Goal: Task Accomplishment & Management: Use online tool/utility

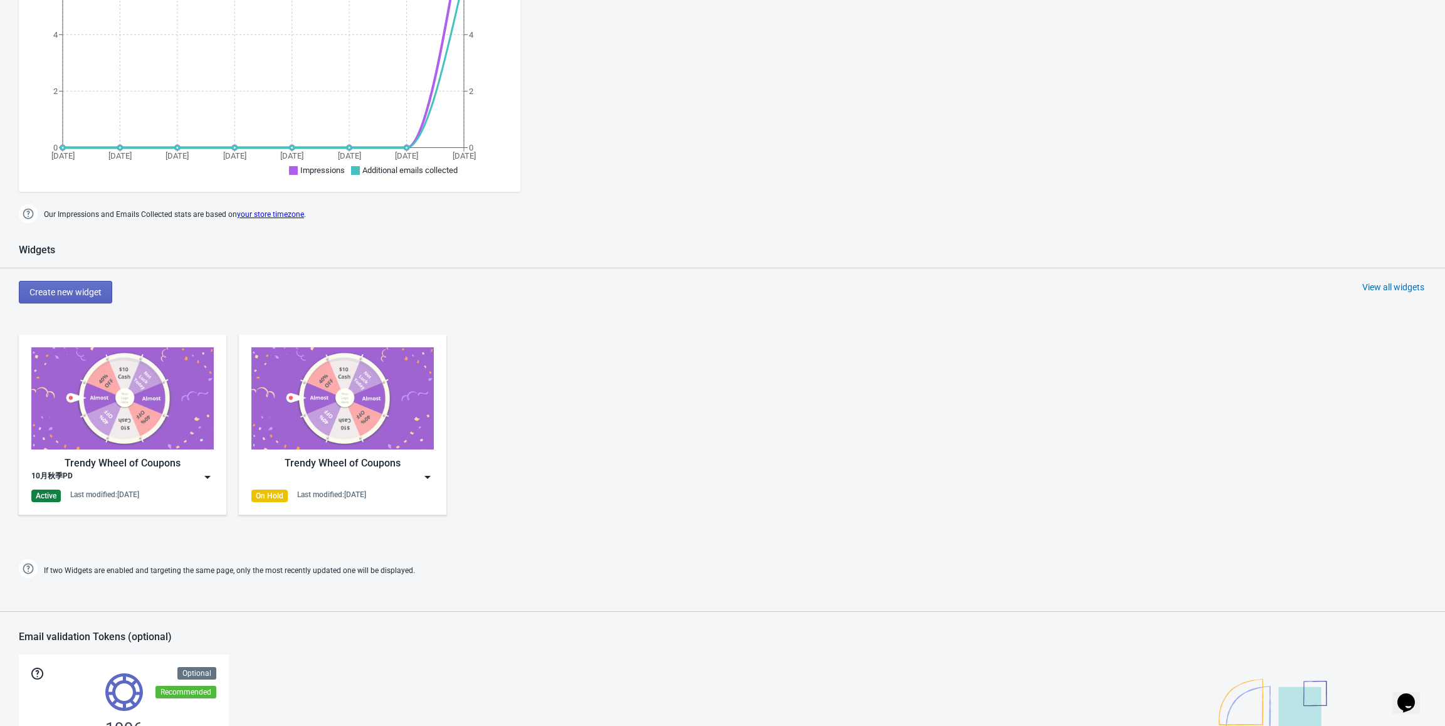
scroll to position [314, 0]
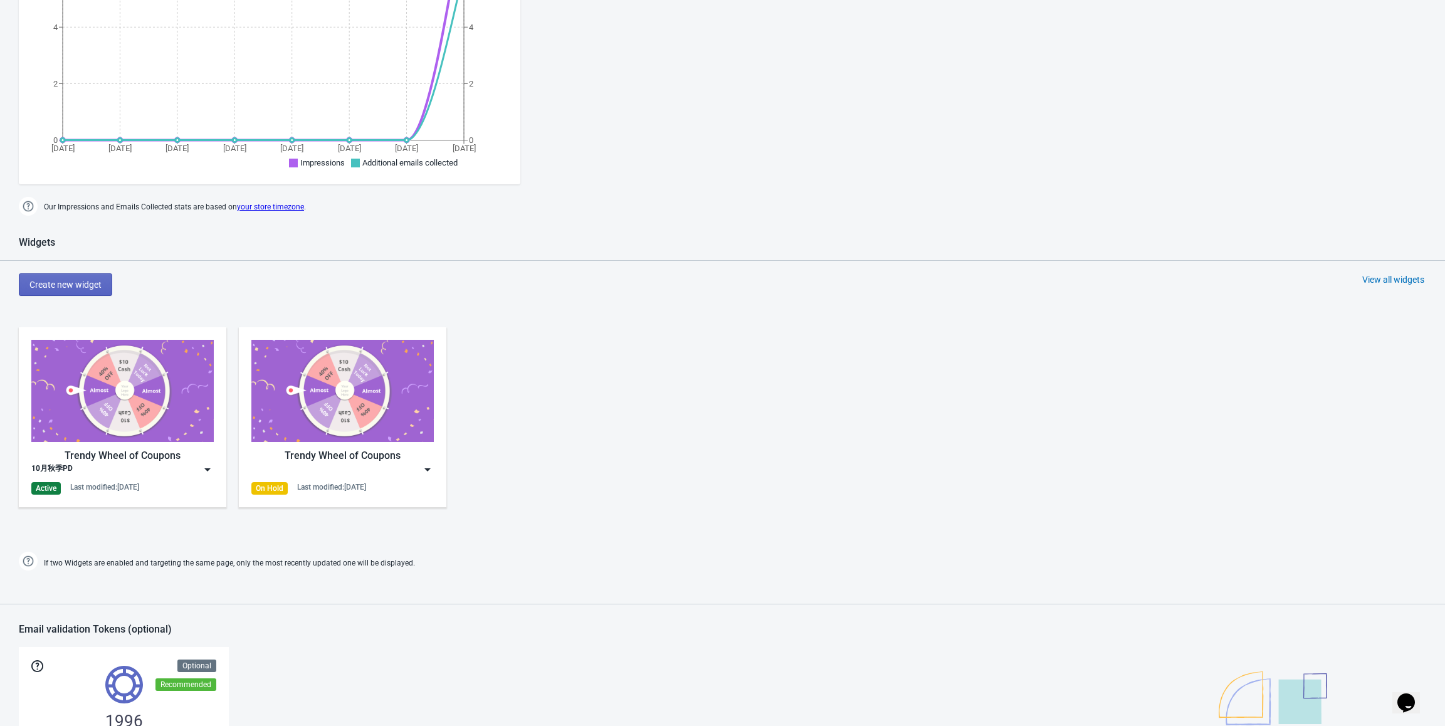
click at [208, 470] on img at bounding box center [207, 469] width 13 height 13
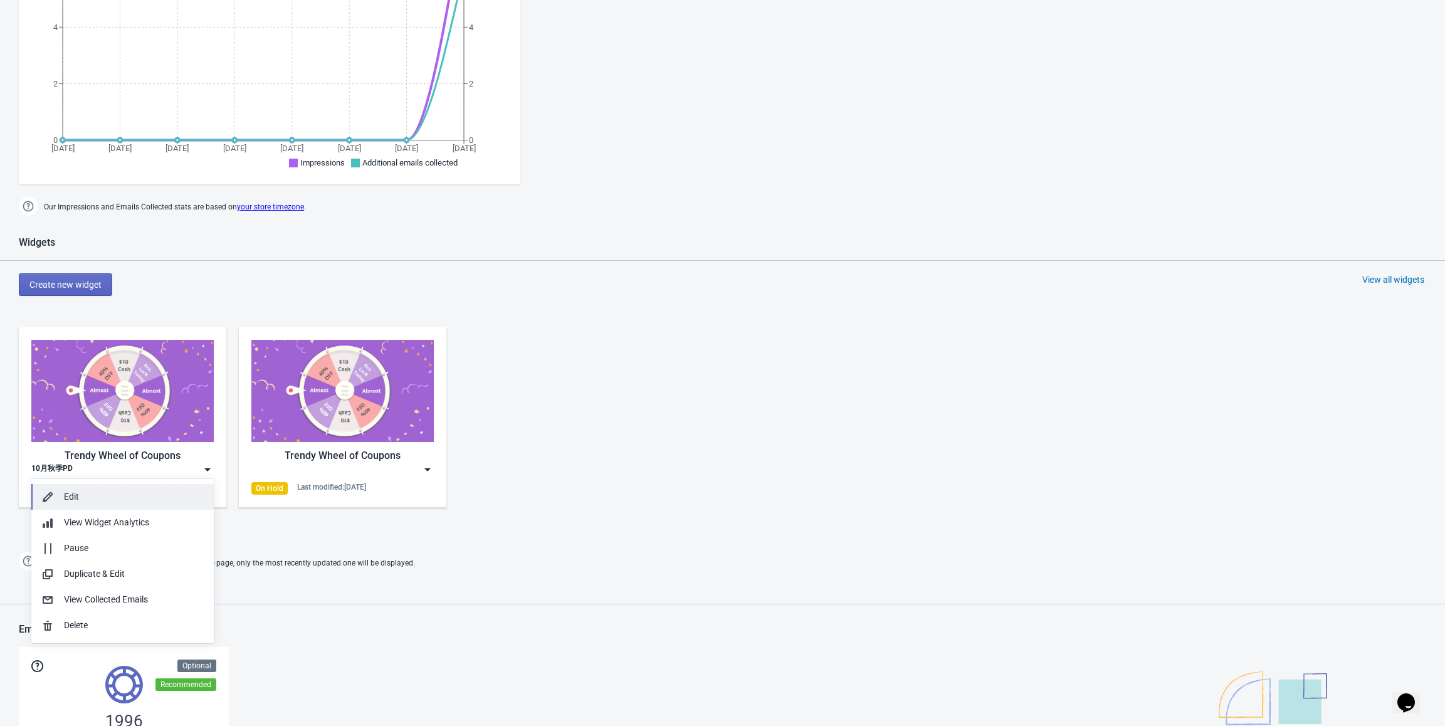
click at [135, 498] on div "Edit" at bounding box center [134, 496] width 140 height 13
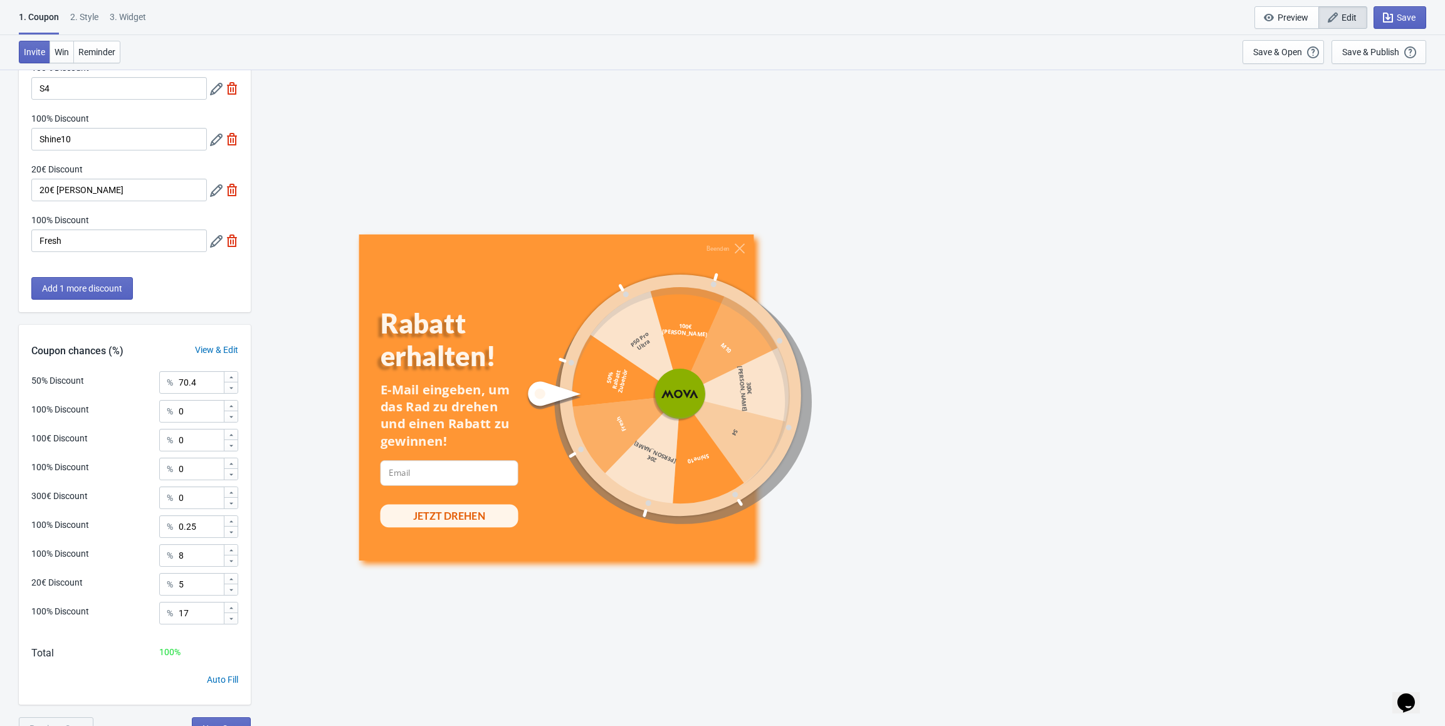
scroll to position [340, 0]
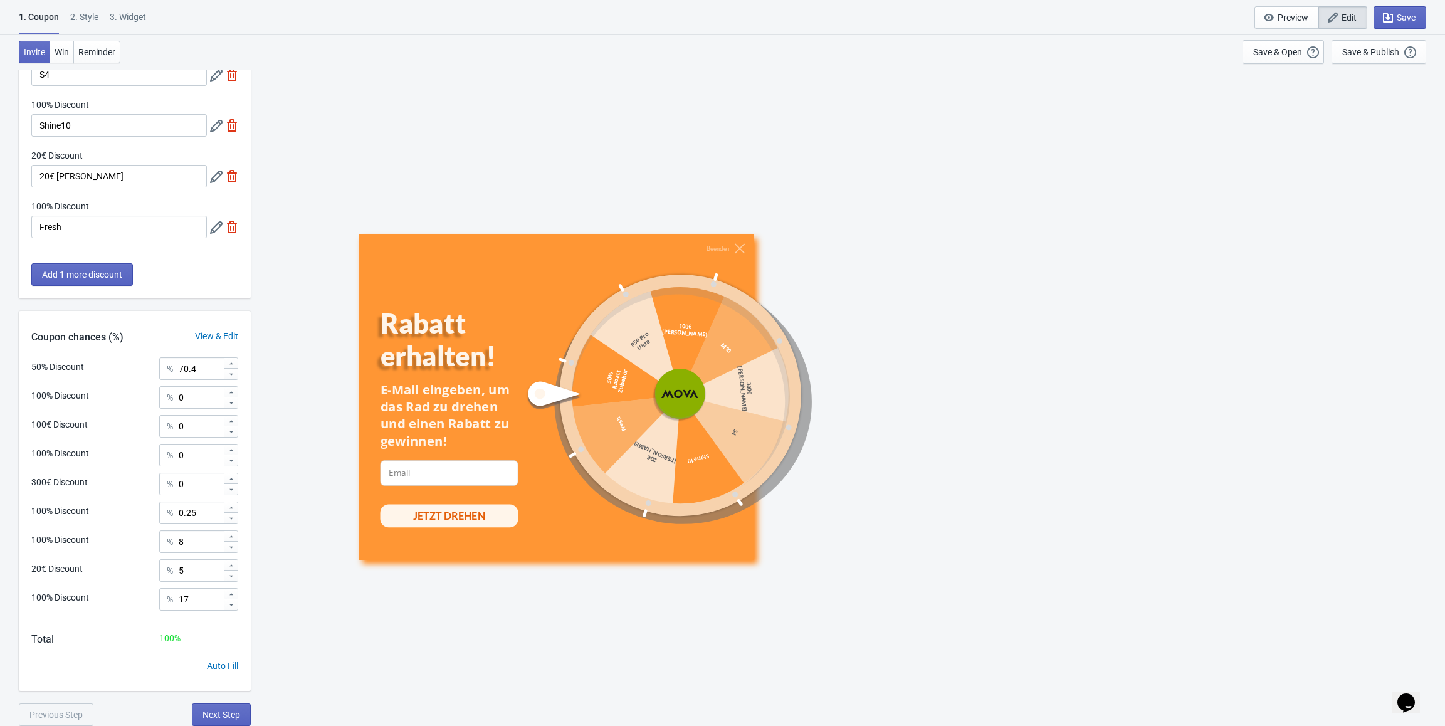
click at [214, 335] on div "View & Edit" at bounding box center [216, 336] width 68 height 13
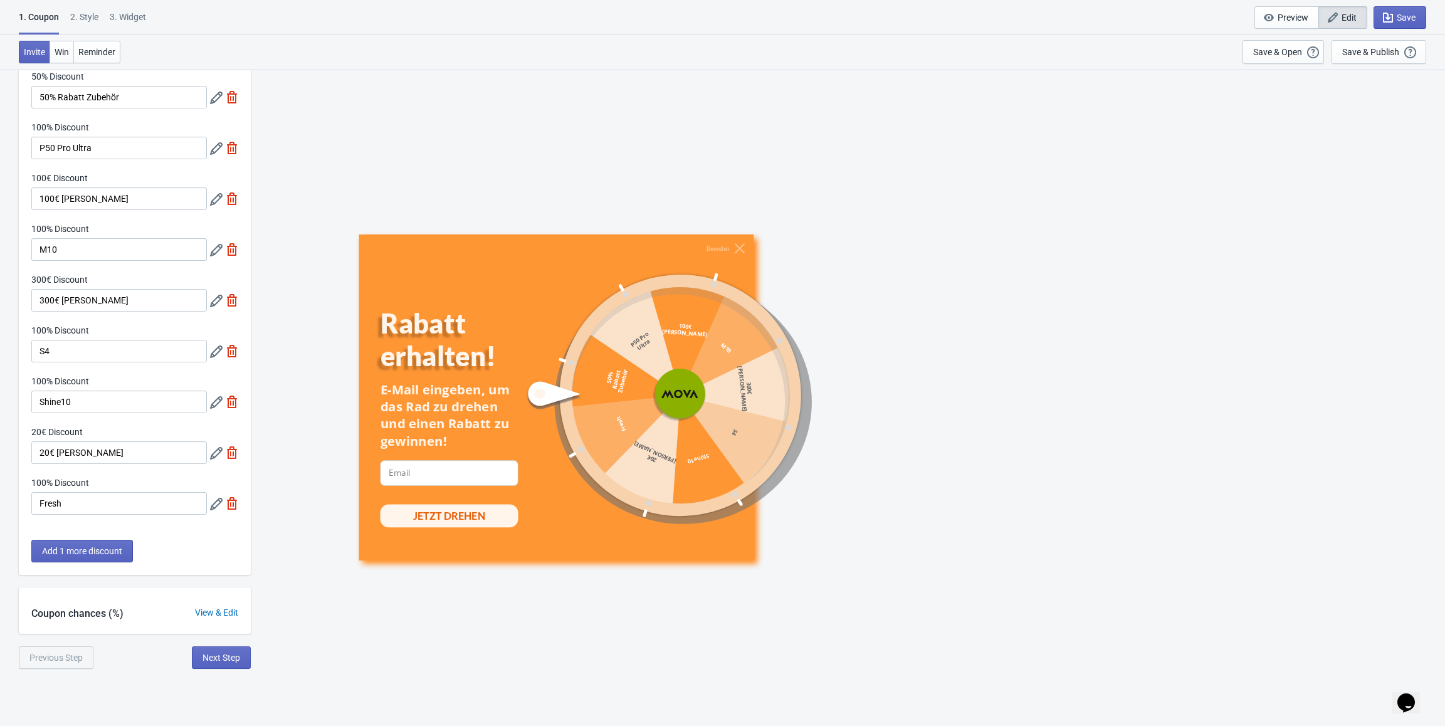
scroll to position [69, 0]
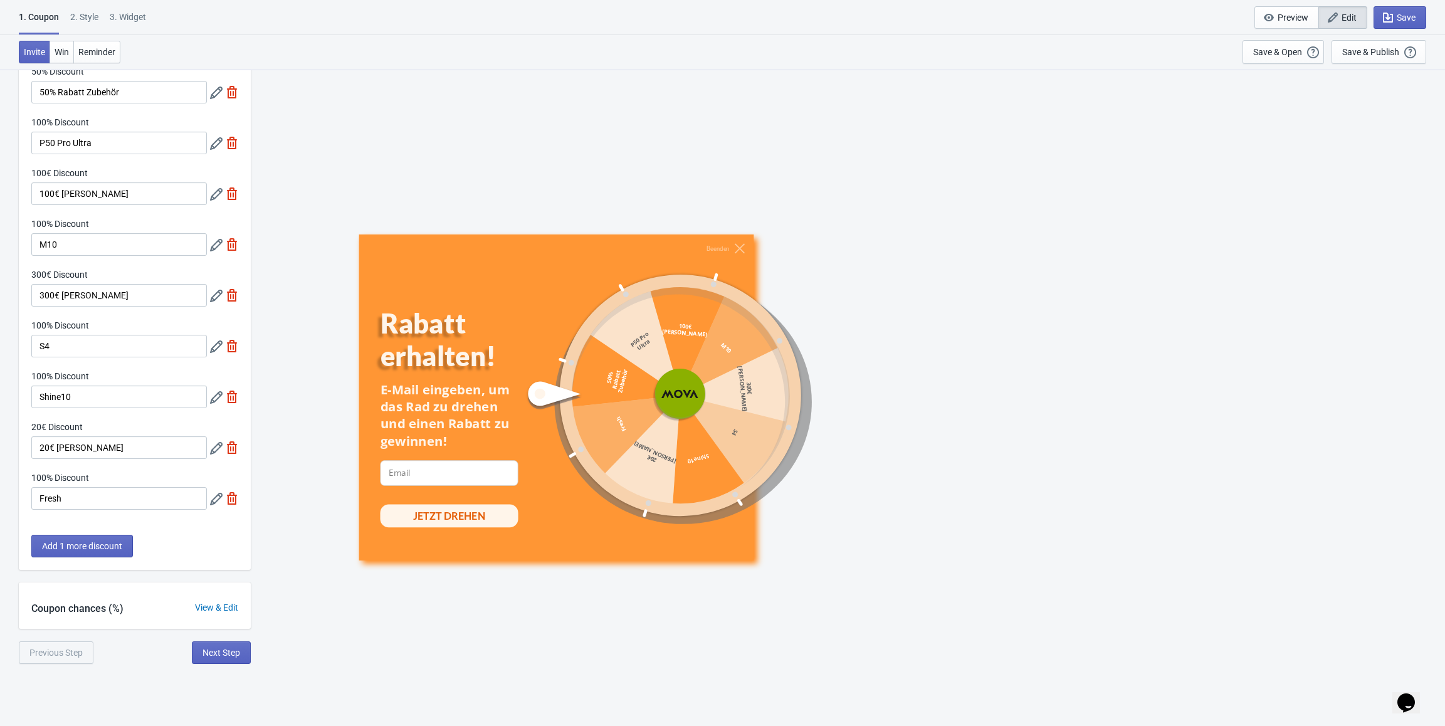
click at [214, 606] on div "View & Edit" at bounding box center [216, 607] width 68 height 13
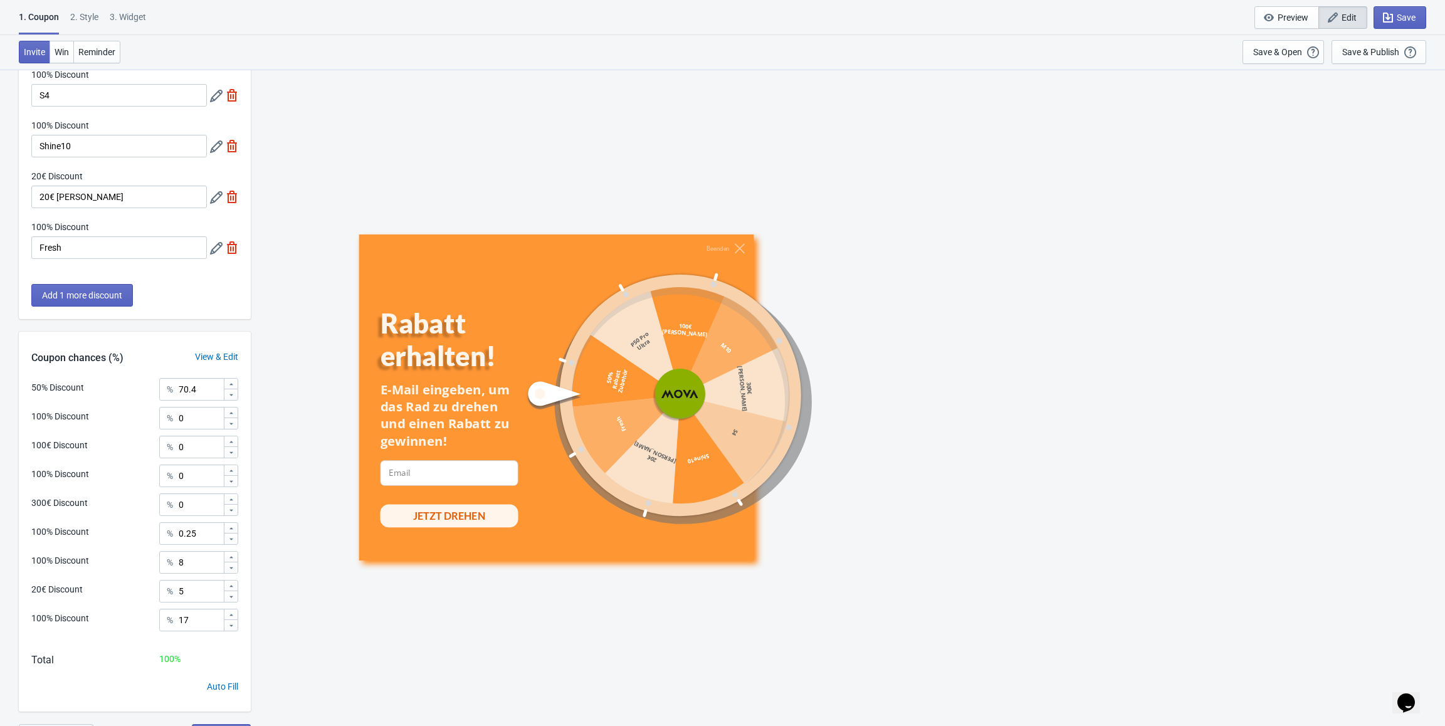
scroll to position [340, 0]
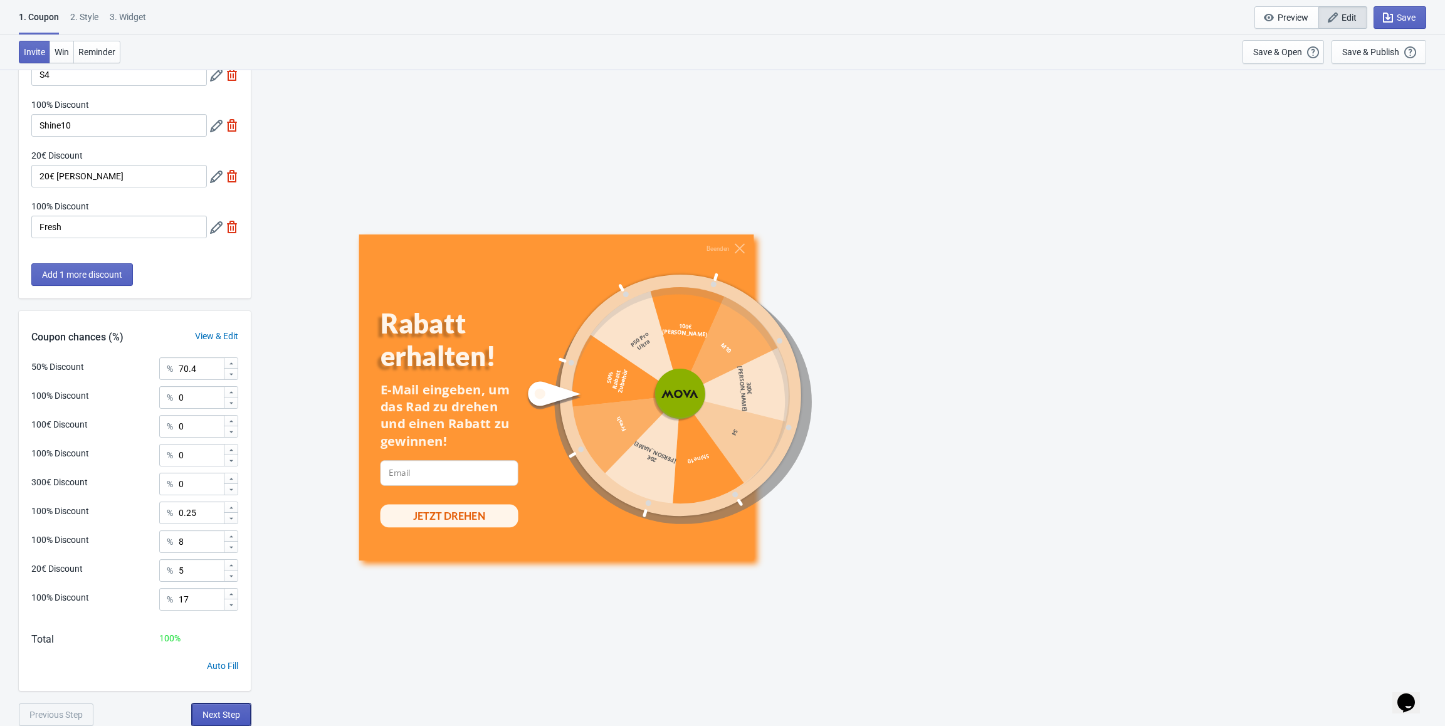
click at [224, 710] on span "Next Step" at bounding box center [222, 715] width 38 height 10
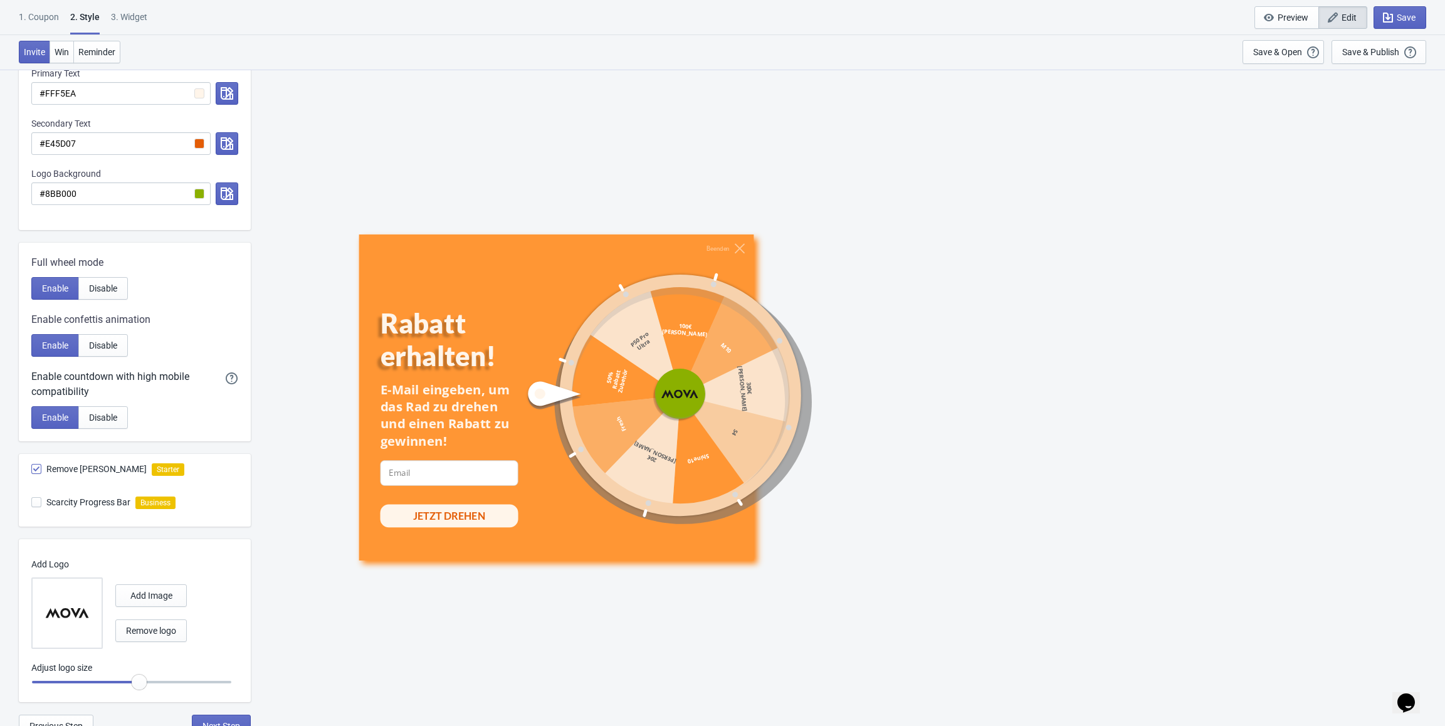
scroll to position [384, 0]
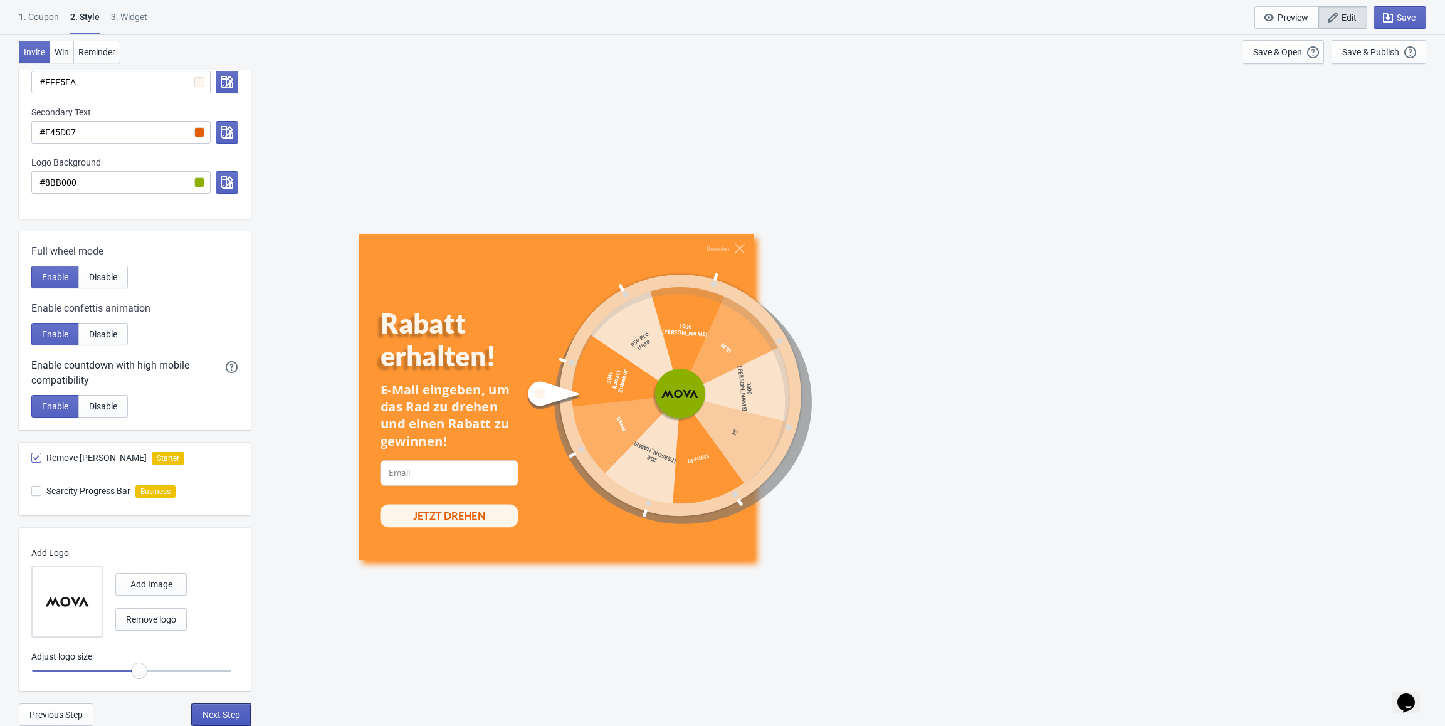
click at [211, 712] on span "Next Step" at bounding box center [222, 715] width 38 height 10
select select "specificURL"
select select "once"
select select "1"
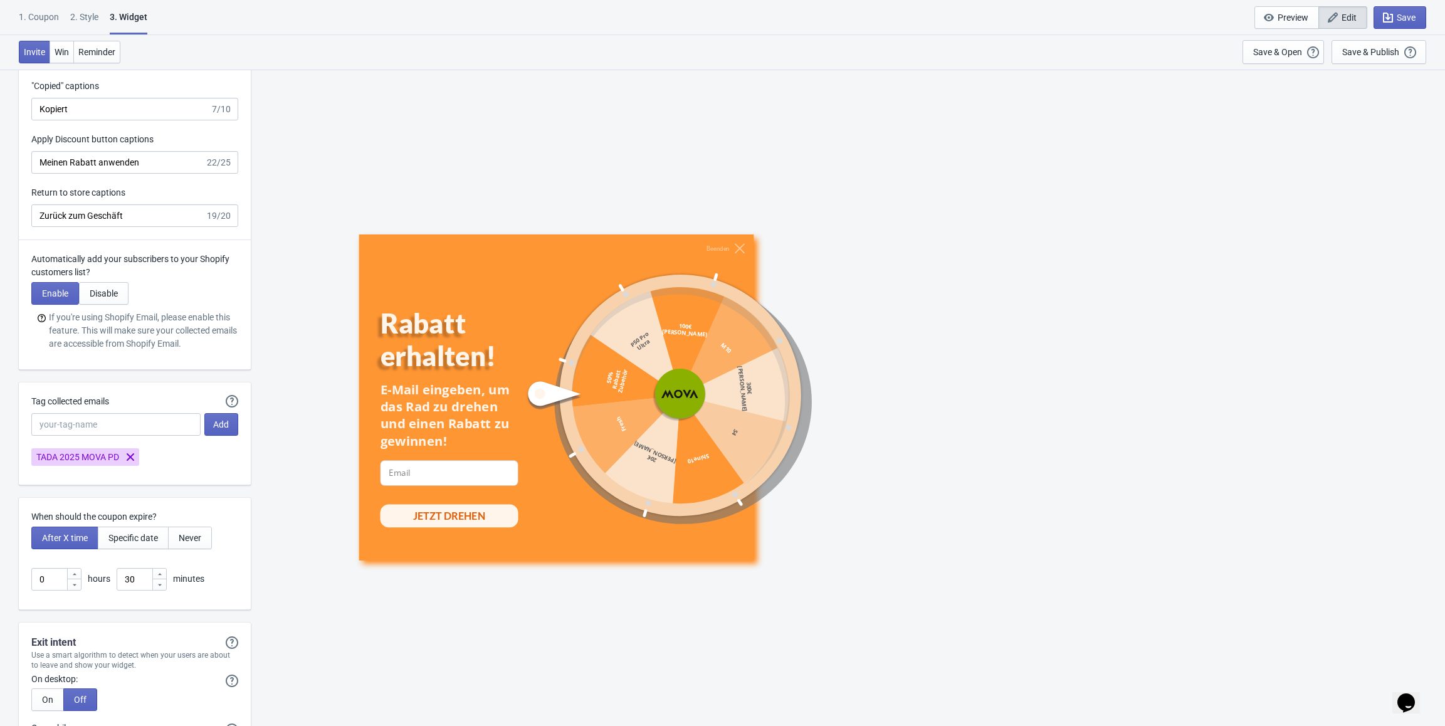
scroll to position [3073, 0]
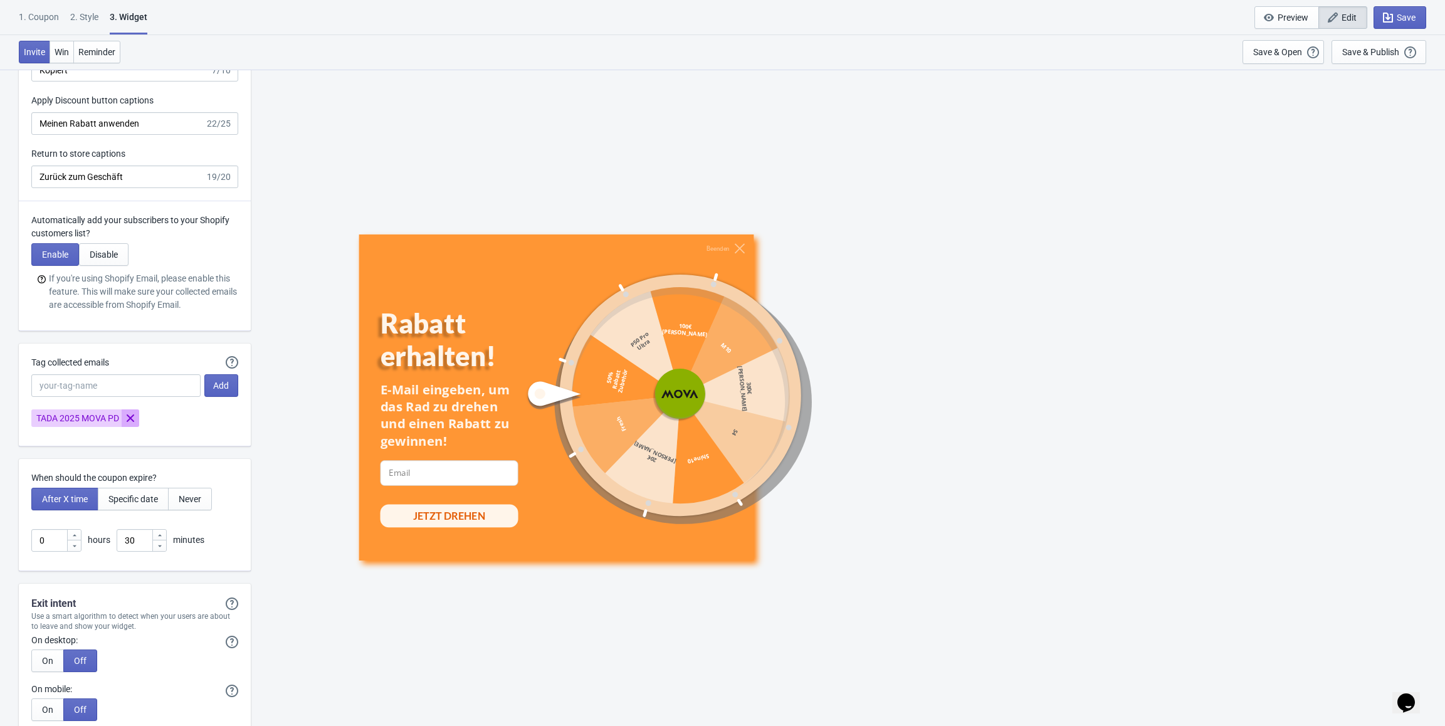
click at [134, 417] on icon "Remove TADA 2025 MOVA PD" at bounding box center [130, 418] width 13 height 13
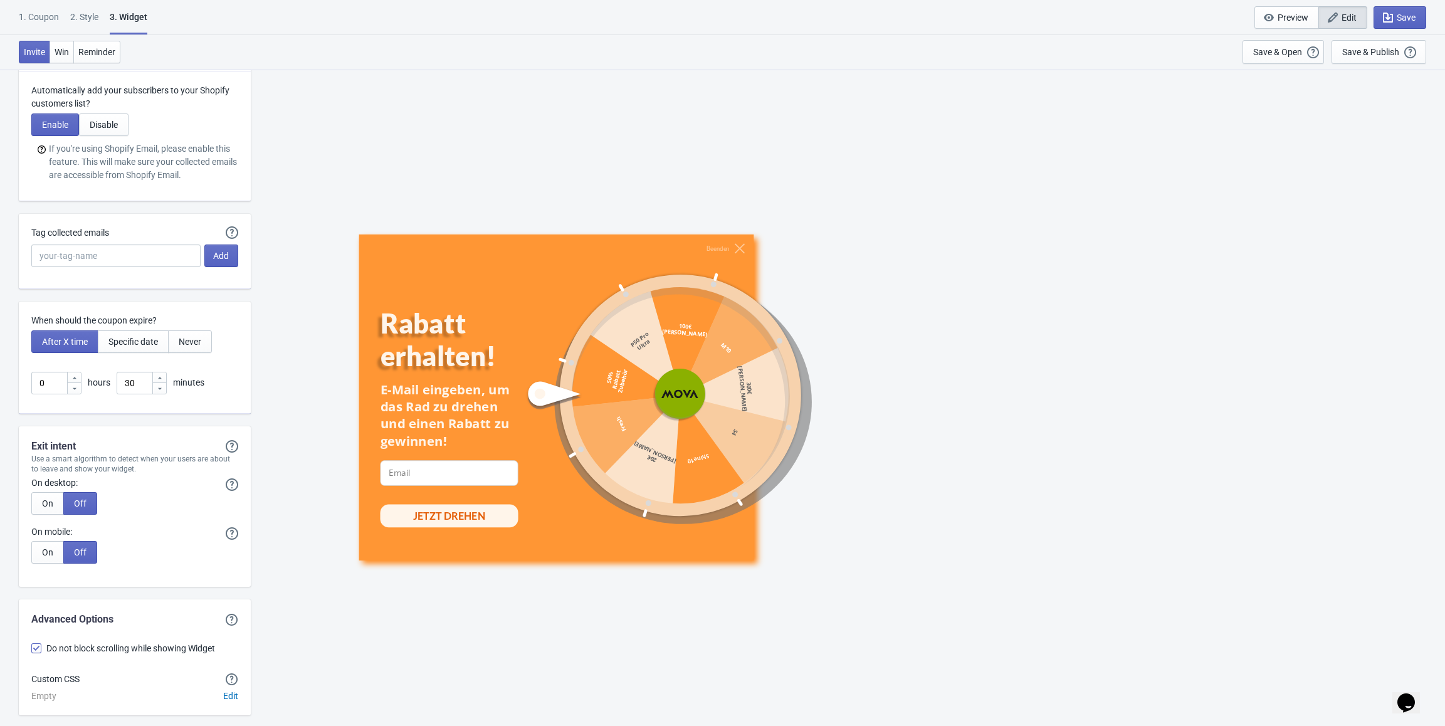
scroll to position [3252, 0]
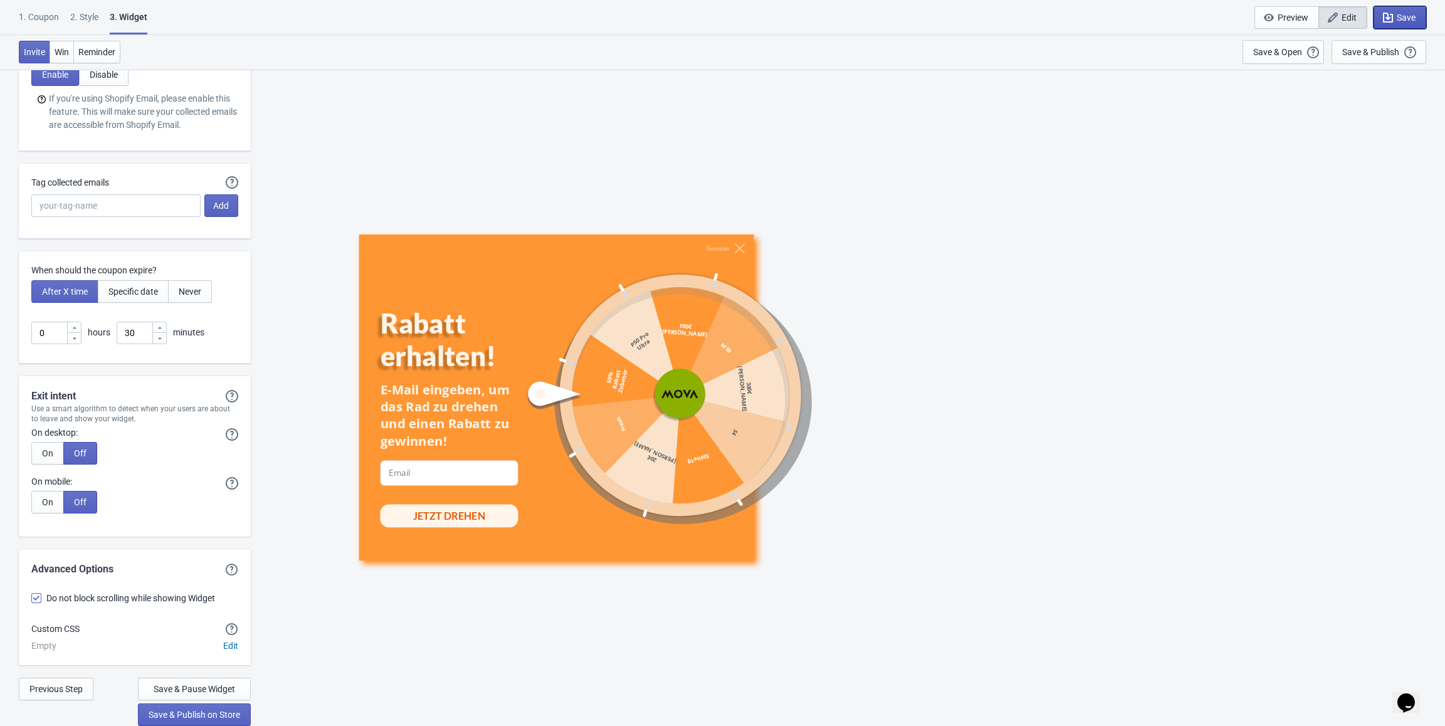
click at [1401, 16] on span "Save" at bounding box center [1406, 18] width 19 height 10
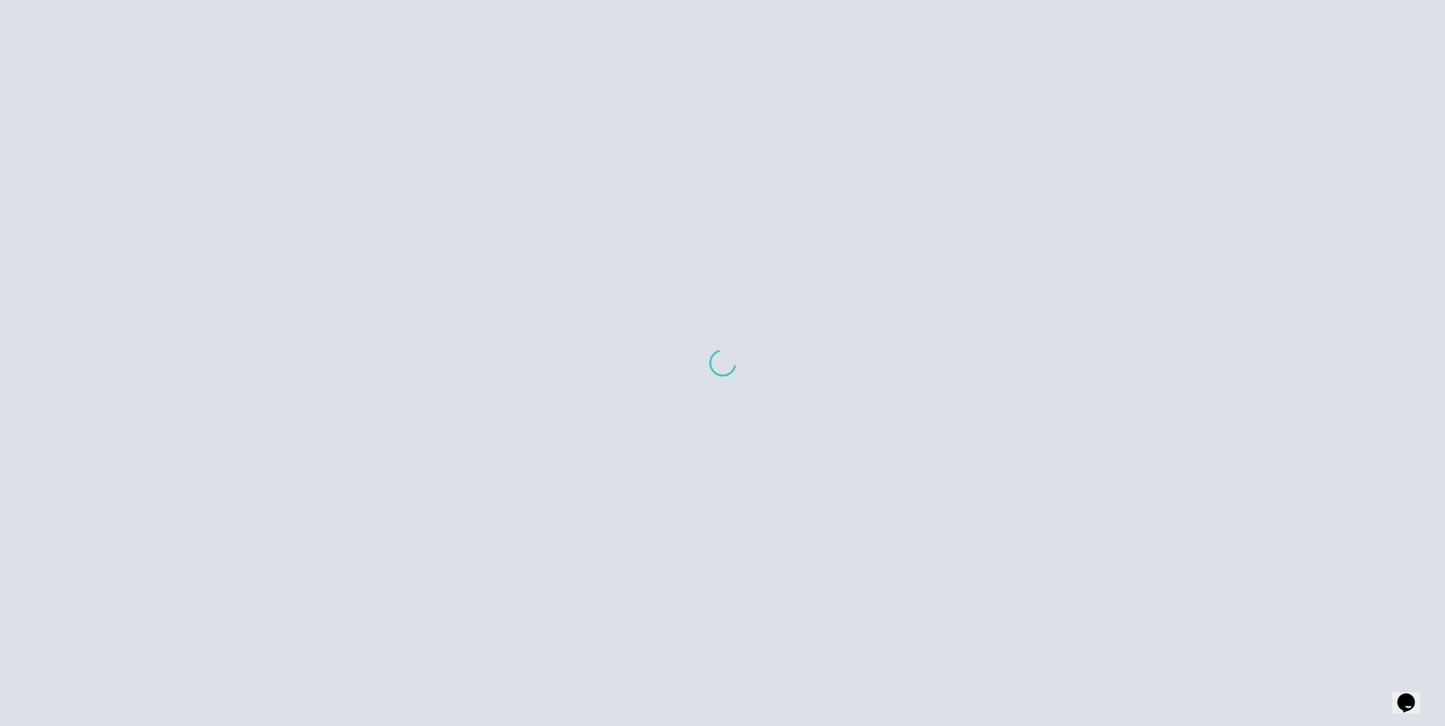
scroll to position [603, 0]
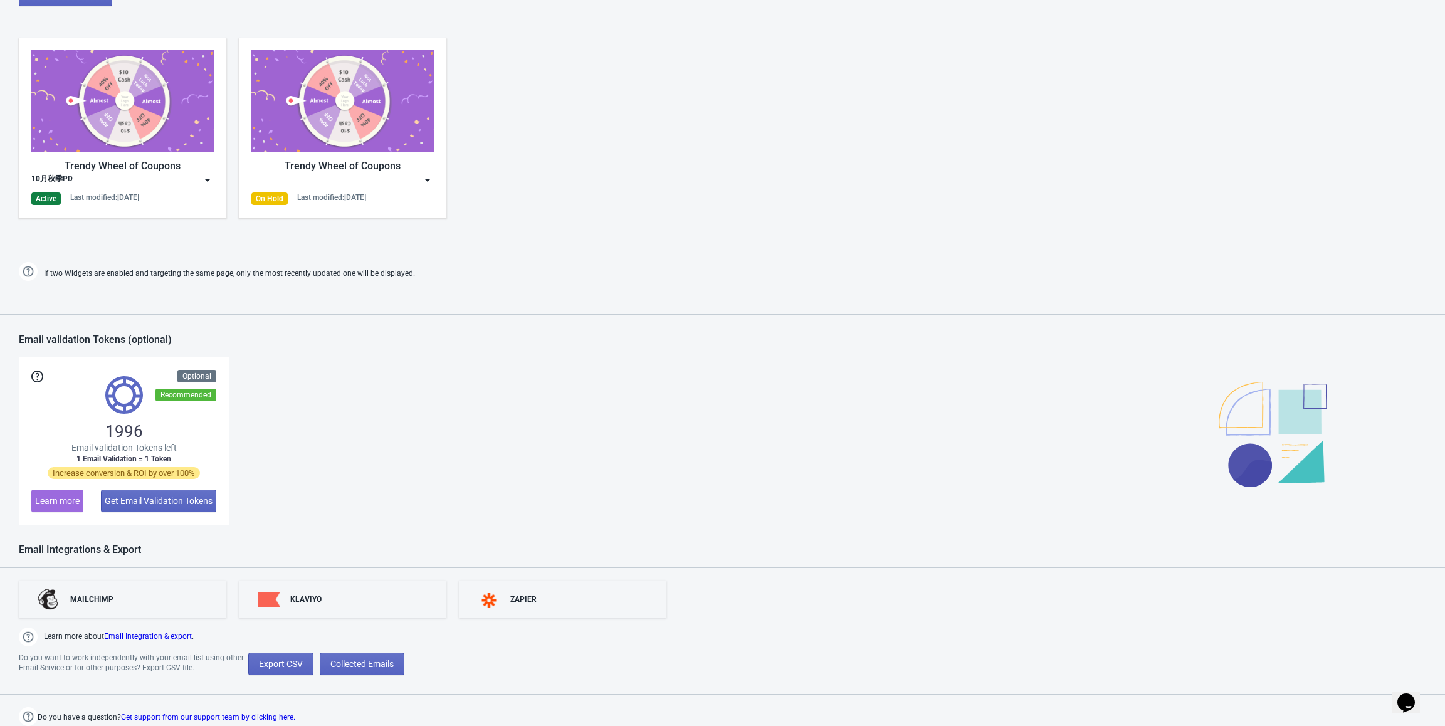
click at [206, 181] on img at bounding box center [207, 180] width 13 height 13
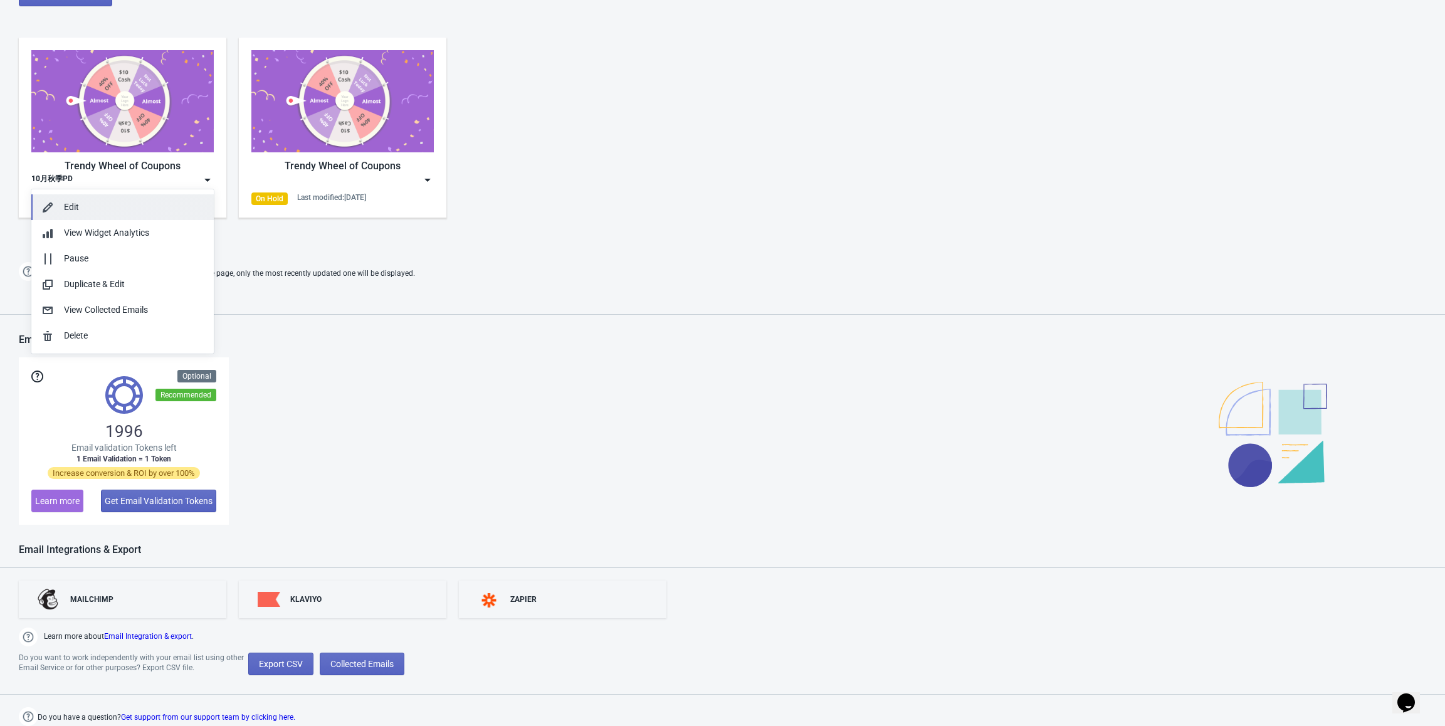
click at [135, 212] on div "Edit" at bounding box center [134, 207] width 140 height 13
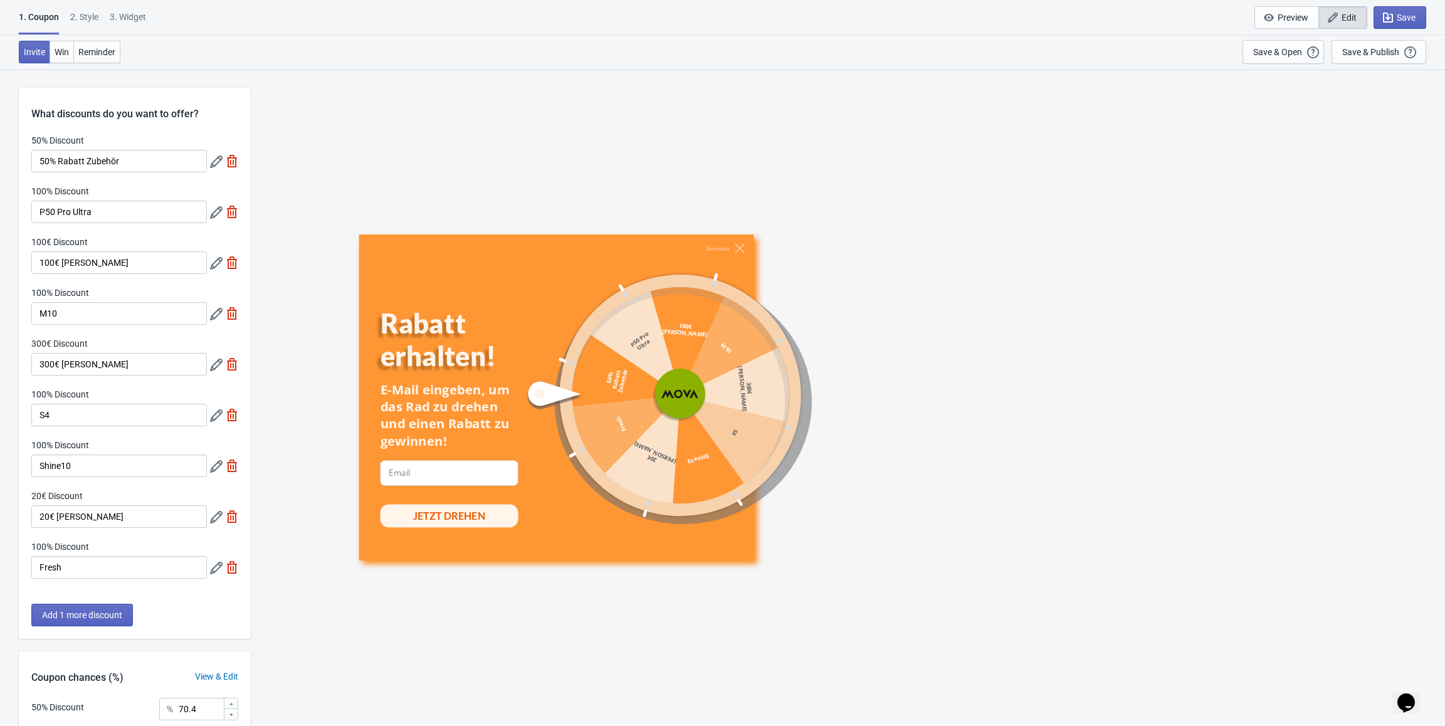
click at [211, 568] on icon at bounding box center [216, 568] width 13 height 13
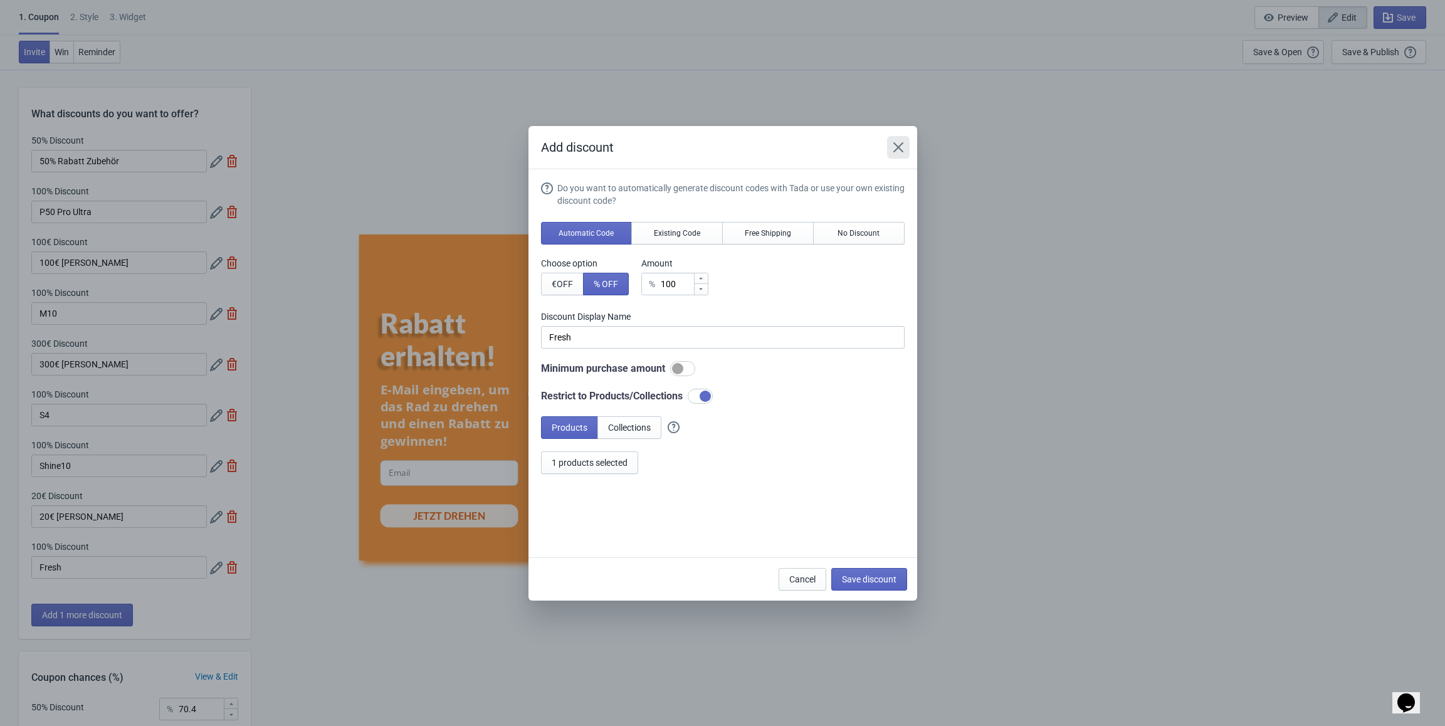
click at [897, 150] on icon "Close" at bounding box center [898, 147] width 13 height 13
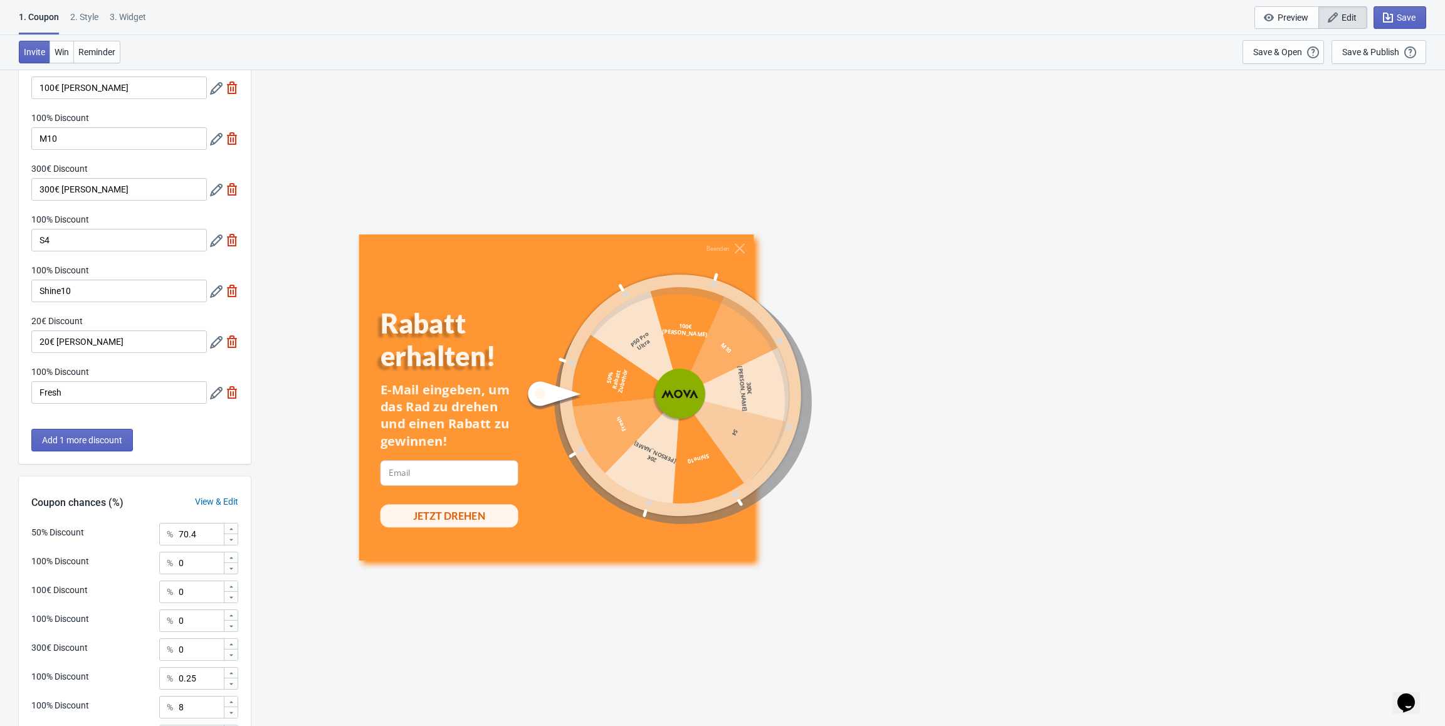
scroll to position [173, 0]
click at [217, 244] on icon at bounding box center [216, 242] width 13 height 13
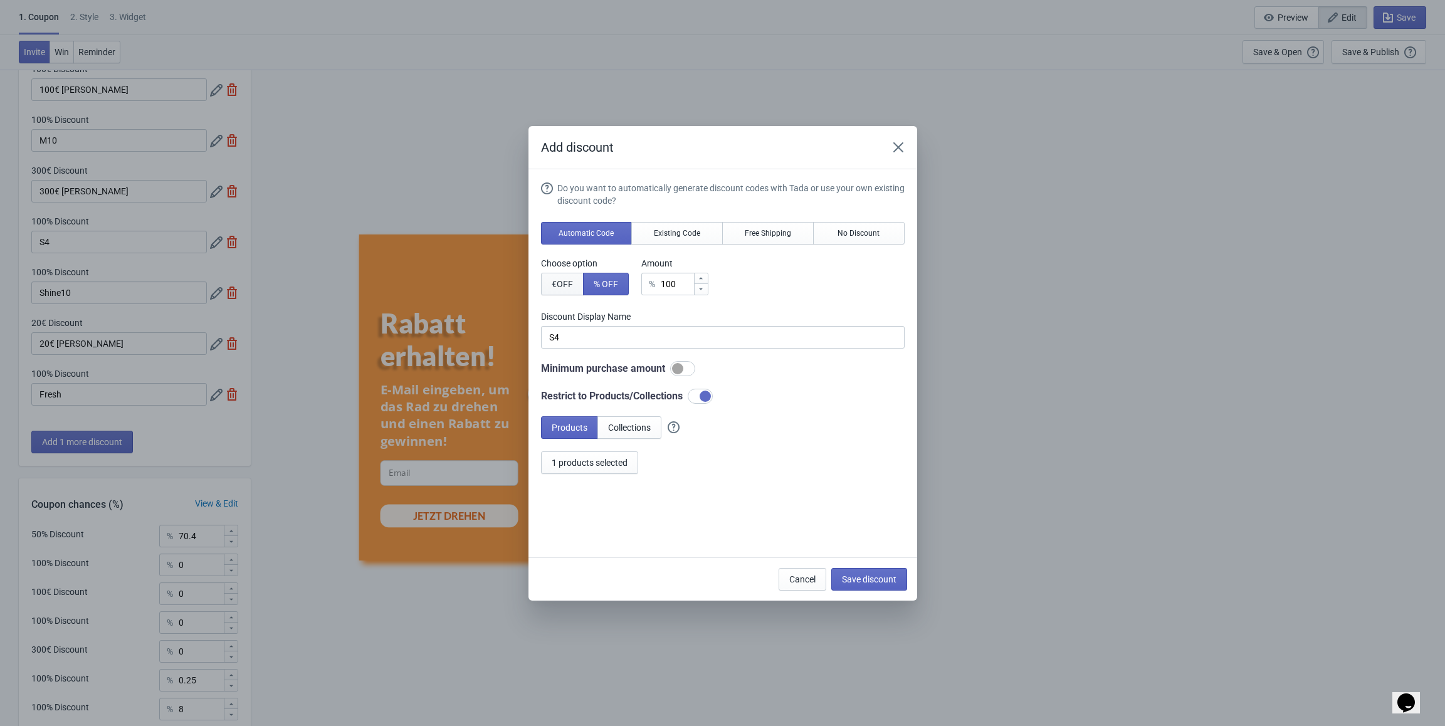
click at [564, 280] on span "€ OFF" at bounding box center [562, 284] width 21 height 10
type input "100€ Discount"
click at [902, 156] on button "Close" at bounding box center [898, 147] width 23 height 23
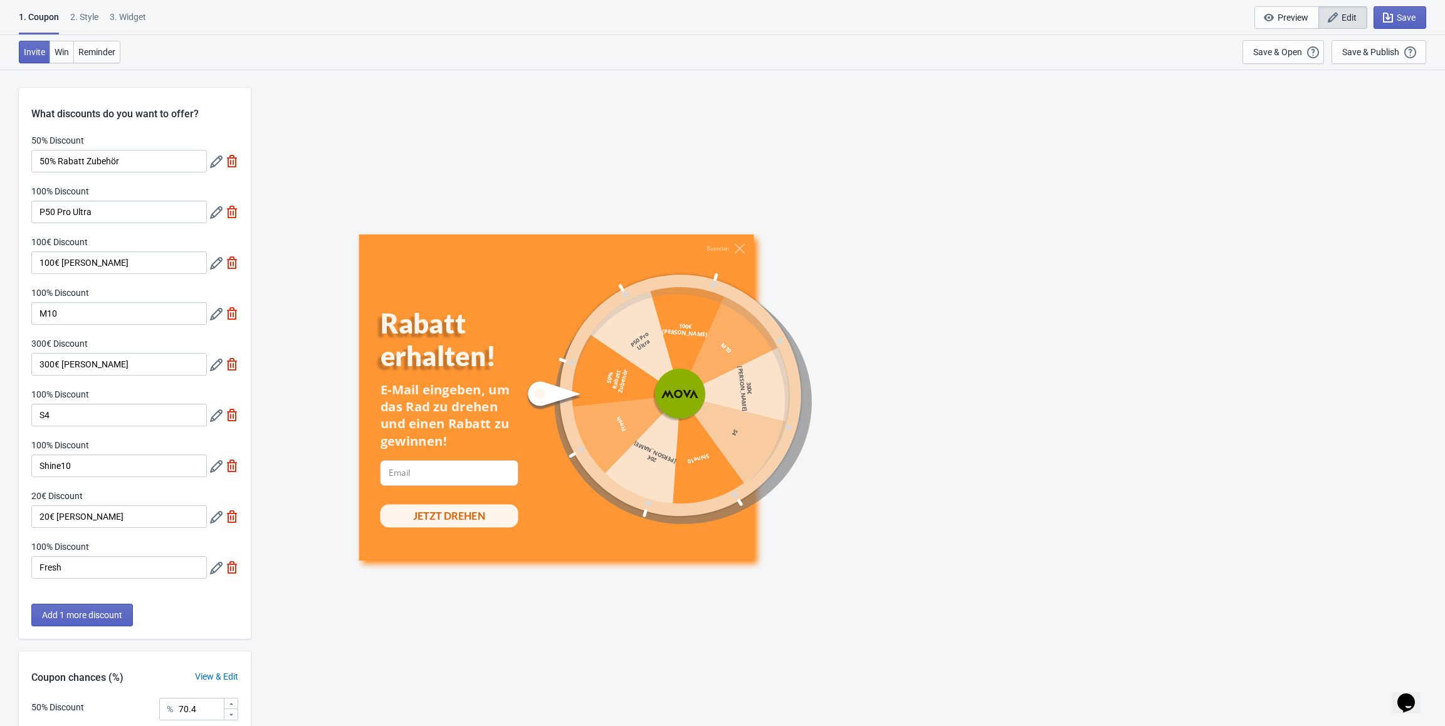
click at [218, 216] on icon at bounding box center [216, 212] width 13 height 13
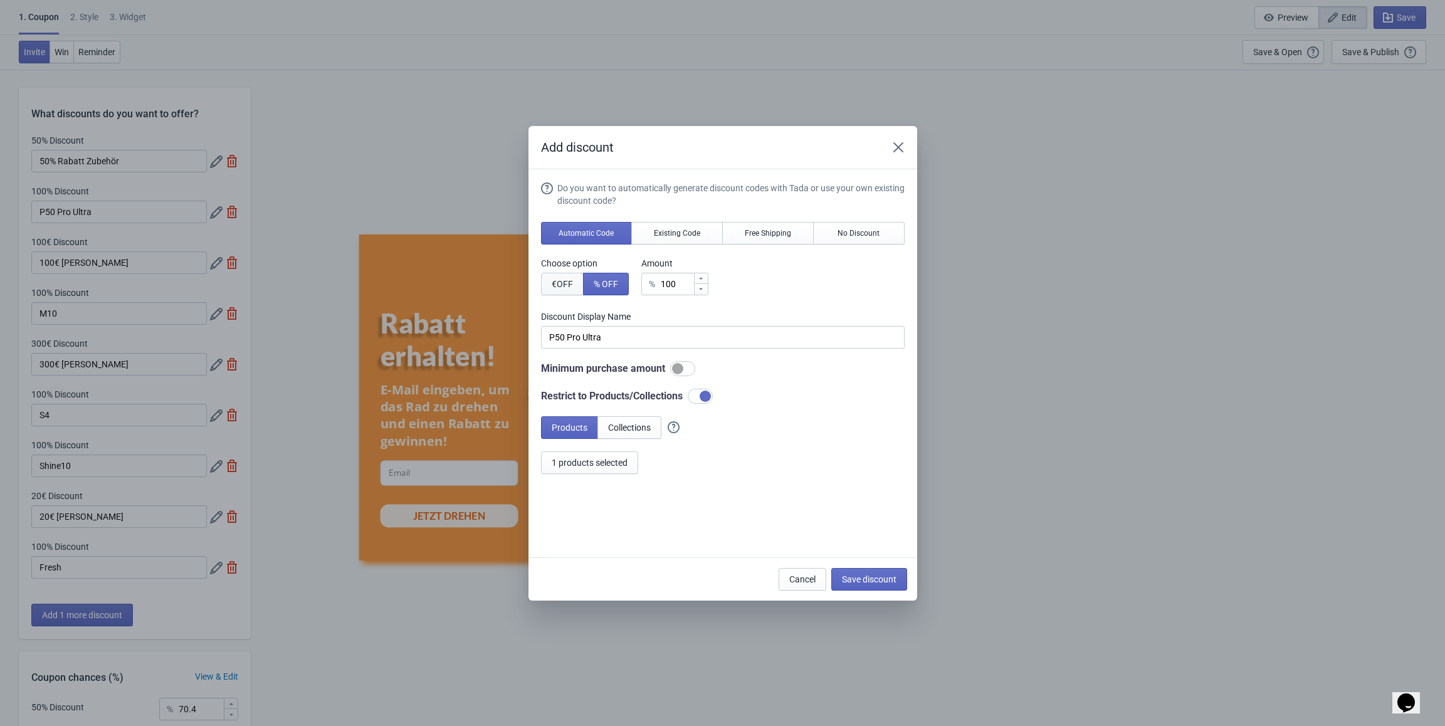
click at [567, 280] on span "€ OFF" at bounding box center [562, 284] width 21 height 10
drag, startPoint x: 562, startPoint y: 334, endPoint x: 539, endPoint y: 335, distance: 22.6
click at [539, 335] on section "Do you want to automatically generate discount codes with Tada or use your own …" at bounding box center [723, 363] width 389 height 388
type input "799€ Discount"
click at [867, 576] on span "Save discount" at bounding box center [869, 579] width 55 height 10
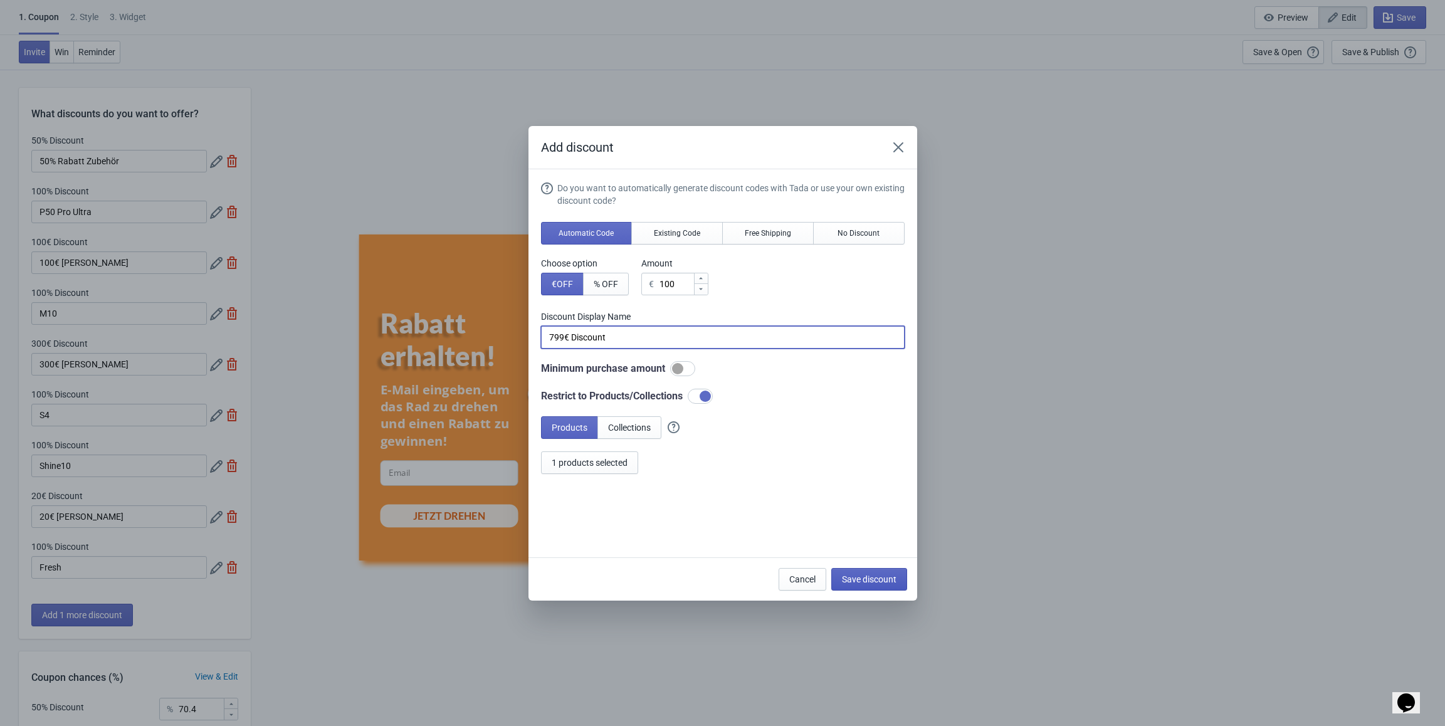
type input "799€ Discount"
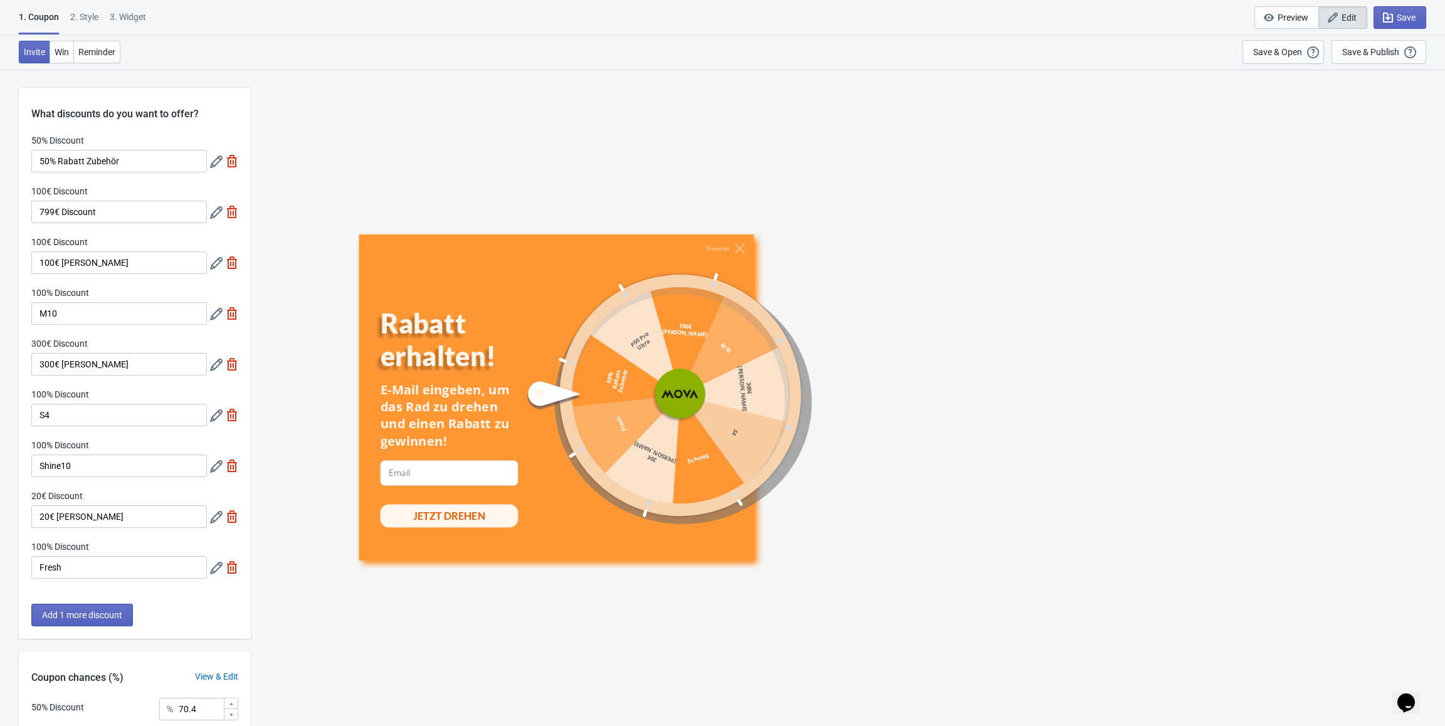
click at [214, 212] on icon at bounding box center [216, 212] width 13 height 13
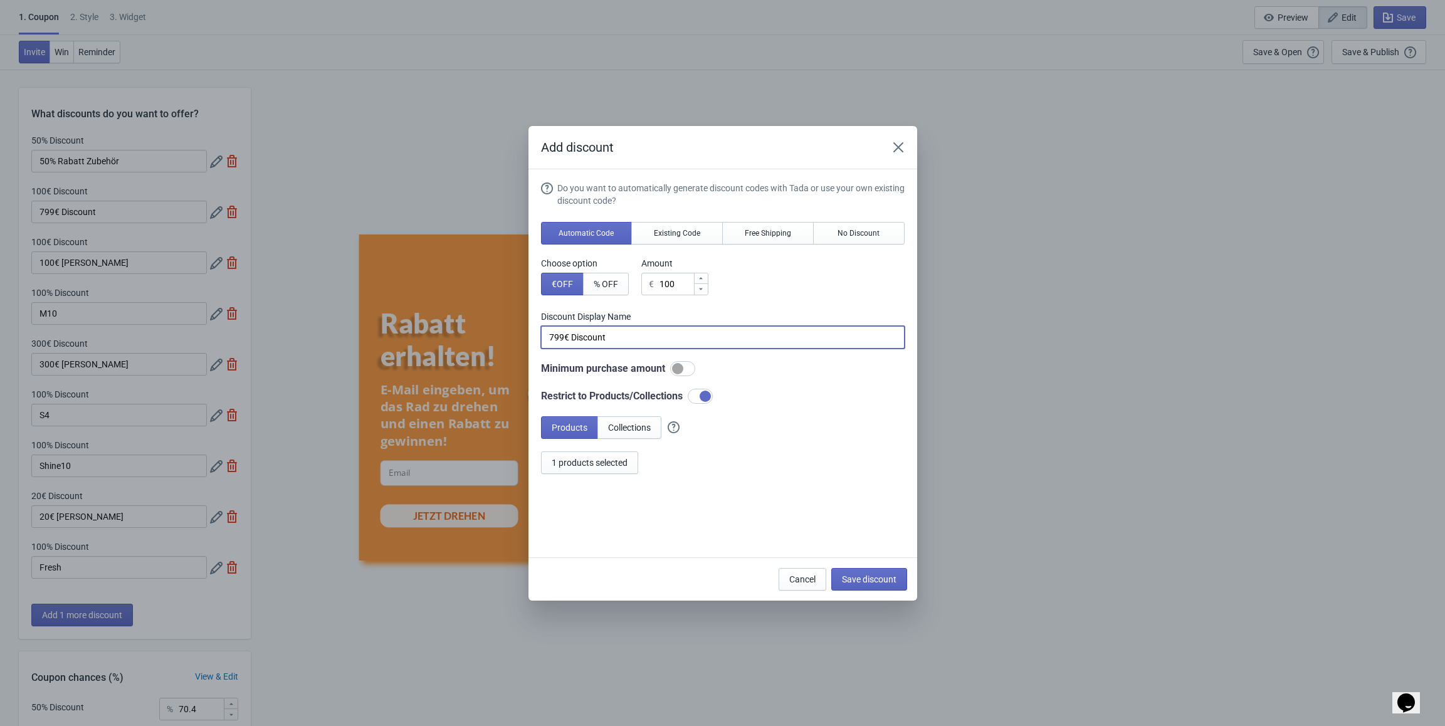
drag, startPoint x: 625, startPoint y: 334, endPoint x: 504, endPoint y: 333, distance: 121.0
click at [504, 333] on div "Add discount Do you want to automatically generate discount codes with Tada or …" at bounding box center [722, 363] width 1445 height 475
click at [648, 335] on input "799€ Discount" at bounding box center [723, 337] width 364 height 23
drag, startPoint x: 680, startPoint y: 282, endPoint x: 652, endPoint y: 284, distance: 28.3
click at [652, 284] on div "€ 100" at bounding box center [674, 284] width 67 height 23
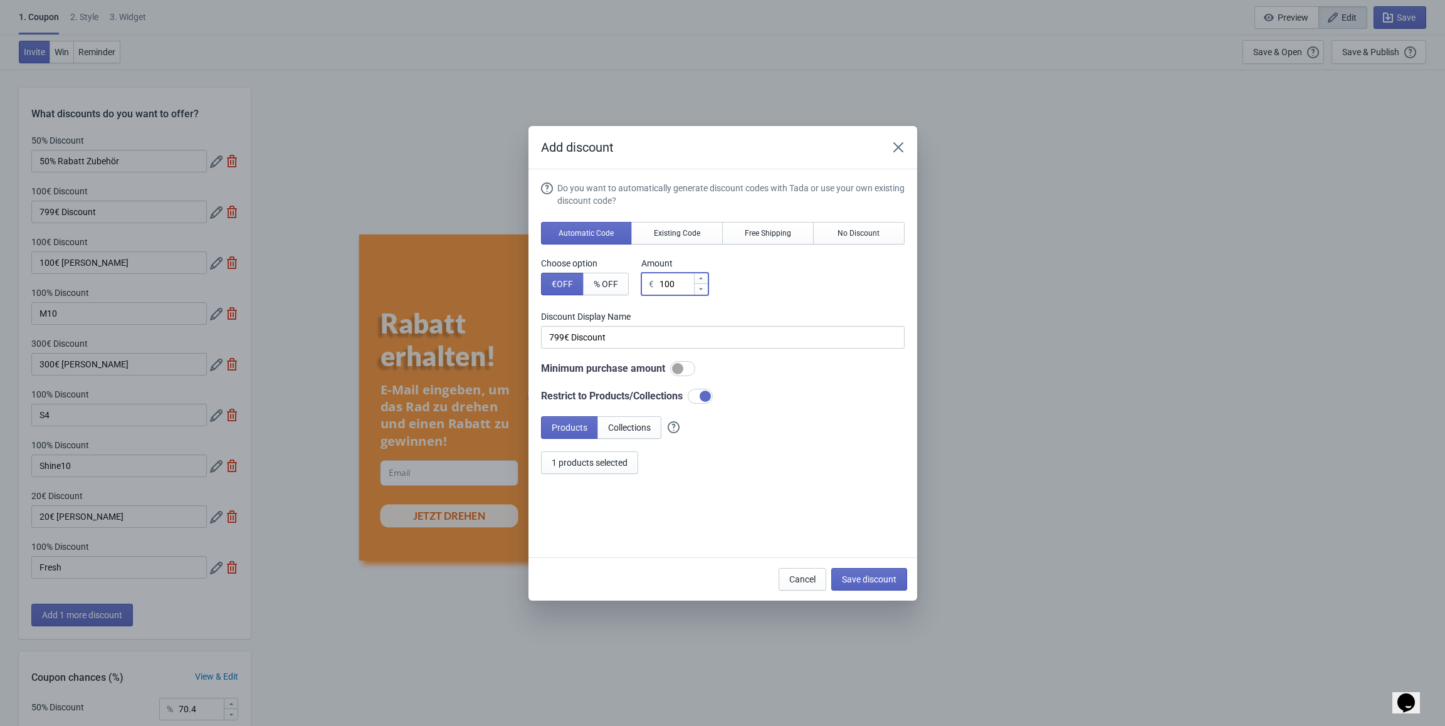
type input "7"
type input "7€ Discount"
type input "79"
type input "79€ Discount"
type input "799"
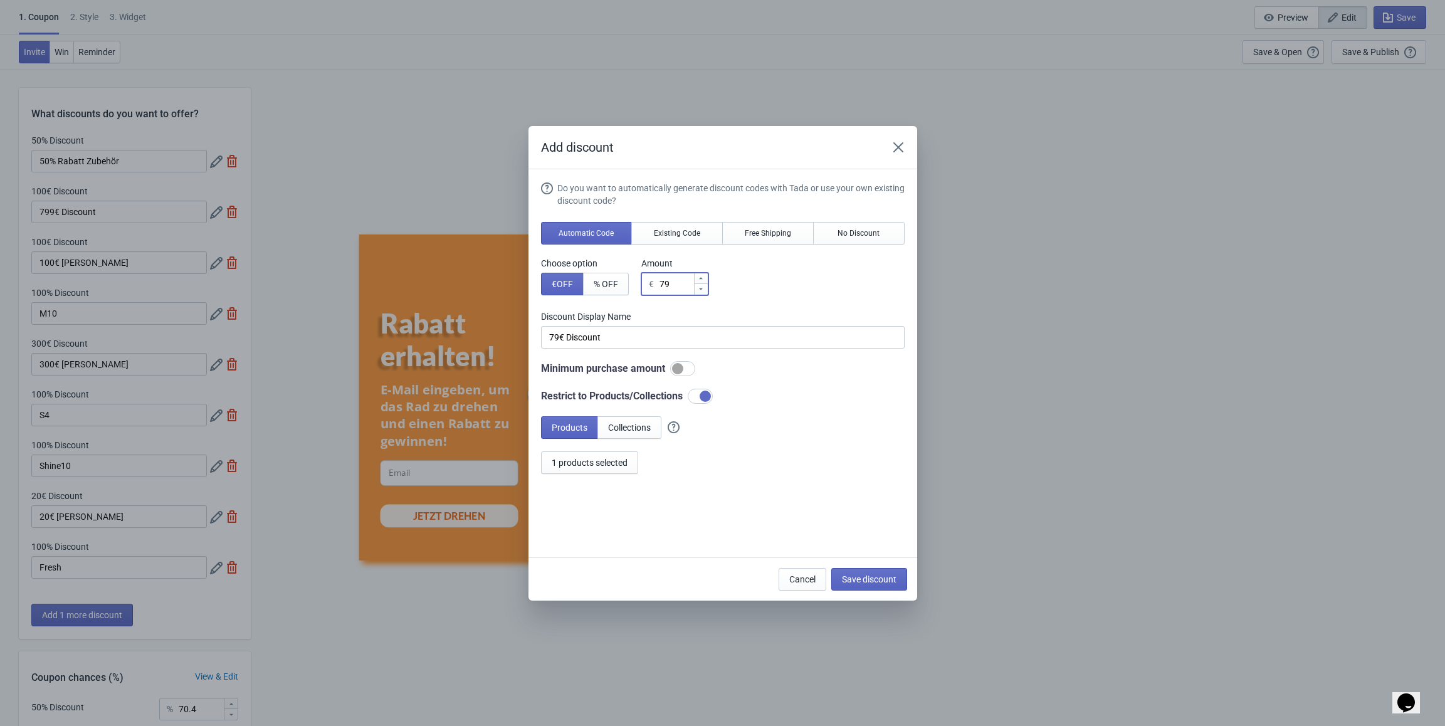
type input "799€ Discount"
type input "799"
drag, startPoint x: 627, startPoint y: 330, endPoint x: 500, endPoint y: 335, distance: 127.4
click at [500, 335] on div "Add discount Do you want to automatically generate discount codes with Tada or …" at bounding box center [722, 363] width 1445 height 475
type input "P50 Pro Ultra"
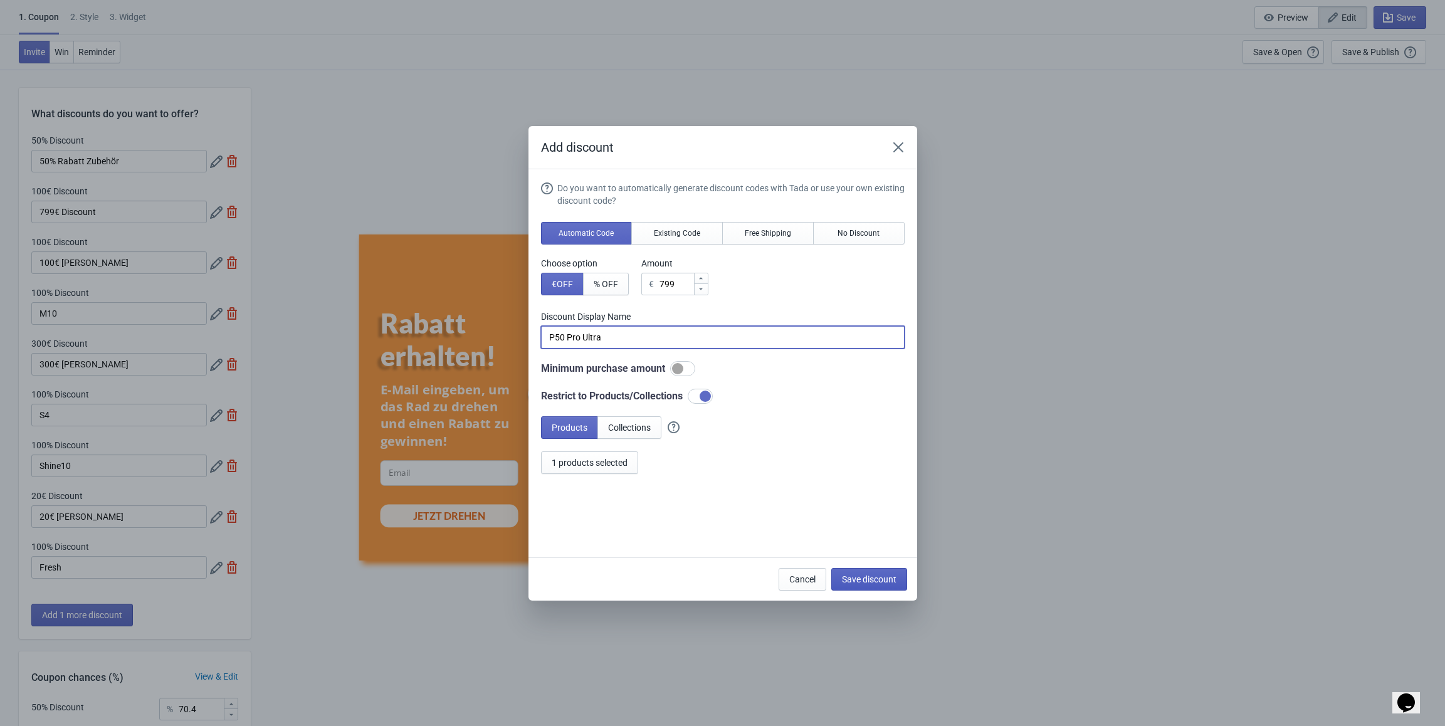
click at [863, 576] on span "Save discount" at bounding box center [869, 579] width 55 height 10
type input "P50 Pro Ultra"
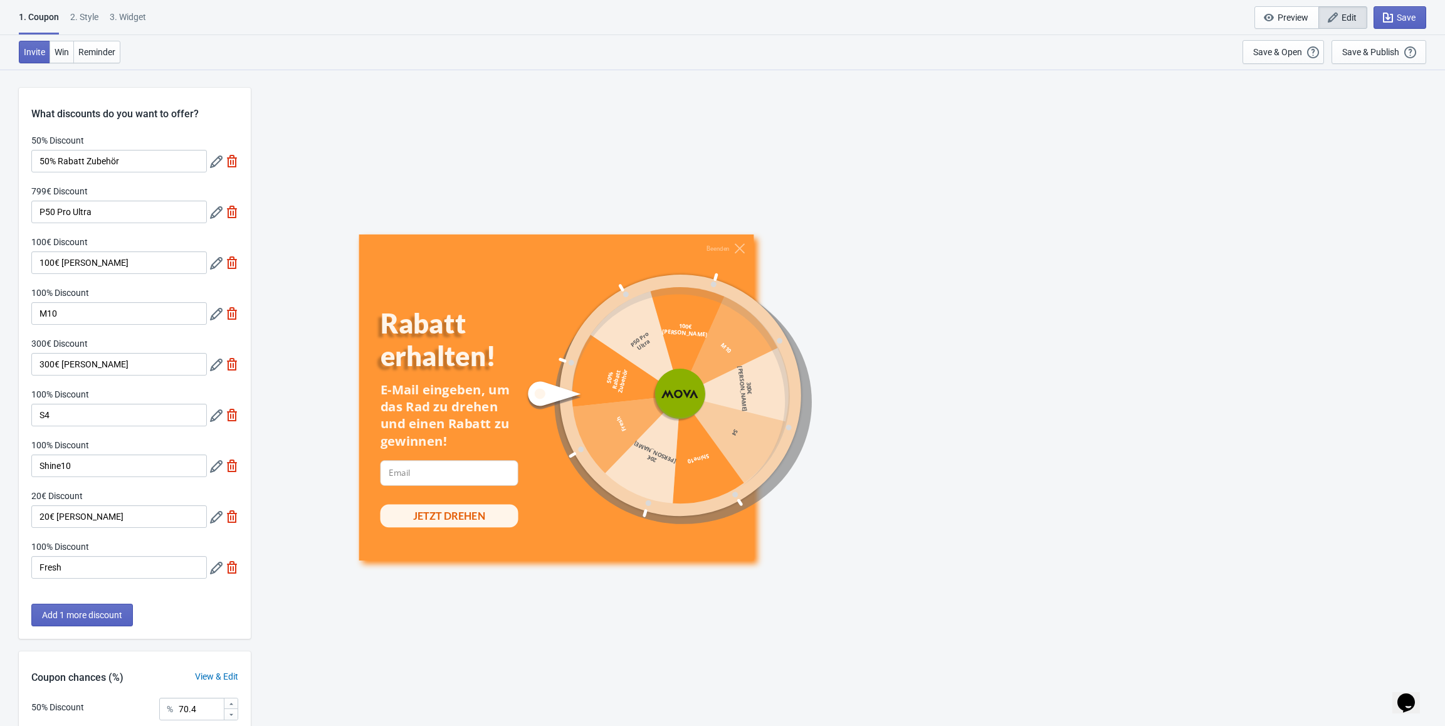
click at [218, 315] on icon at bounding box center [216, 314] width 13 height 13
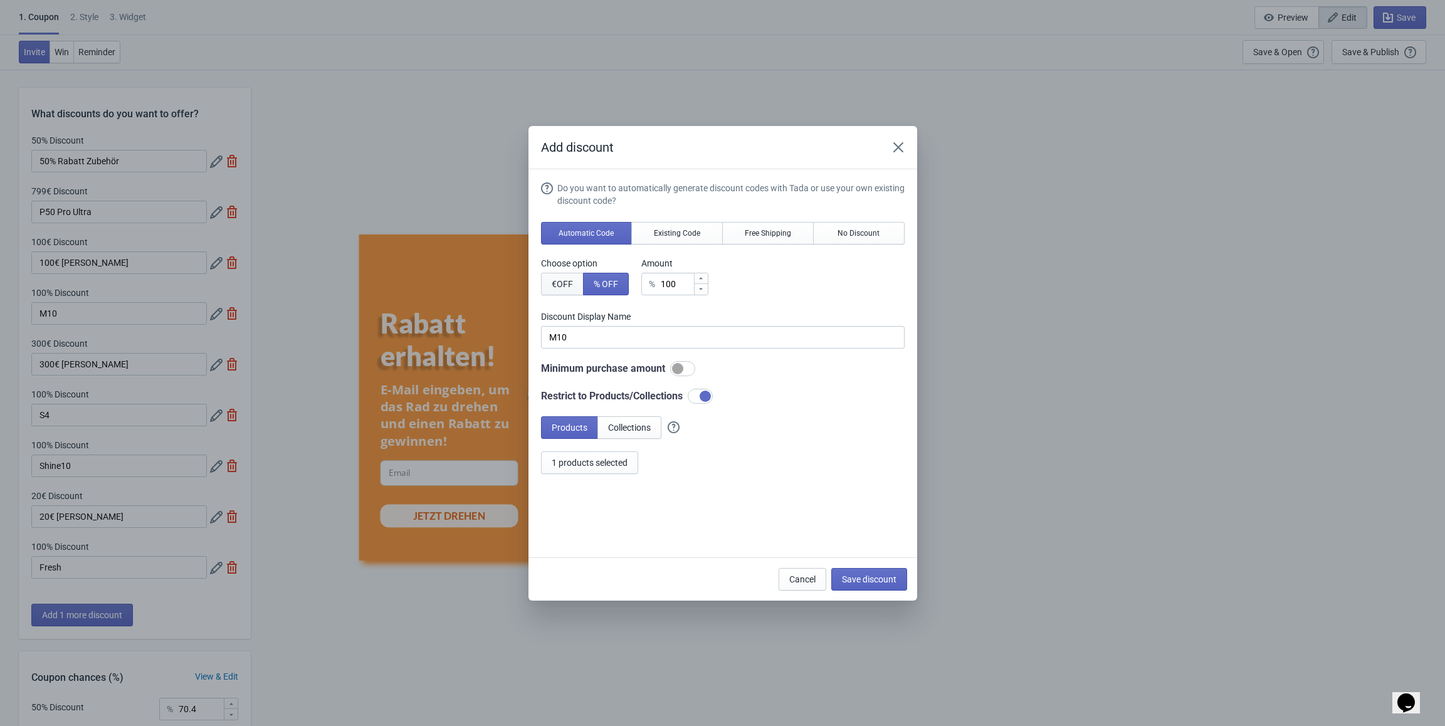
click at [566, 280] on span "€ OFF" at bounding box center [562, 284] width 21 height 10
drag, startPoint x: 624, startPoint y: 339, endPoint x: 495, endPoint y: 335, distance: 129.2
click at [495, 335] on div "Add discount Do you want to automatically generate discount codes with Tada or …" at bounding box center [722, 363] width 1445 height 475
type input "M10"
click at [680, 286] on input "100" at bounding box center [676, 284] width 34 height 23
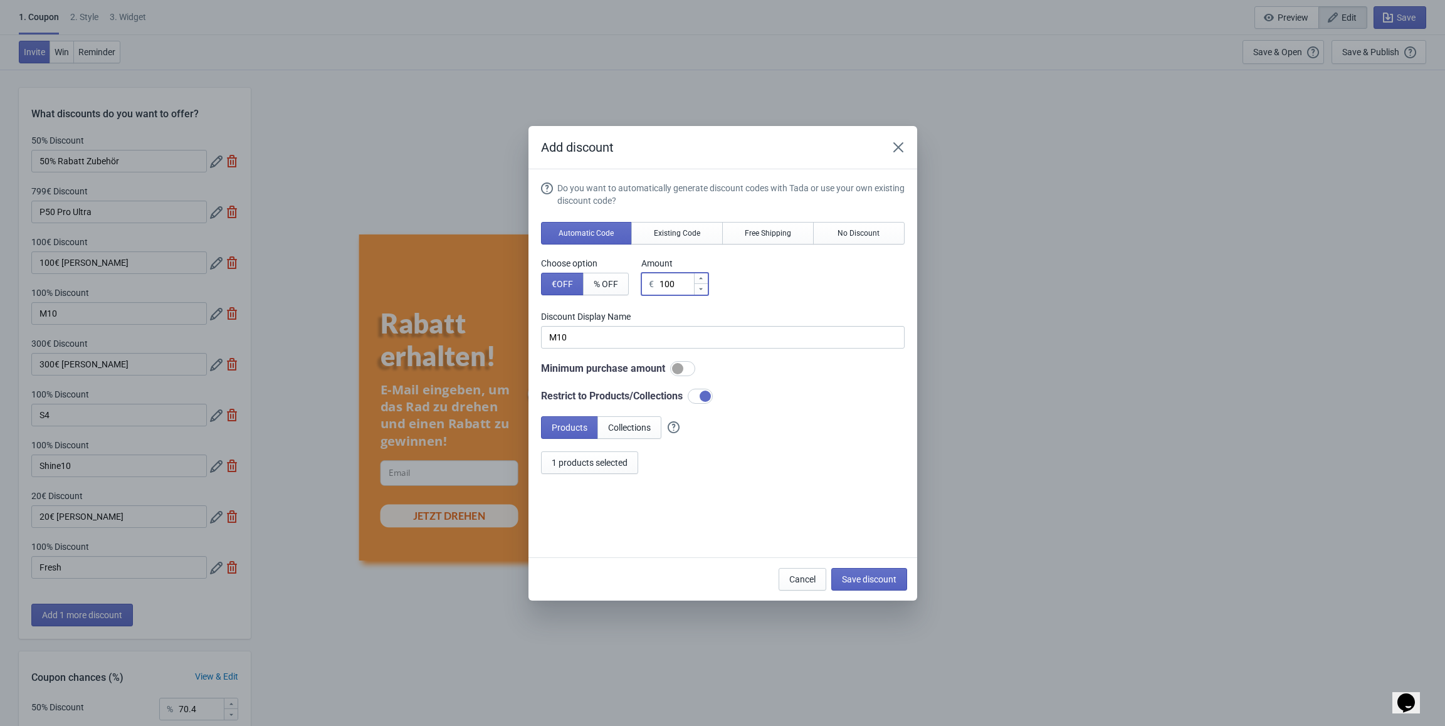
drag, startPoint x: 678, startPoint y: 285, endPoint x: 653, endPoint y: 285, distance: 25.7
click at [653, 285] on div "€ 100" at bounding box center [674, 284] width 67 height 23
type input "2"
type input "2€ Discount"
type input "24"
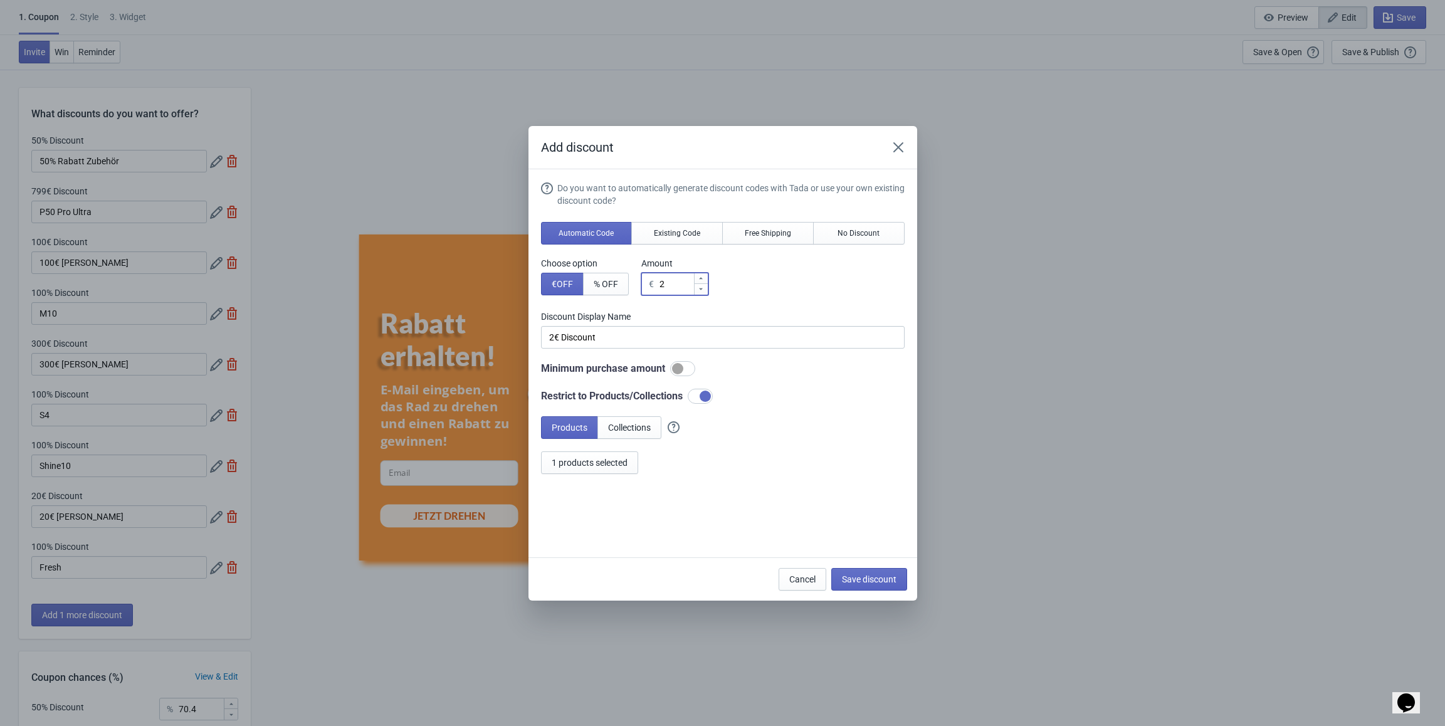
type input "24€ Discount"
type input "249"
type input "249€ Discount"
type input "249"
click at [873, 574] on span "Save discount" at bounding box center [869, 579] width 55 height 10
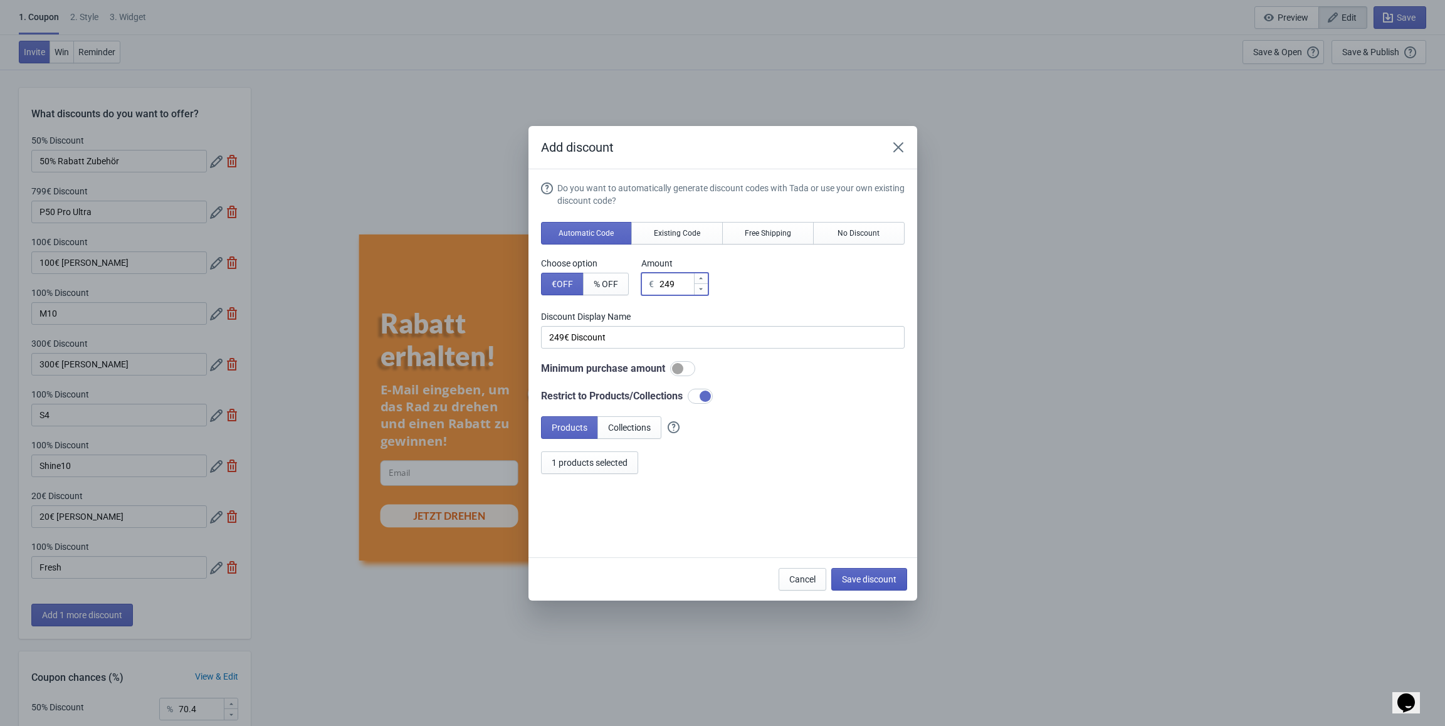
type input "249€ Discount"
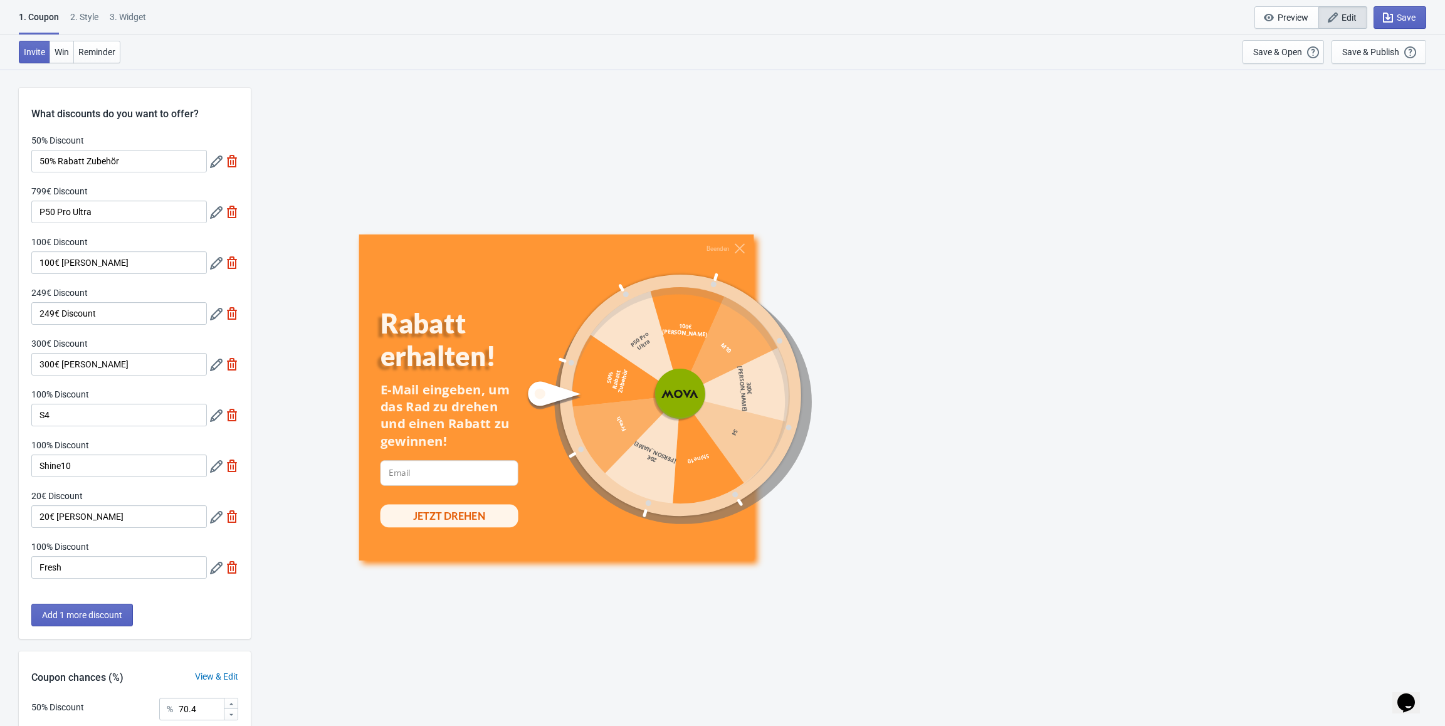
click at [218, 317] on icon at bounding box center [216, 314] width 13 height 13
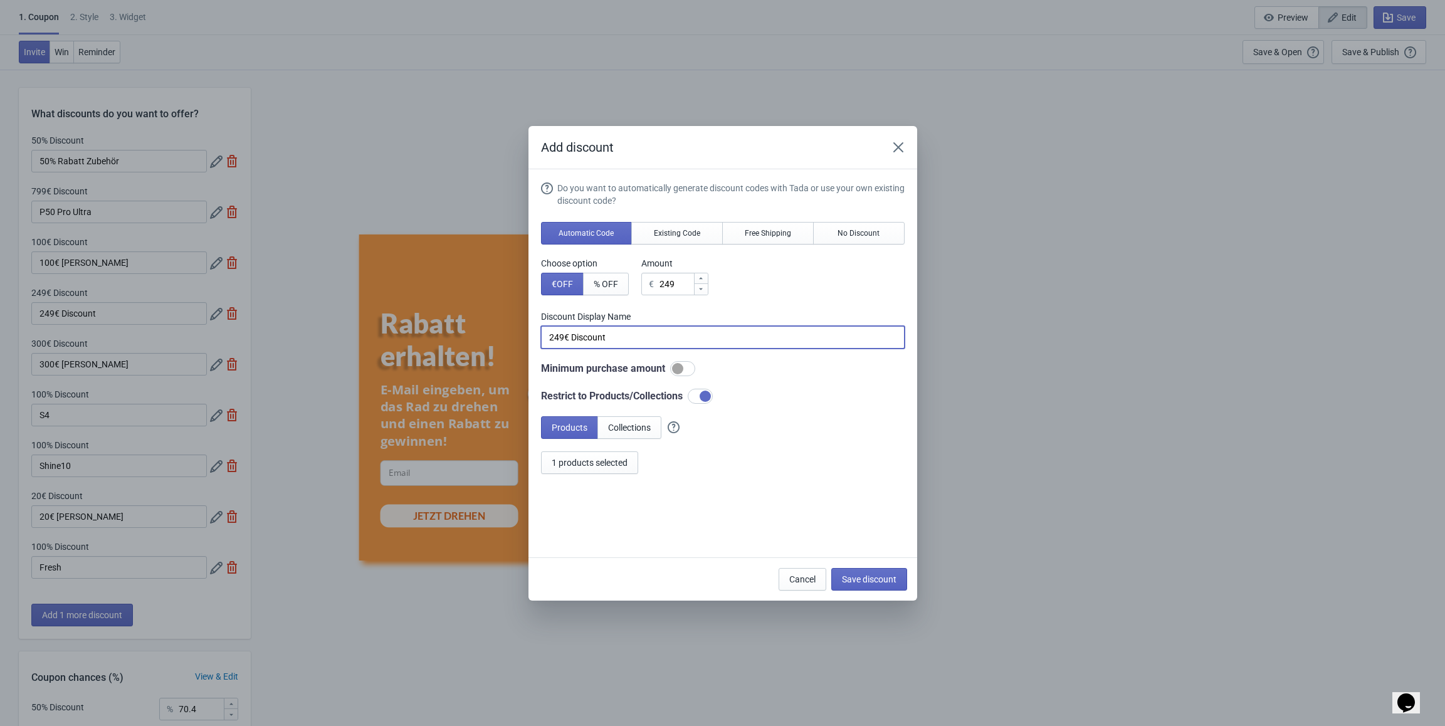
drag, startPoint x: 620, startPoint y: 335, endPoint x: 532, endPoint y: 335, distance: 87.8
click at [532, 335] on section "Do you want to automatically generate discount codes with Tada or use your own …" at bounding box center [723, 363] width 389 height 388
type input "M10"
click at [860, 579] on span "Save discount" at bounding box center [869, 579] width 55 height 10
type input "M10"
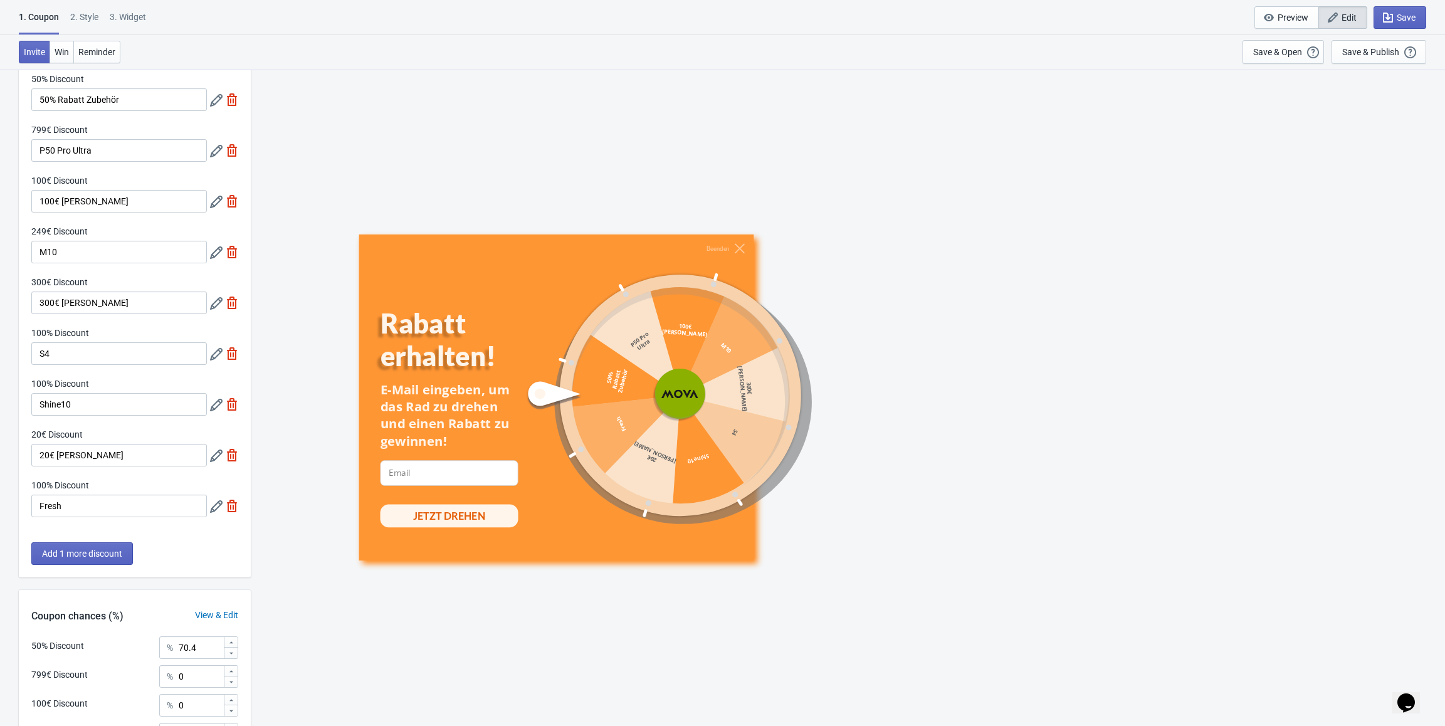
scroll to position [63, 0]
click at [215, 357] on icon at bounding box center [216, 353] width 13 height 13
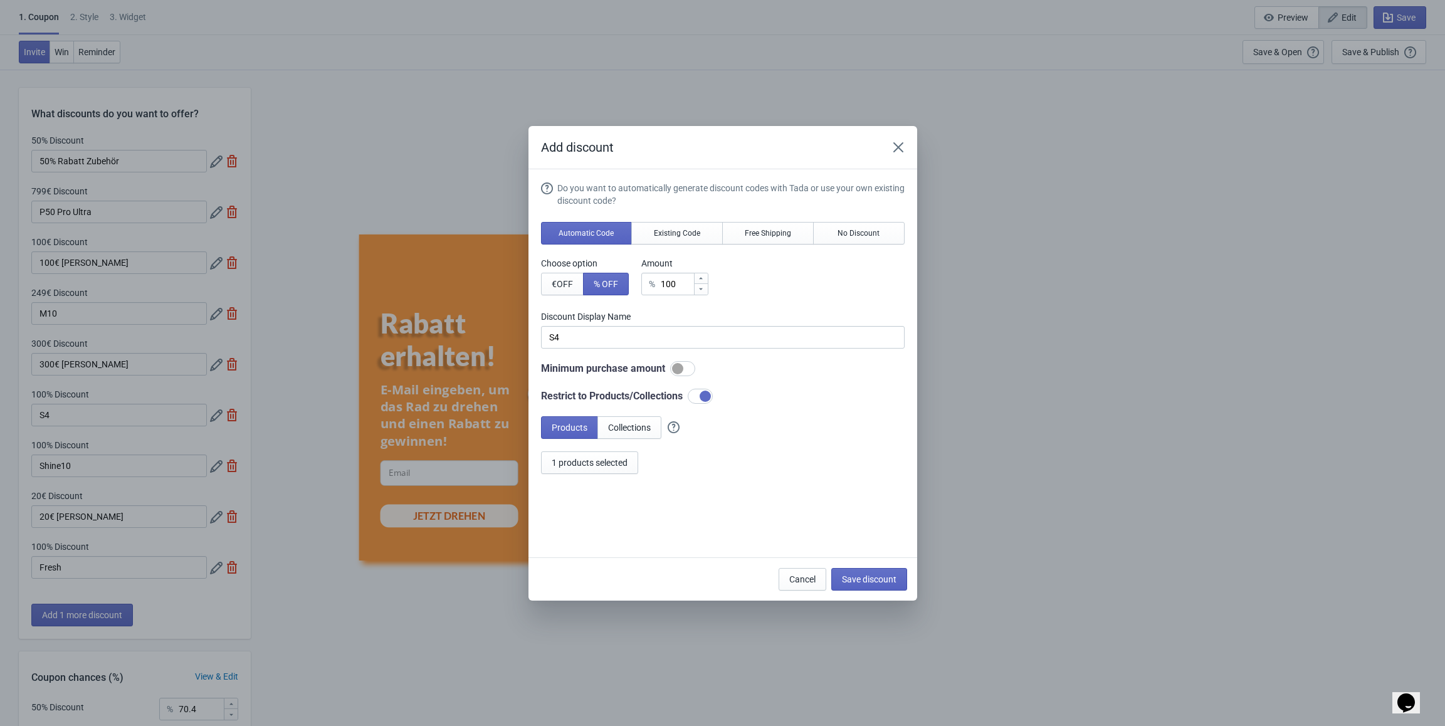
scroll to position [0, 0]
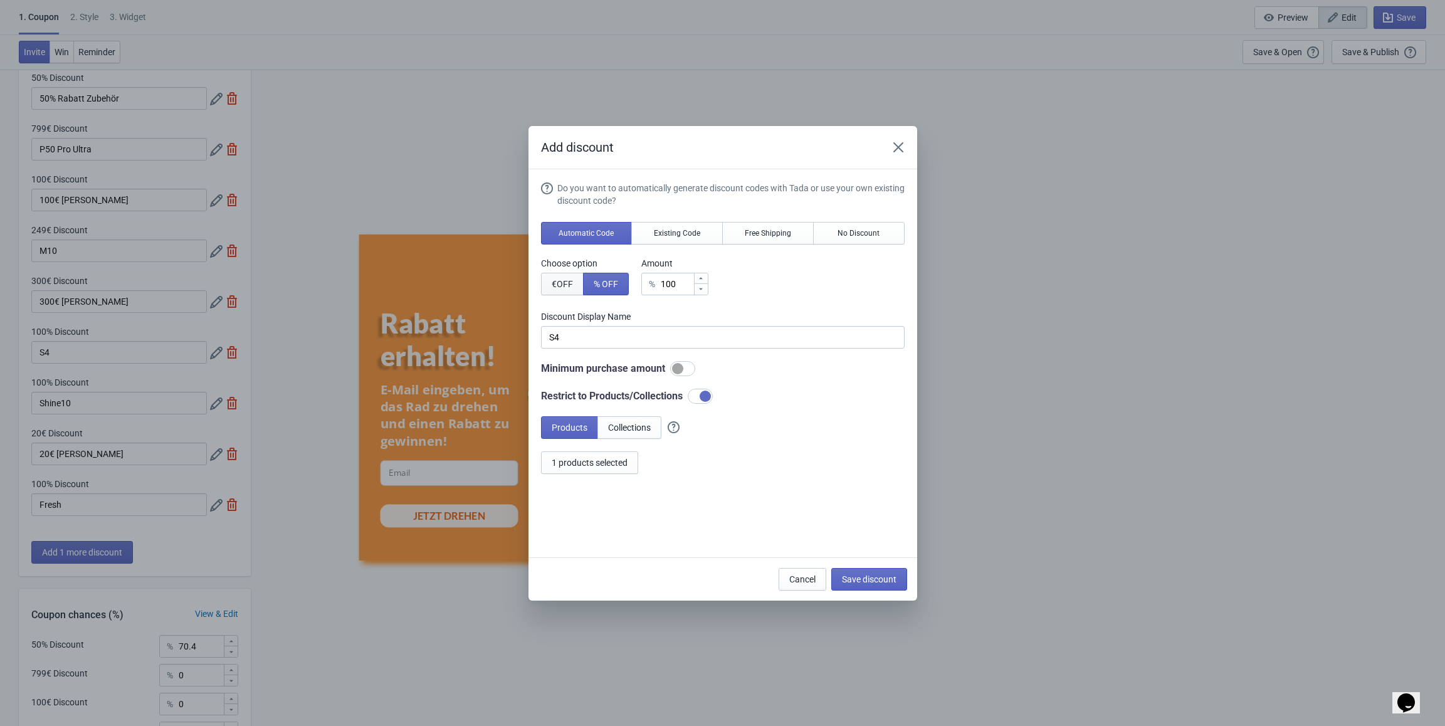
click at [561, 285] on span "€ OFF" at bounding box center [562, 284] width 21 height 10
type input "100€ Discount"
drag, startPoint x: 677, startPoint y: 285, endPoint x: 649, endPoint y: 286, distance: 27.6
click at [649, 286] on div "€ 100" at bounding box center [674, 284] width 67 height 23
type input "2"
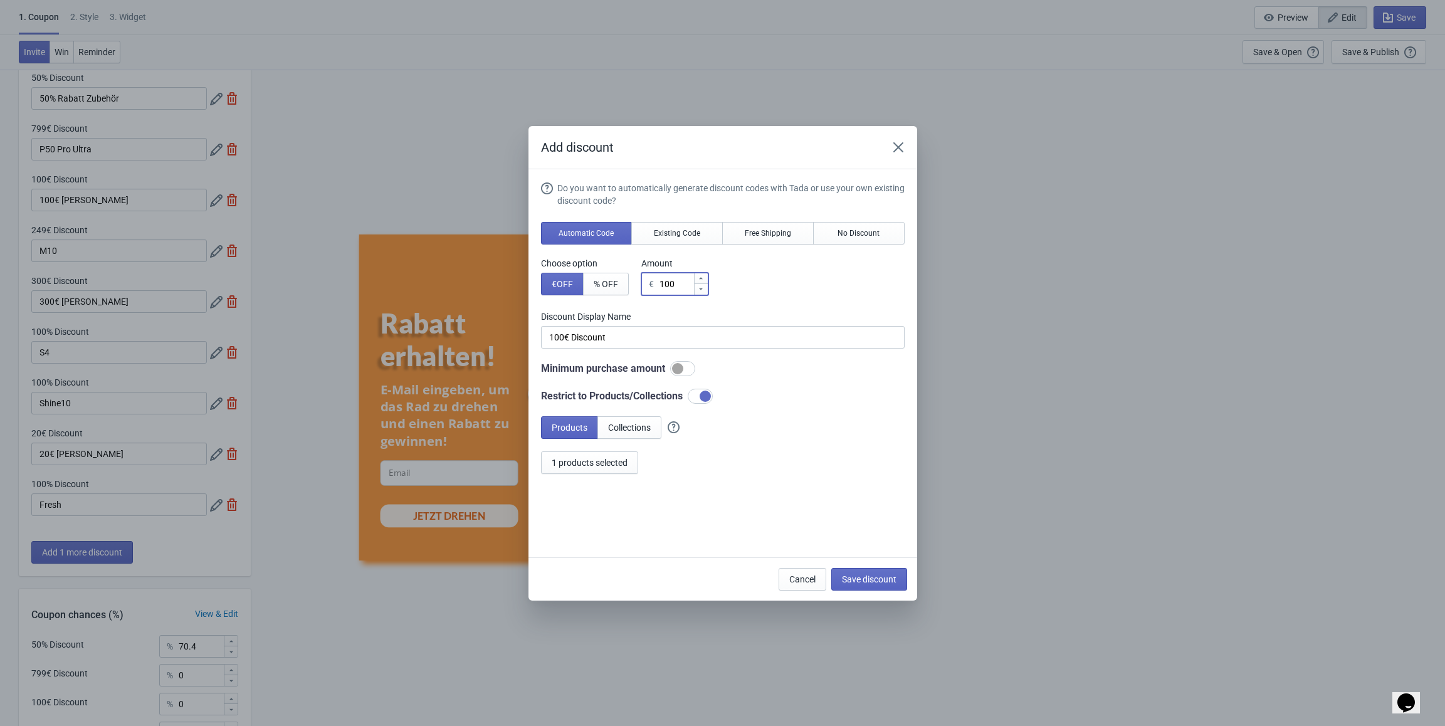
type input "2€ Discount"
type input "24"
type input "24€ Discount"
type input "249"
type input "249€ Discount"
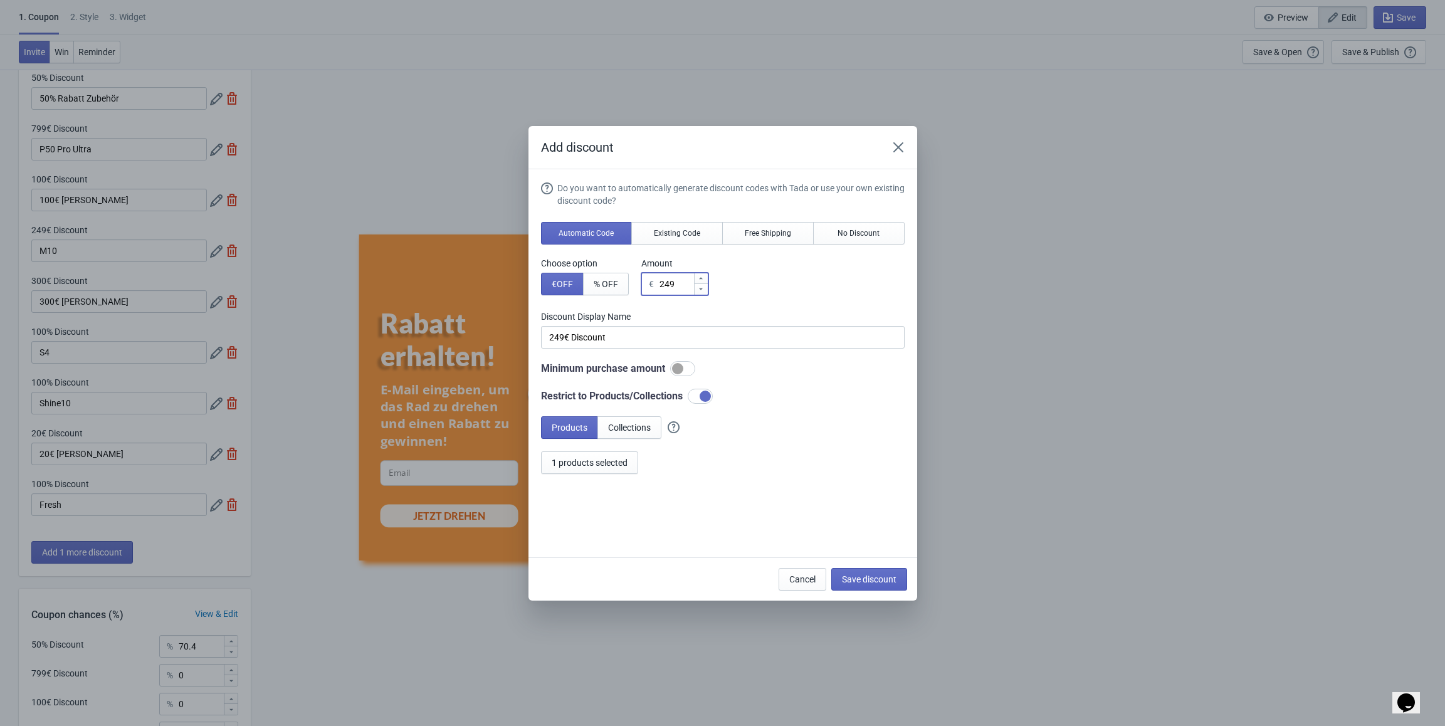
type input "249"
drag, startPoint x: 630, startPoint y: 332, endPoint x: 517, endPoint y: 338, distance: 113.0
click at [517, 338] on div "Add discount Do you want to automatically generate discount codes with Tada or …" at bounding box center [722, 363] width 1445 height 475
type input "S4"
click at [868, 577] on span "Save discount" at bounding box center [869, 579] width 55 height 10
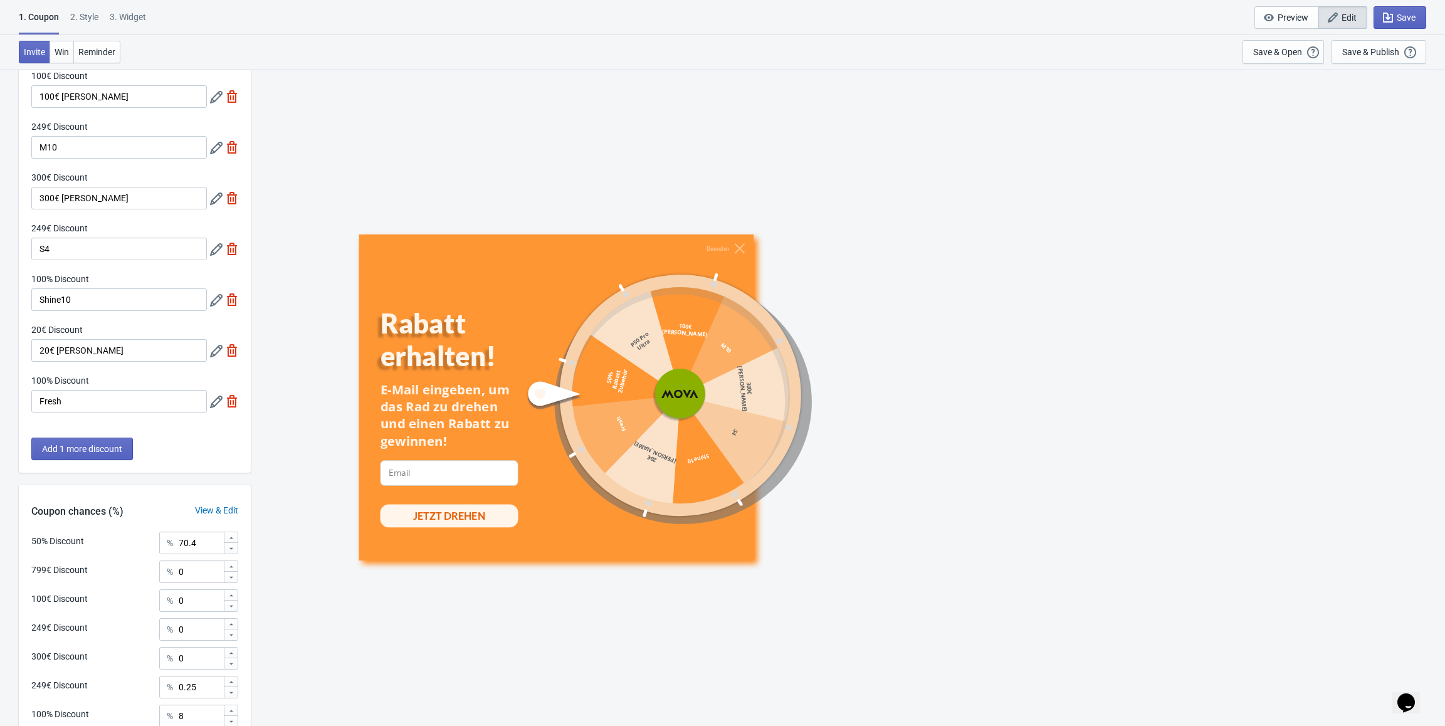
scroll to position [188, 0]
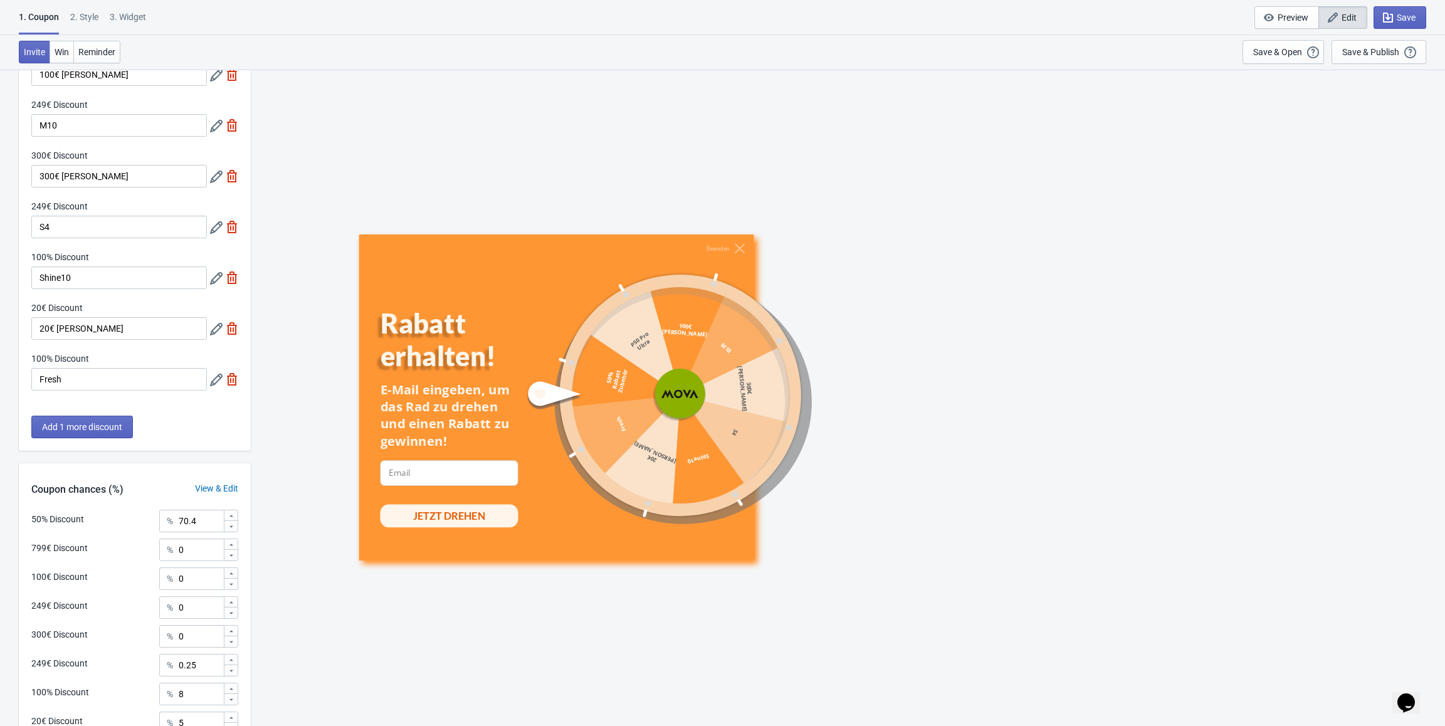
click at [211, 386] on icon at bounding box center [216, 380] width 13 height 13
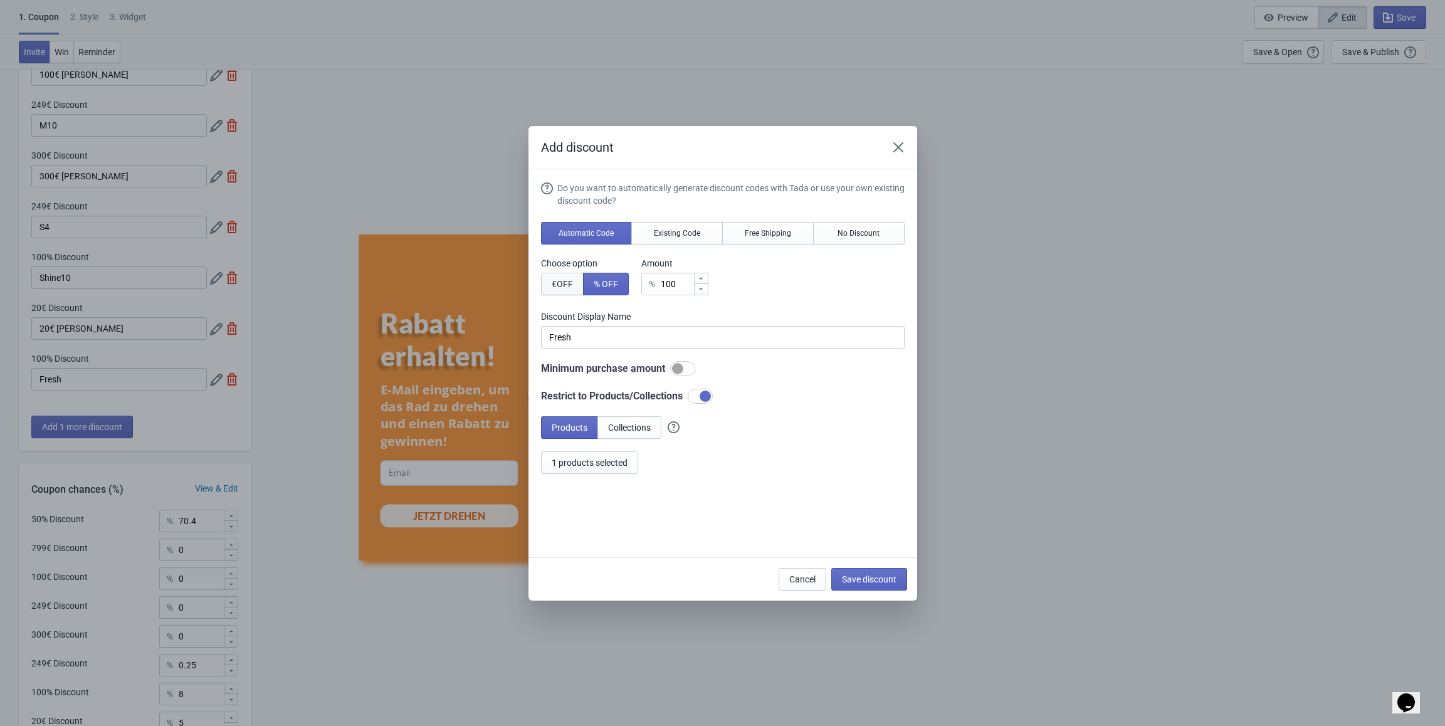
click at [566, 282] on span "€ OFF" at bounding box center [562, 284] width 21 height 10
type input "100€ Discount"
drag, startPoint x: 679, startPoint y: 281, endPoint x: 642, endPoint y: 283, distance: 37.1
click at [642, 283] on div "€ 100" at bounding box center [674, 284] width 67 height 23
type input "3"
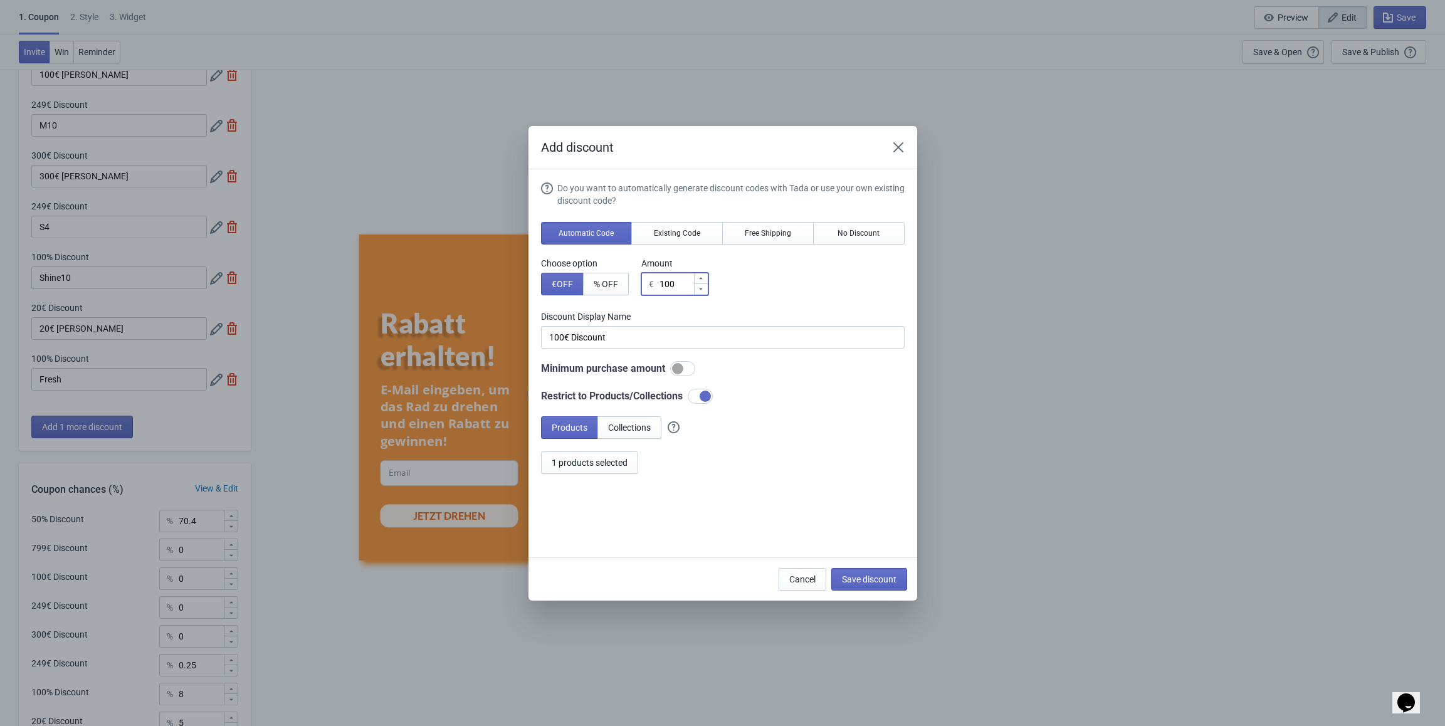
type input "3€ Discount"
type input "39"
type input "39€ Discount"
type input "39"
drag, startPoint x: 630, startPoint y: 329, endPoint x: 506, endPoint y: 339, distance: 124.0
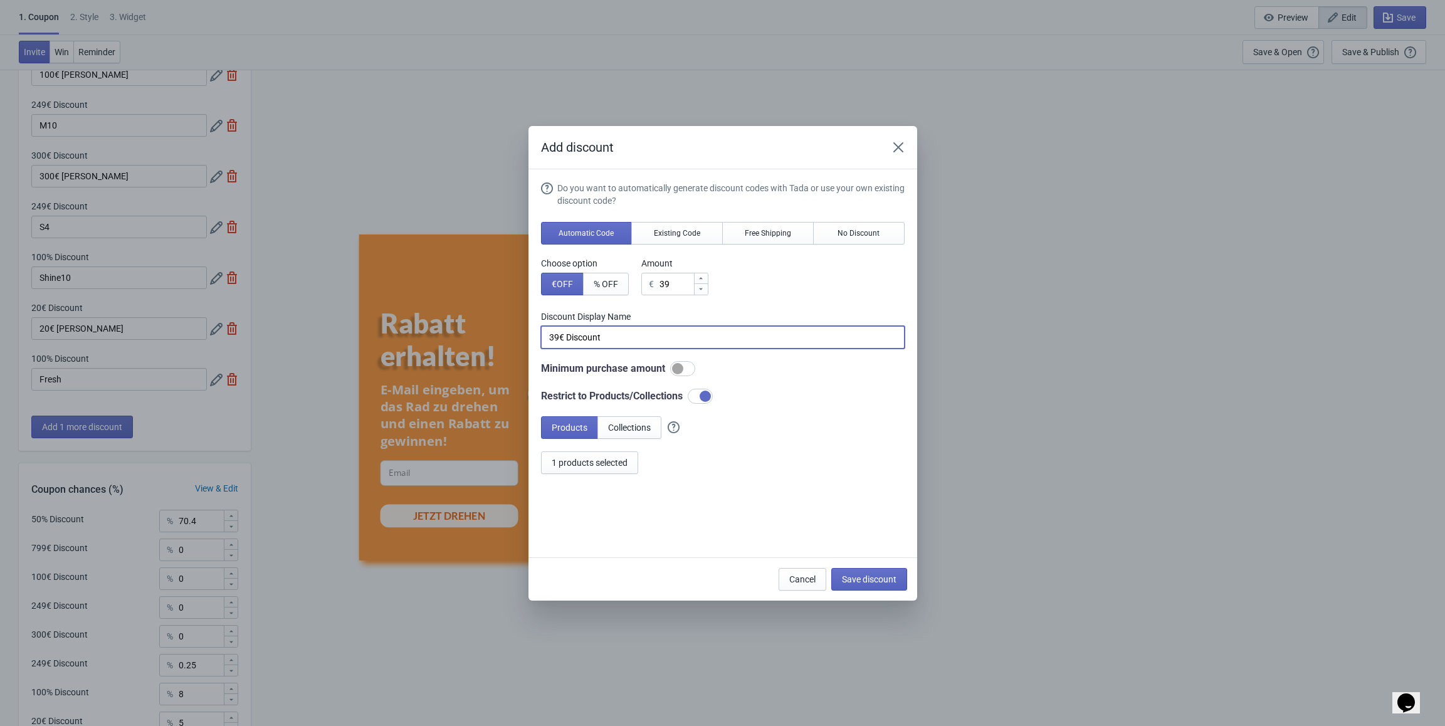
click at [506, 339] on div "Add discount Do you want to automatically generate discount codes with Tada or …" at bounding box center [722, 363] width 1445 height 475
type input "Fresh"
click at [867, 582] on span "Save discount" at bounding box center [869, 579] width 55 height 10
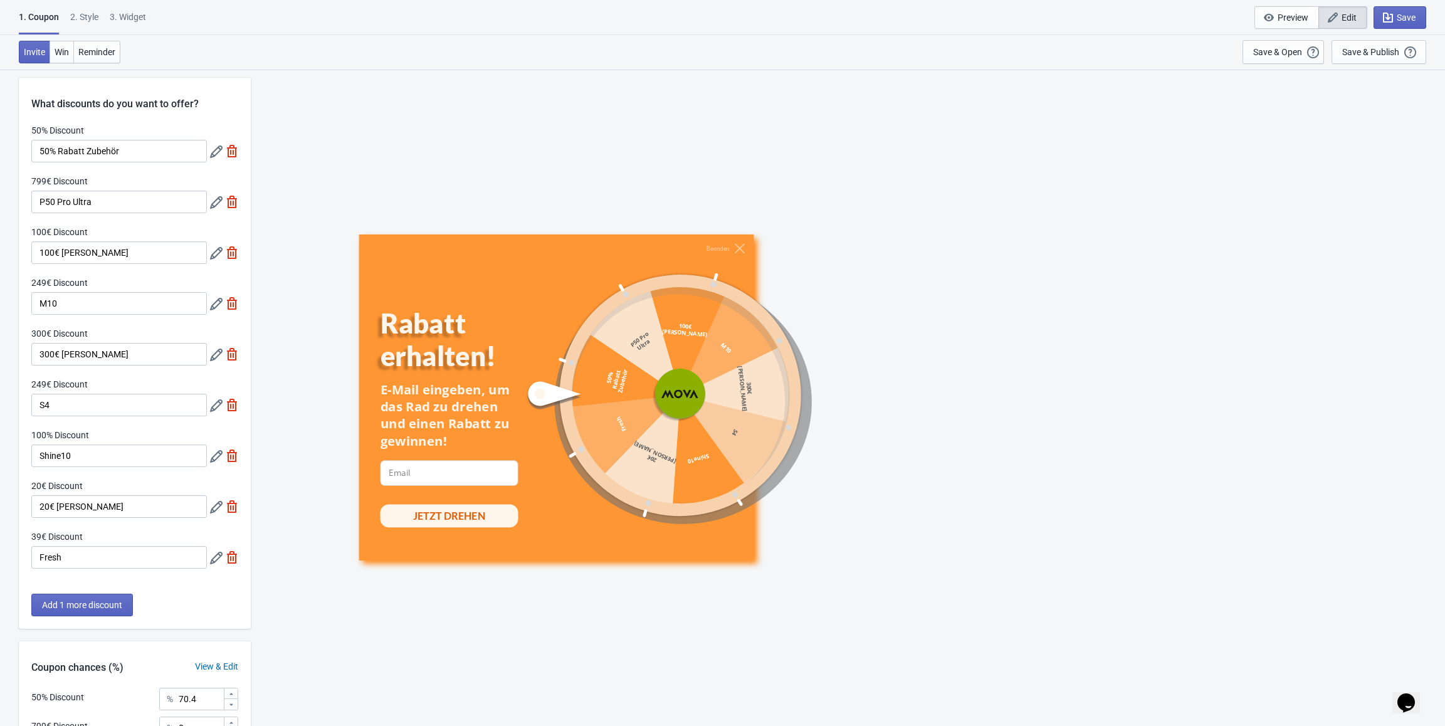
scroll to position [0, 0]
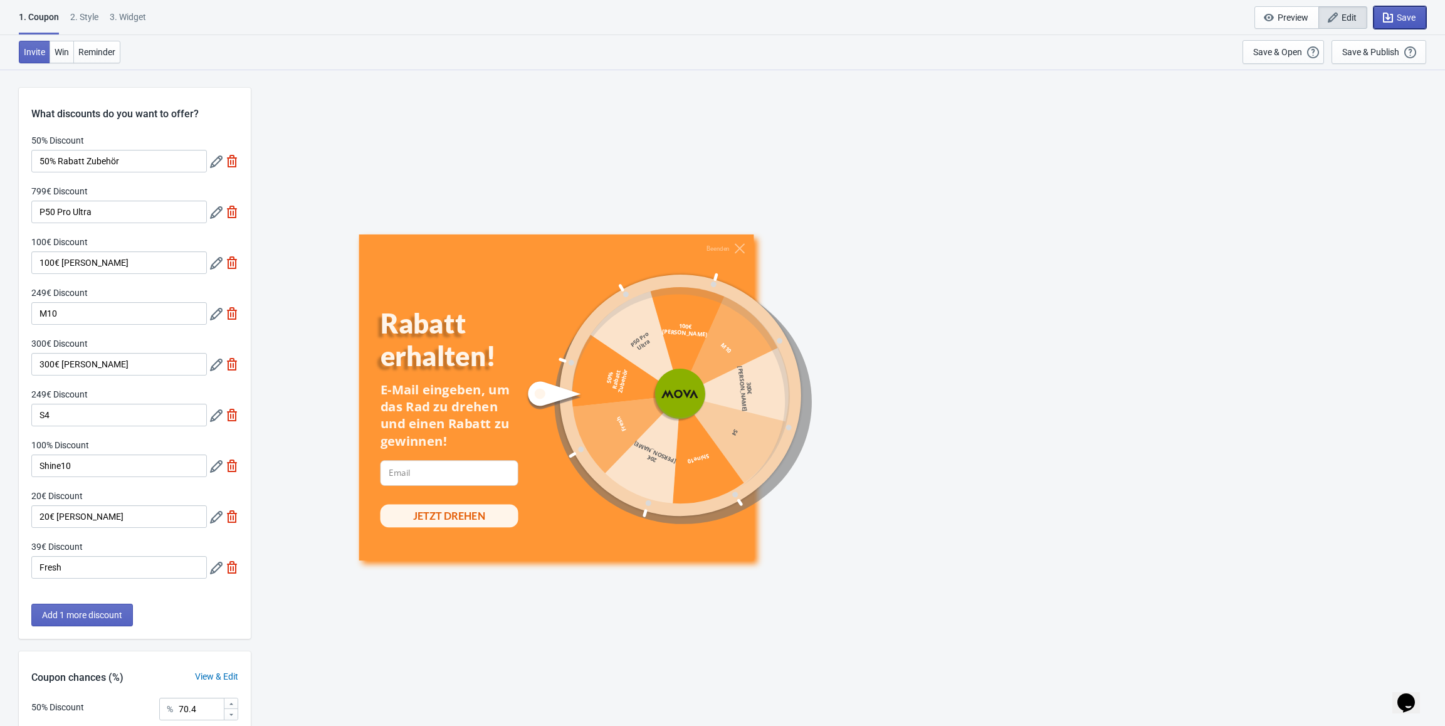
click at [1395, 17] on span "Save" at bounding box center [1400, 17] width 31 height 13
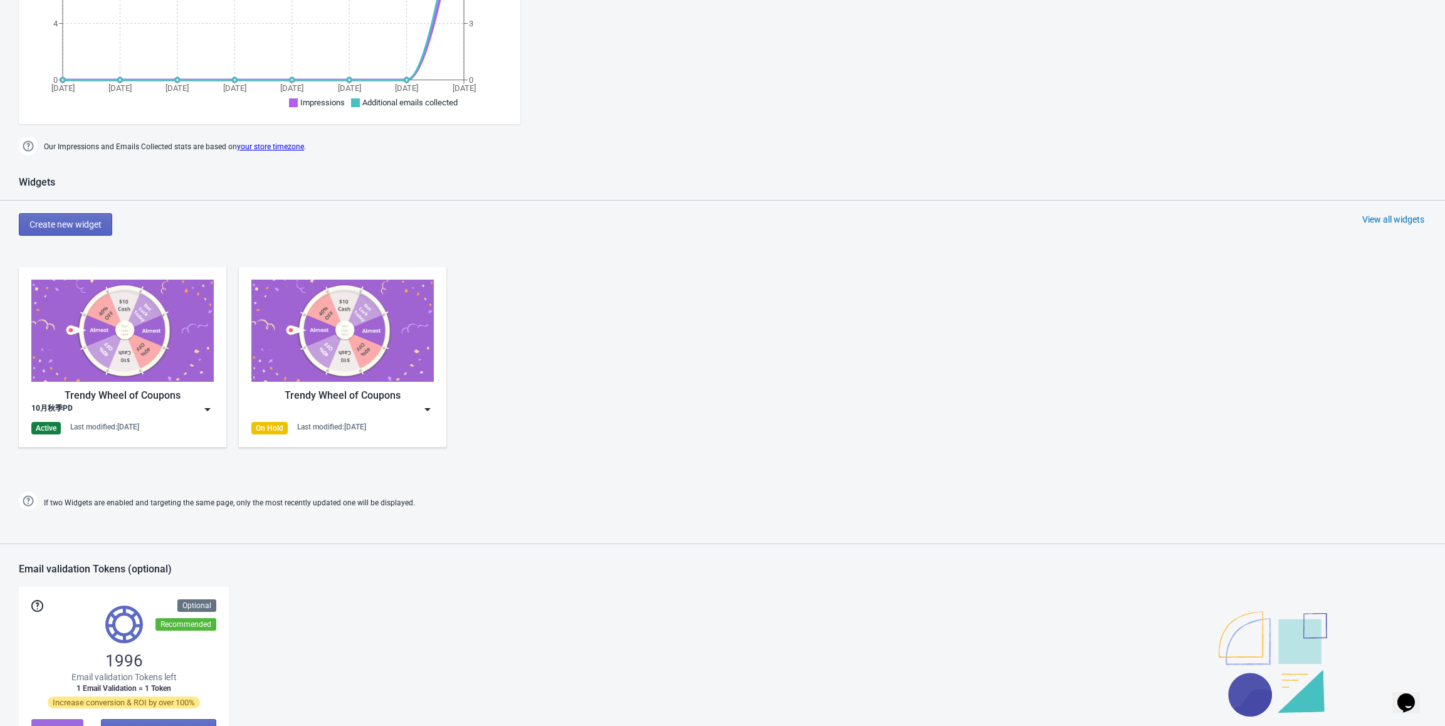
scroll to position [439, 0]
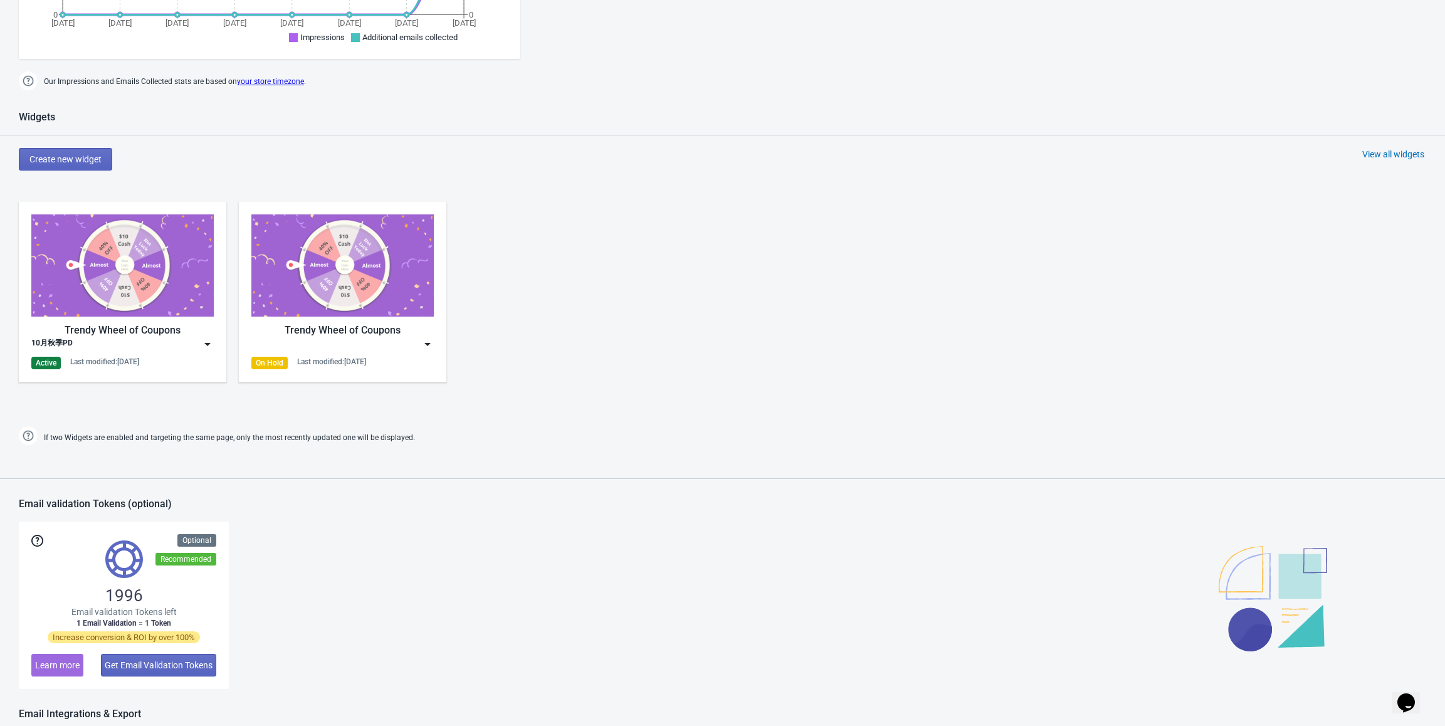
click at [204, 346] on img at bounding box center [207, 344] width 13 height 13
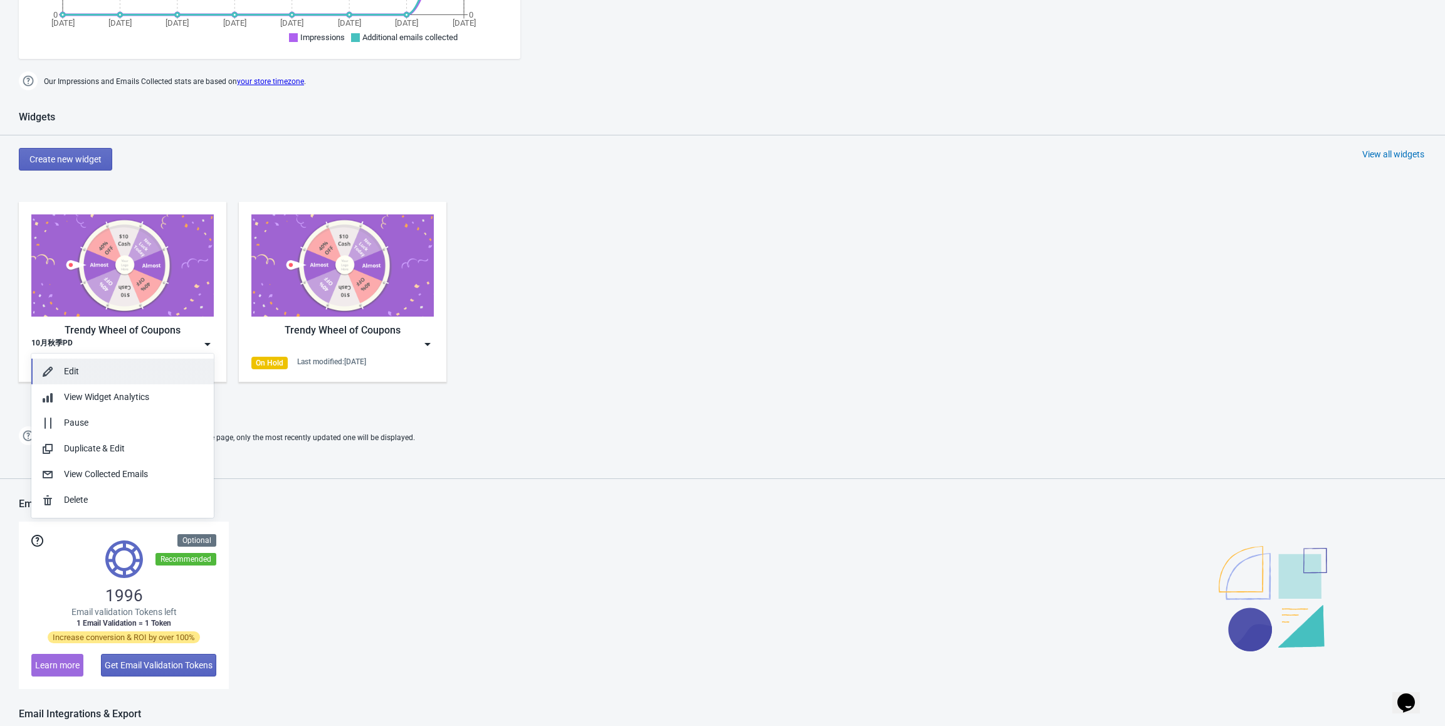
click at [127, 377] on div "Edit" at bounding box center [134, 371] width 140 height 13
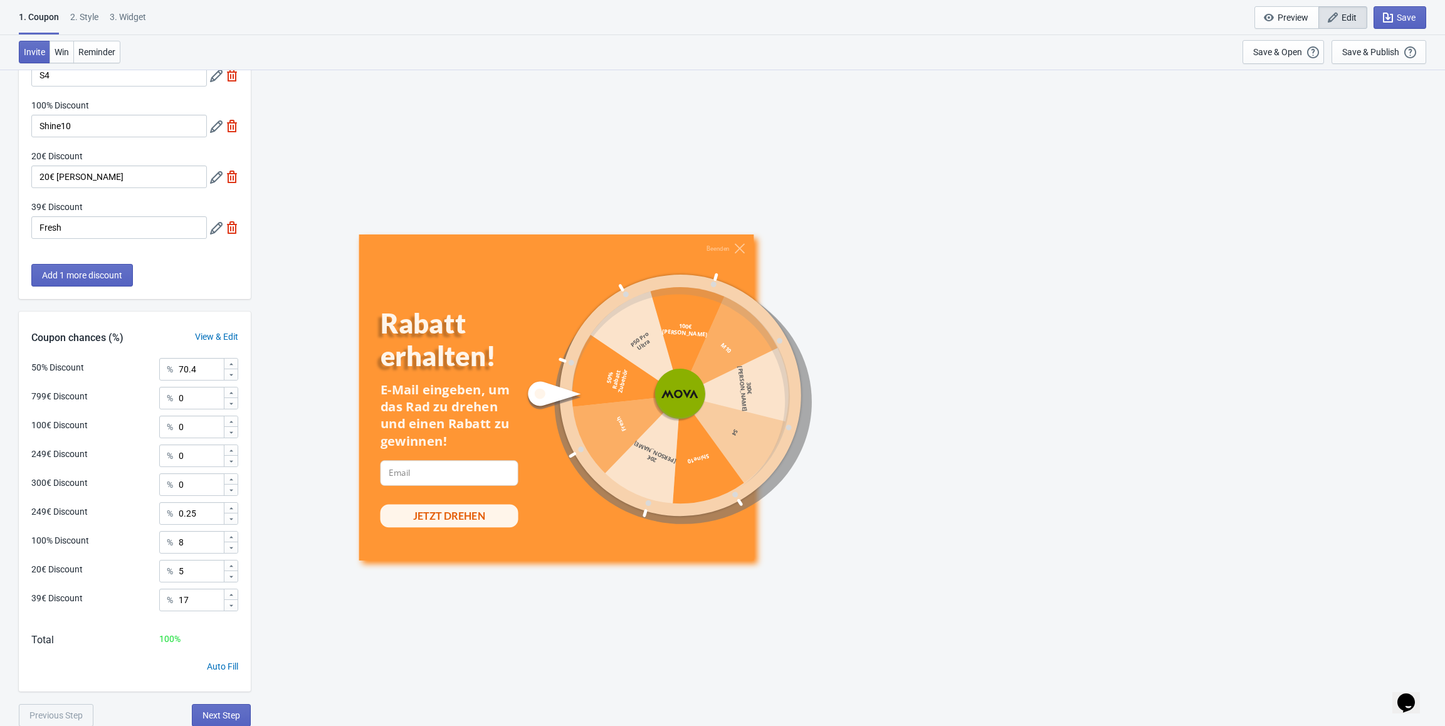
scroll to position [340, 0]
click at [232, 716] on span "Next Step" at bounding box center [222, 715] width 38 height 10
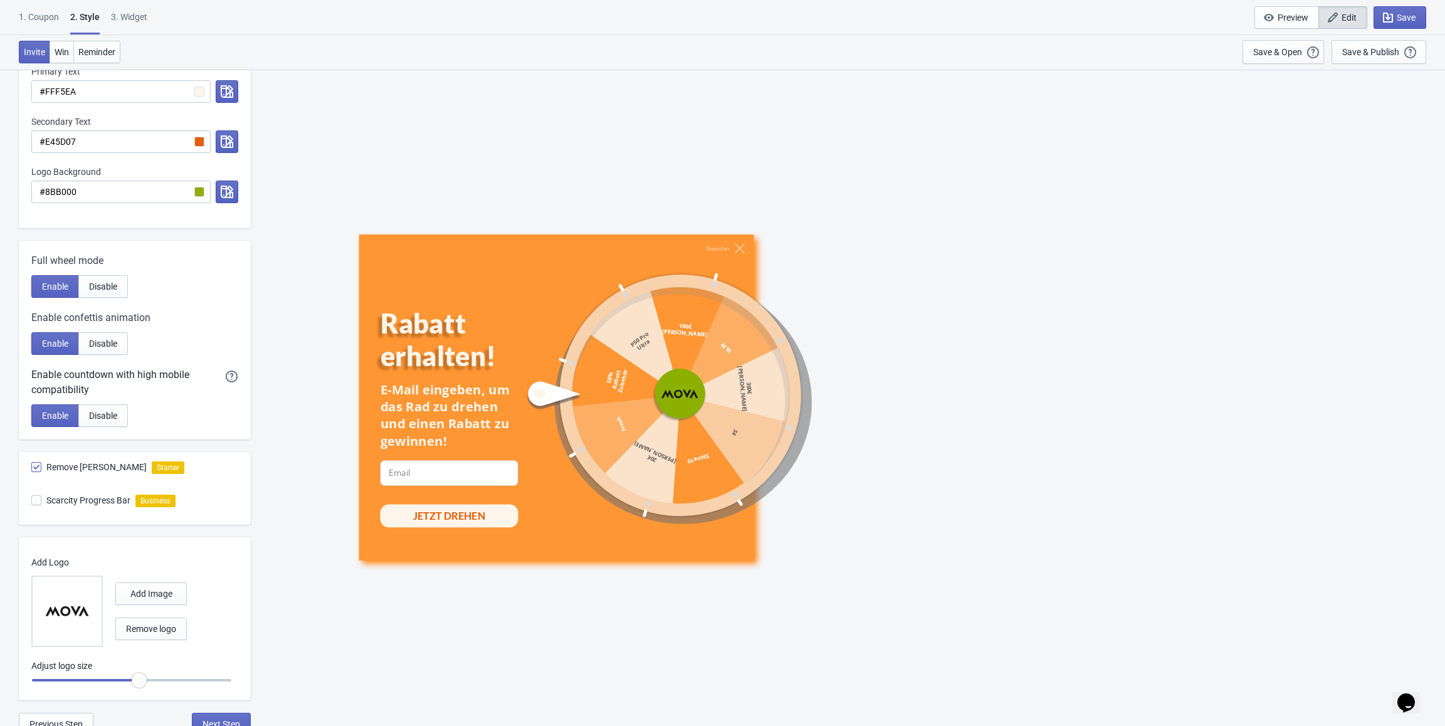
scroll to position [384, 0]
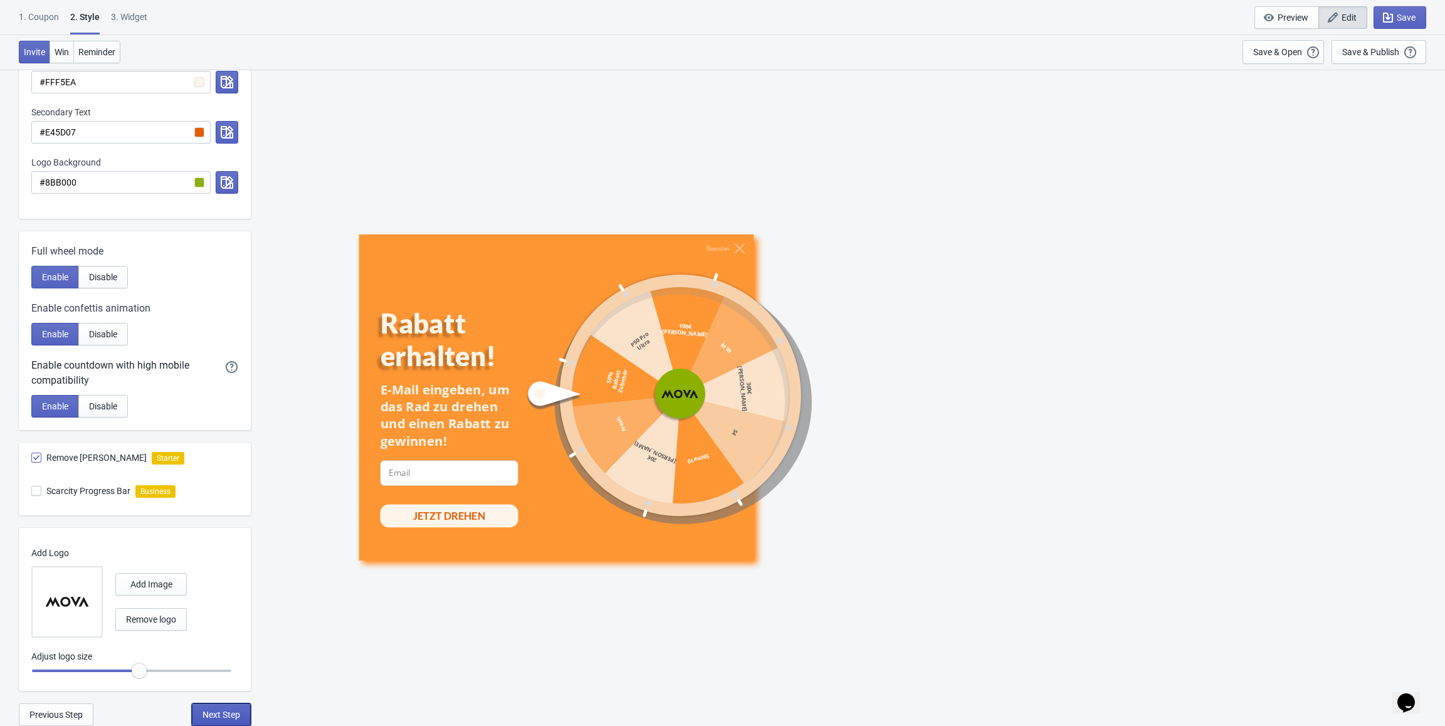
click at [225, 722] on button "Next Step" at bounding box center [221, 715] width 59 height 23
select select "specificURL"
select select "once"
select select "1"
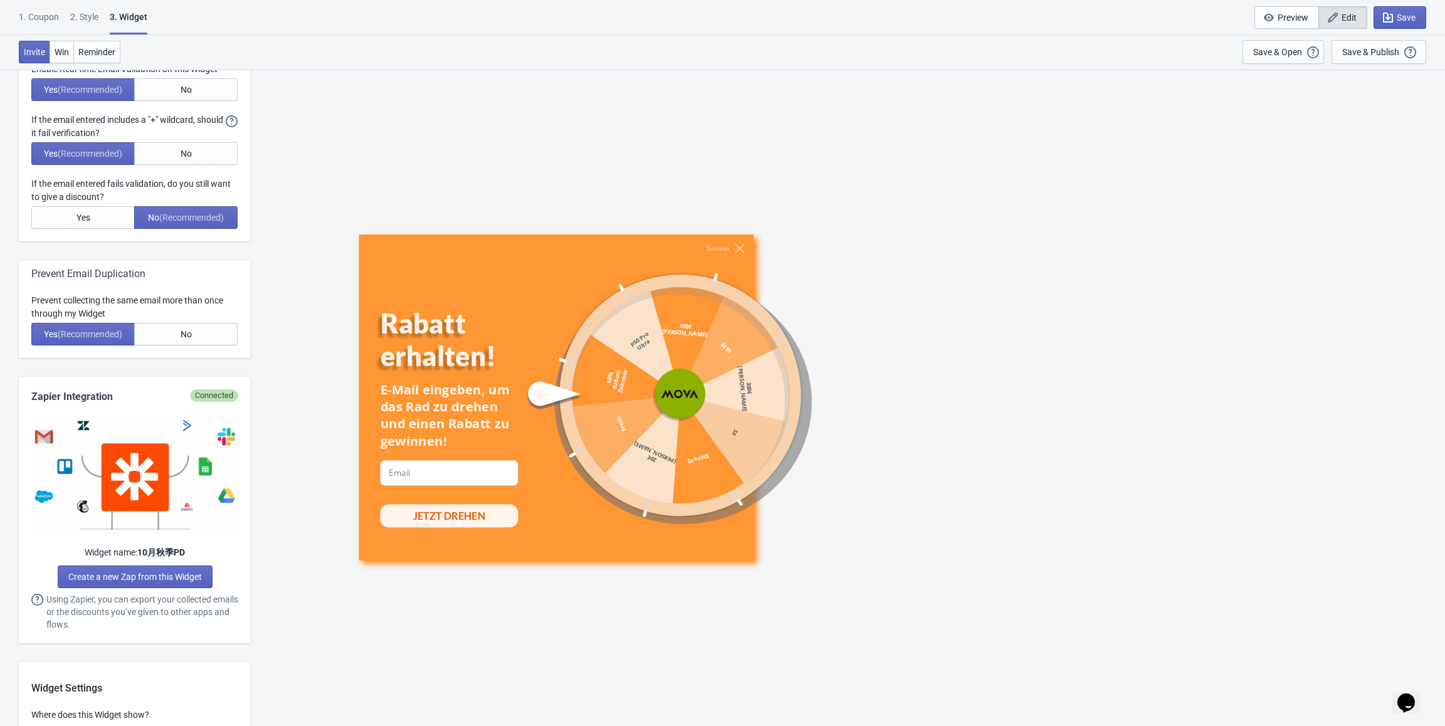
scroll to position [0, 0]
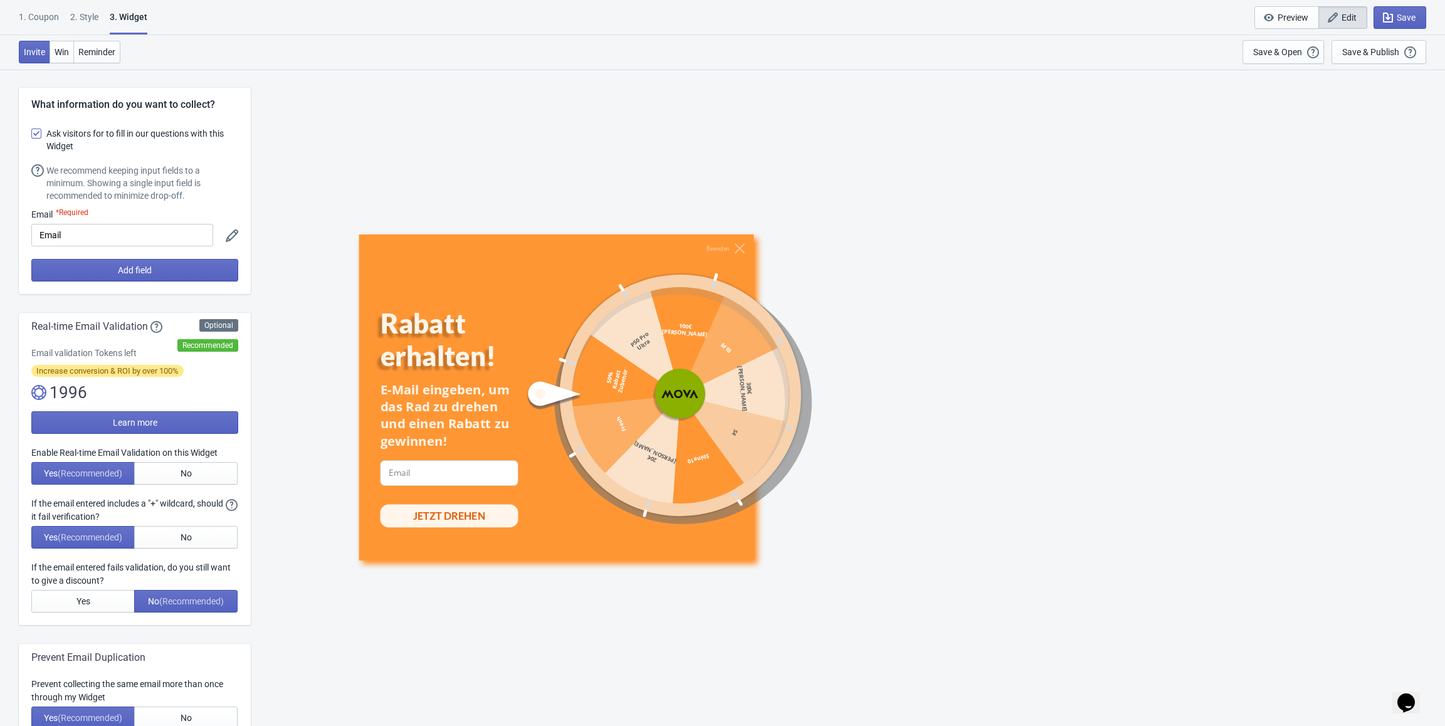
click at [226, 233] on icon at bounding box center [232, 235] width 13 height 13
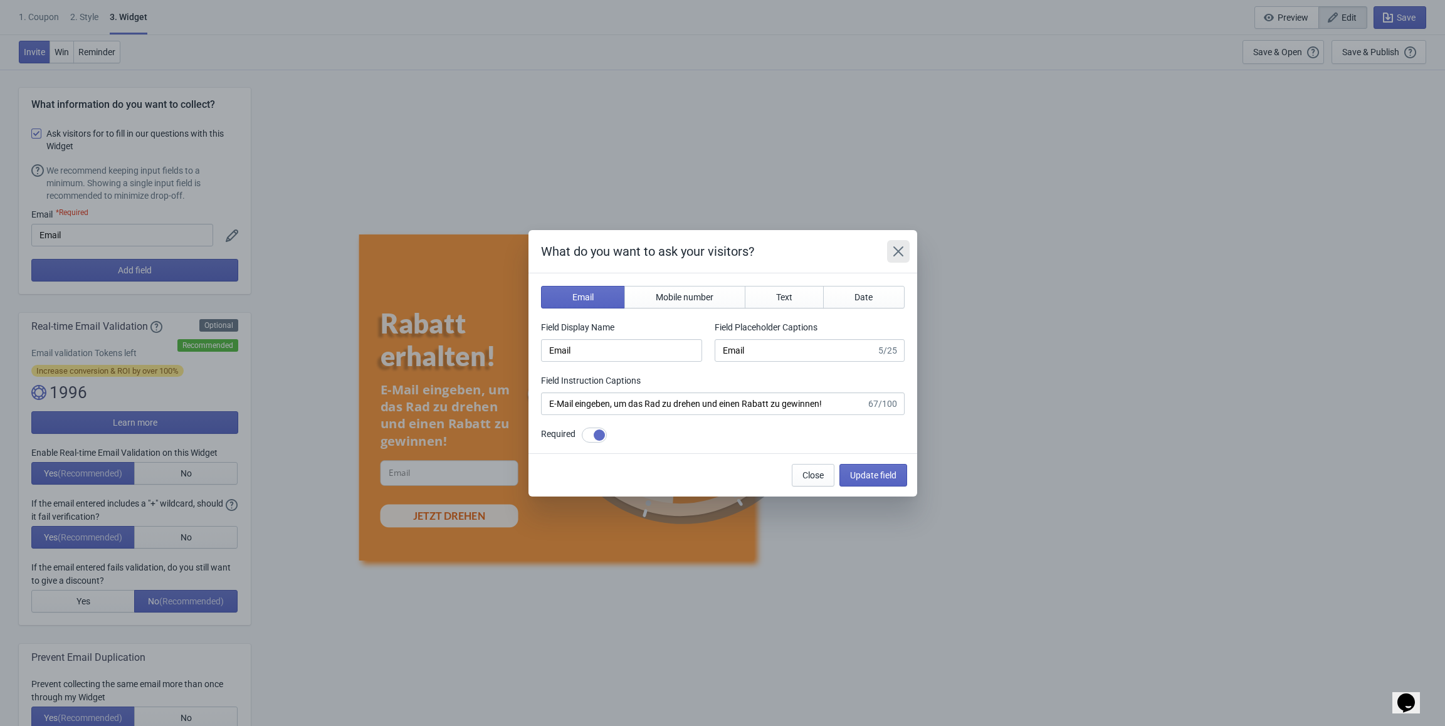
click at [900, 250] on icon "Close" at bounding box center [898, 251] width 10 height 10
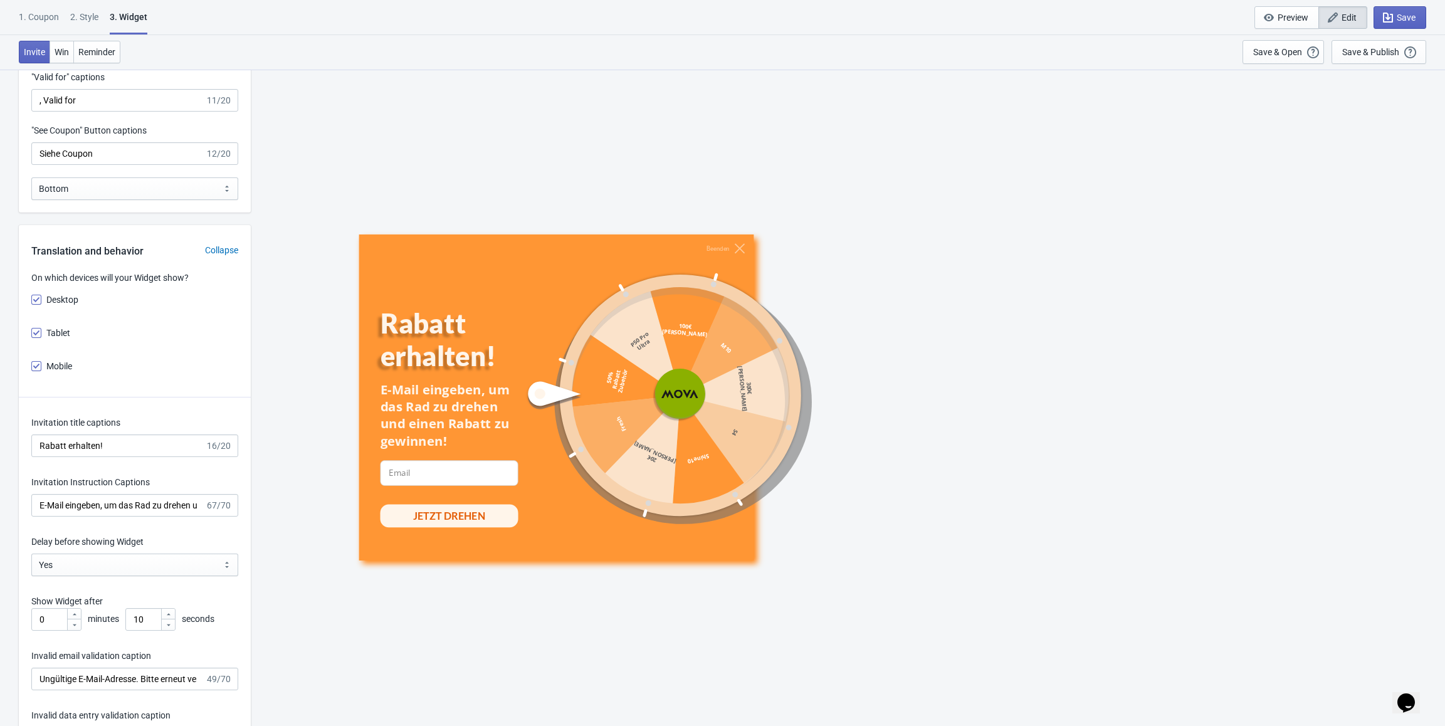
scroll to position [1685, 0]
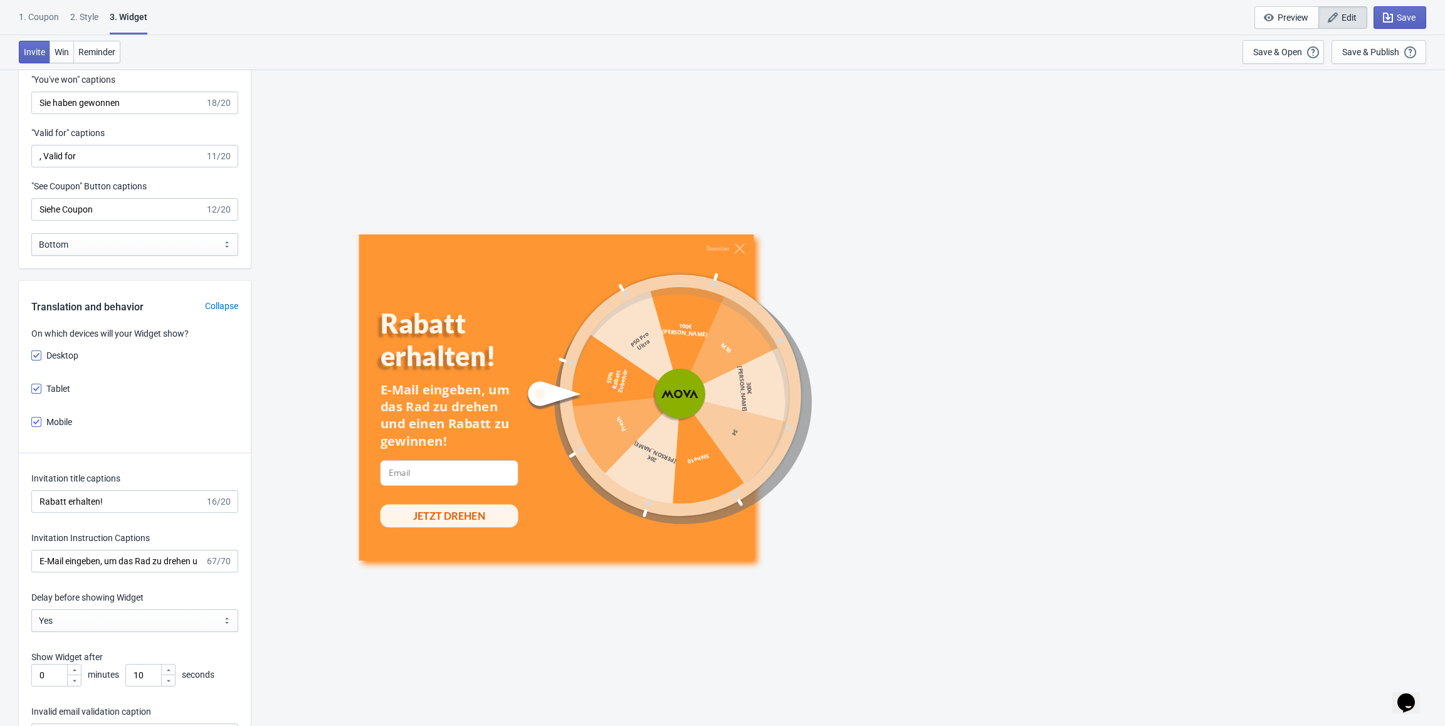
click at [50, 14] on div "1. Coupon" at bounding box center [39, 22] width 40 height 22
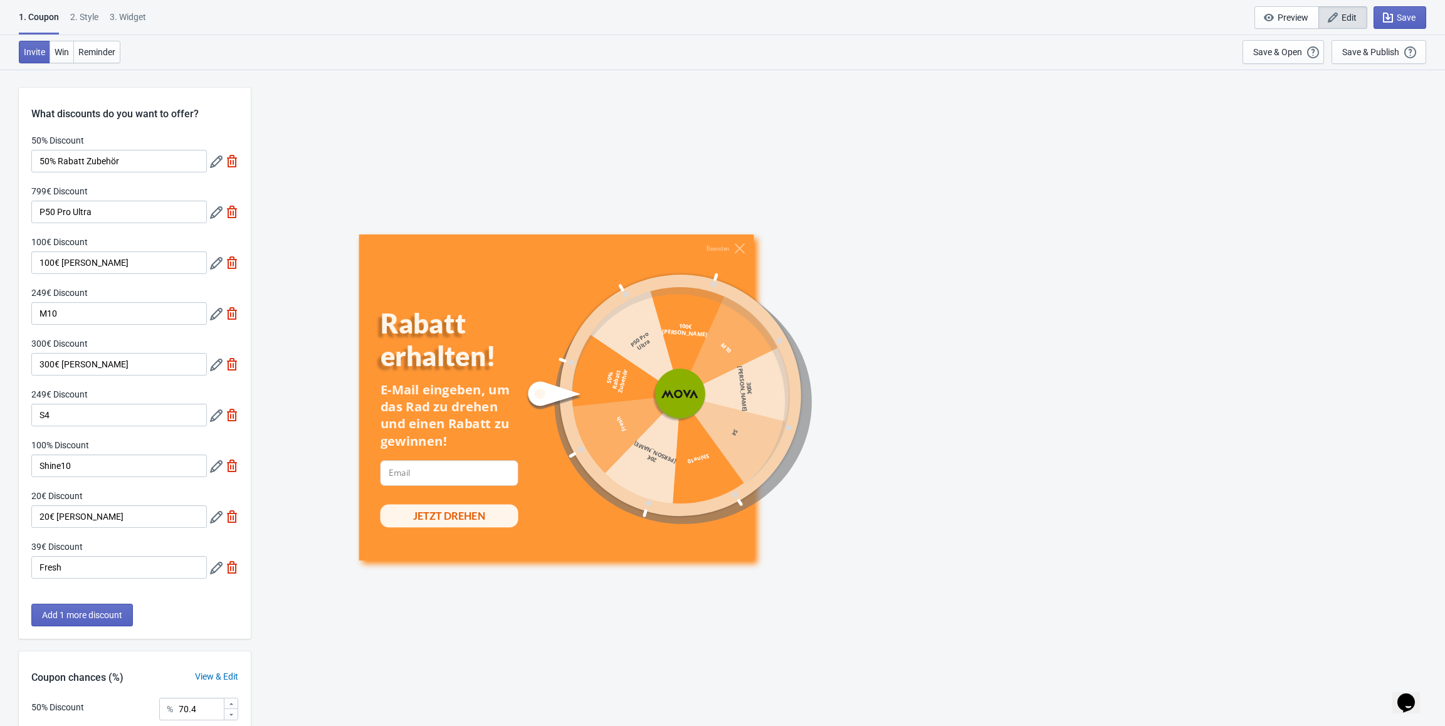
click at [45, 16] on div "1. Coupon" at bounding box center [39, 23] width 40 height 24
click at [213, 467] on icon at bounding box center [216, 466] width 13 height 13
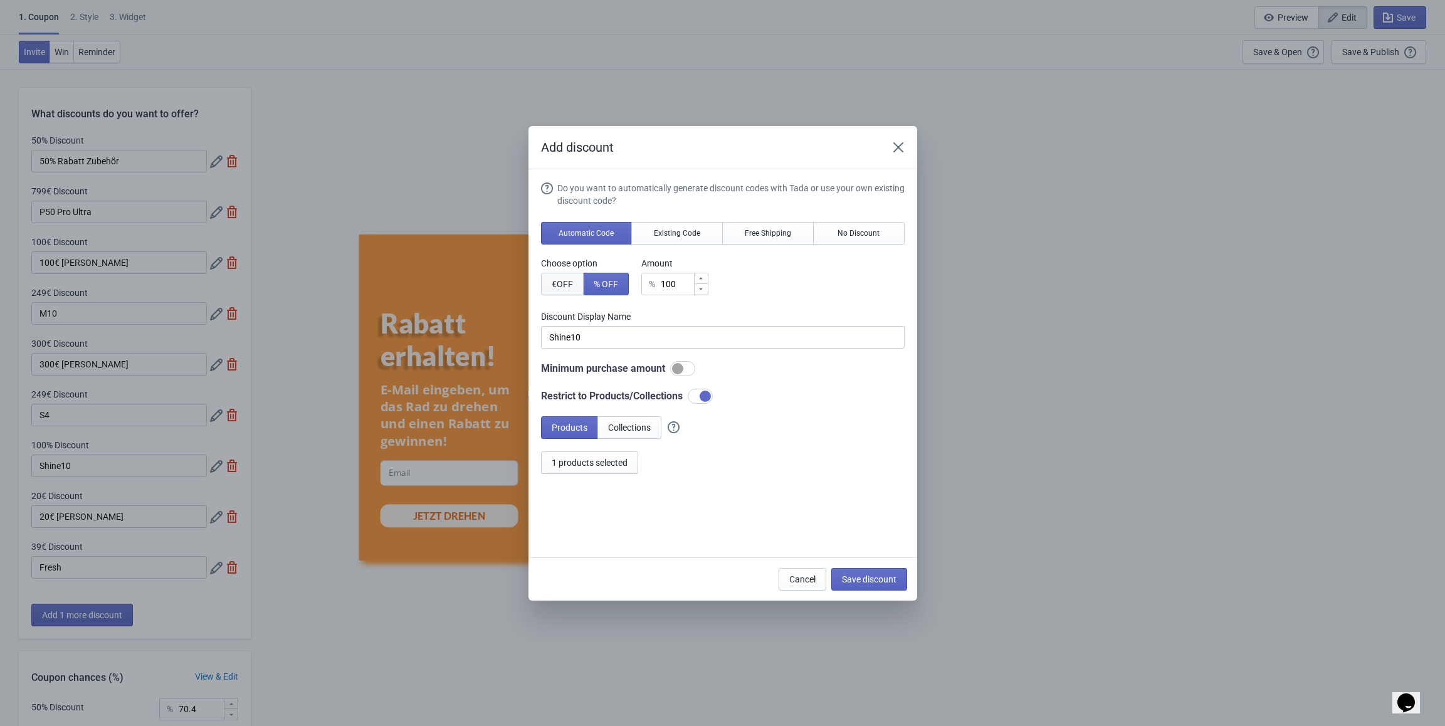
click at [571, 287] on span "€ OFF" at bounding box center [562, 284] width 21 height 10
type input "100€ Discount"
drag, startPoint x: 680, startPoint y: 286, endPoint x: 646, endPoint y: 286, distance: 33.9
click at [646, 286] on div "€ 100" at bounding box center [674, 284] width 67 height 23
type input "8"
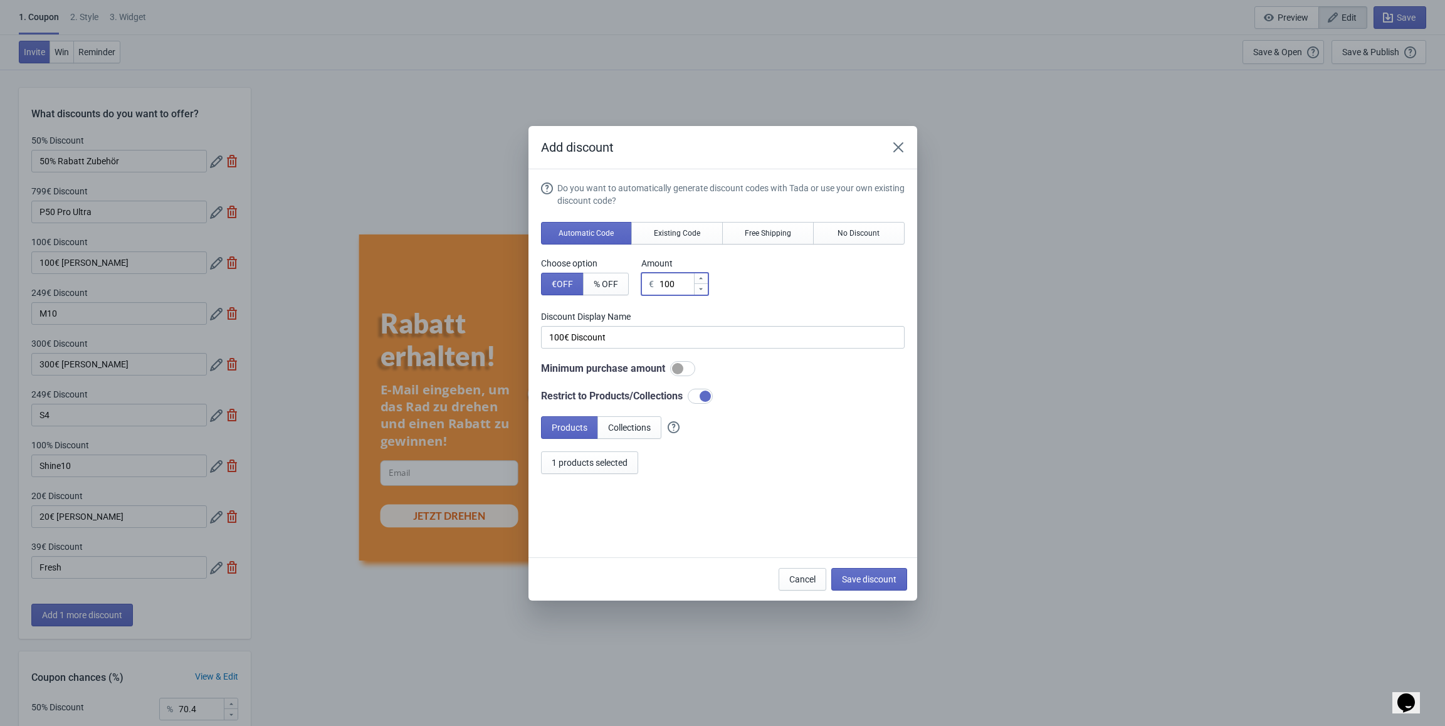
type input "8€ Discount"
type input "89"
type input "89€ Discount"
type input "89"
drag, startPoint x: 619, startPoint y: 339, endPoint x: 523, endPoint y: 334, distance: 96.1
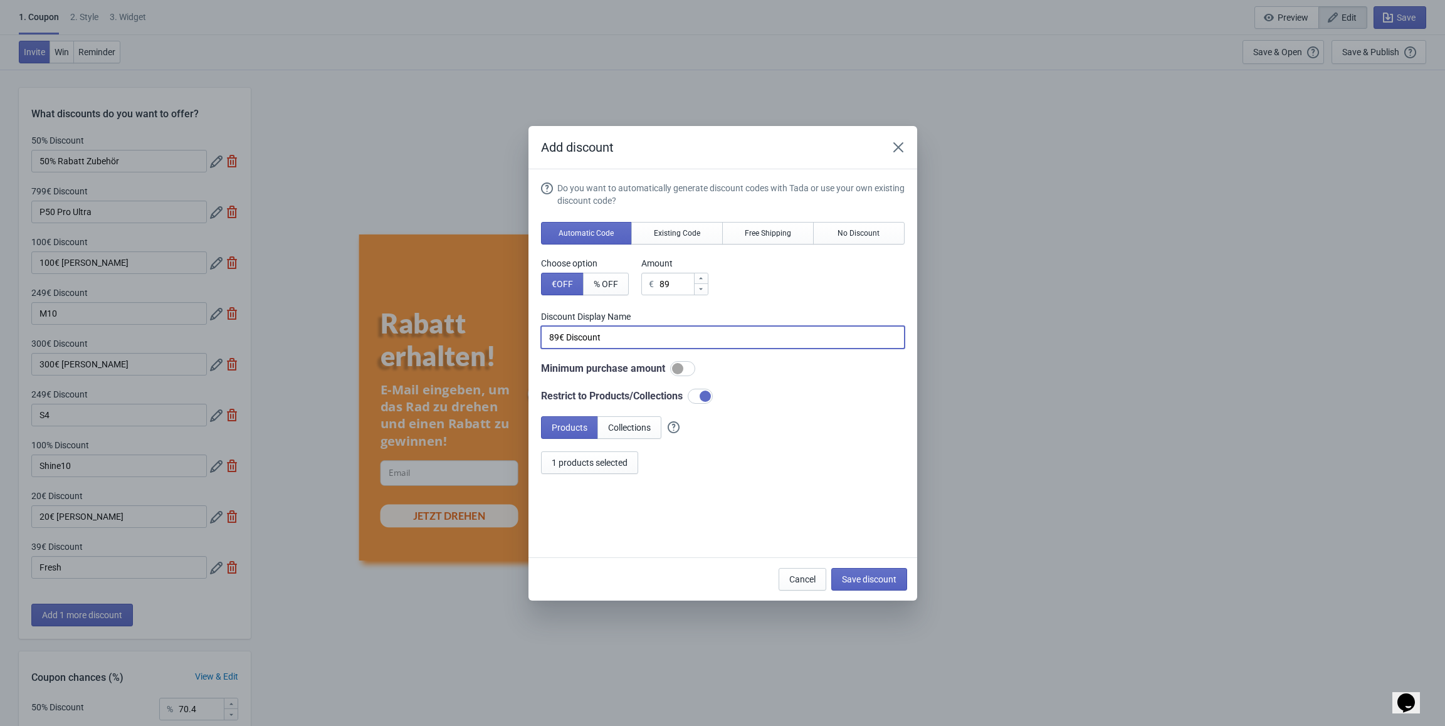
click at [523, 334] on div "Add discount Do you want to automatically generate discount codes with Tada or …" at bounding box center [722, 363] width 1445 height 475
type input "Shine 10"
click at [882, 578] on span "Save discount" at bounding box center [869, 579] width 55 height 10
type input "Shine 10"
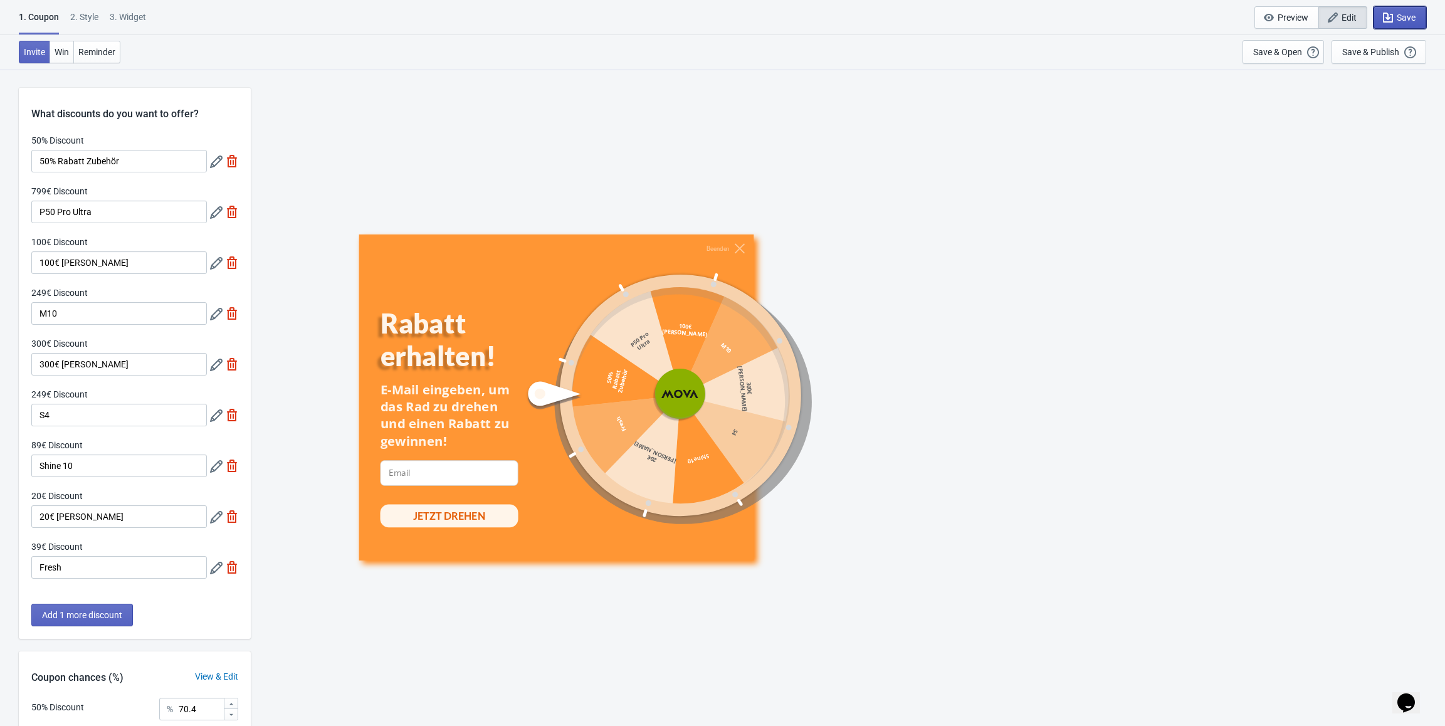
click at [1390, 11] on icon "button" at bounding box center [1388, 17] width 13 height 13
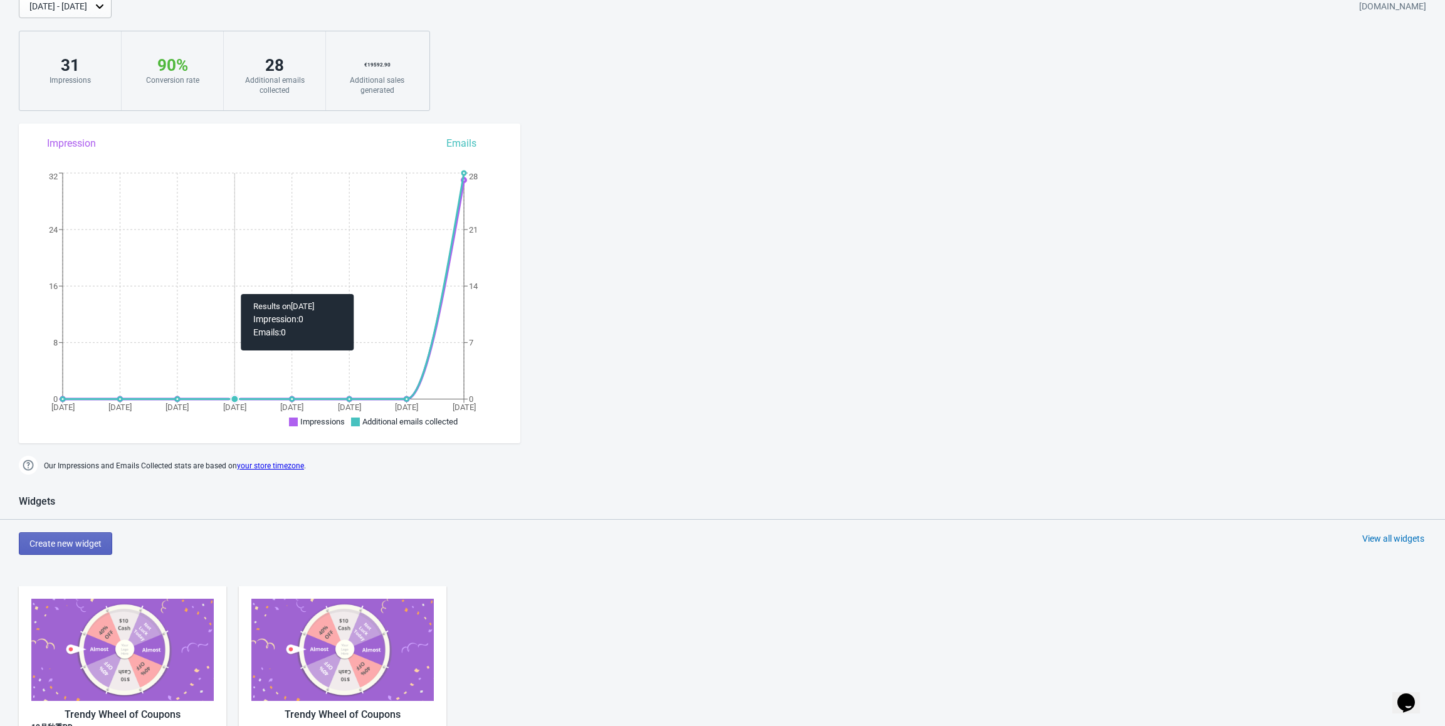
scroll to position [314, 0]
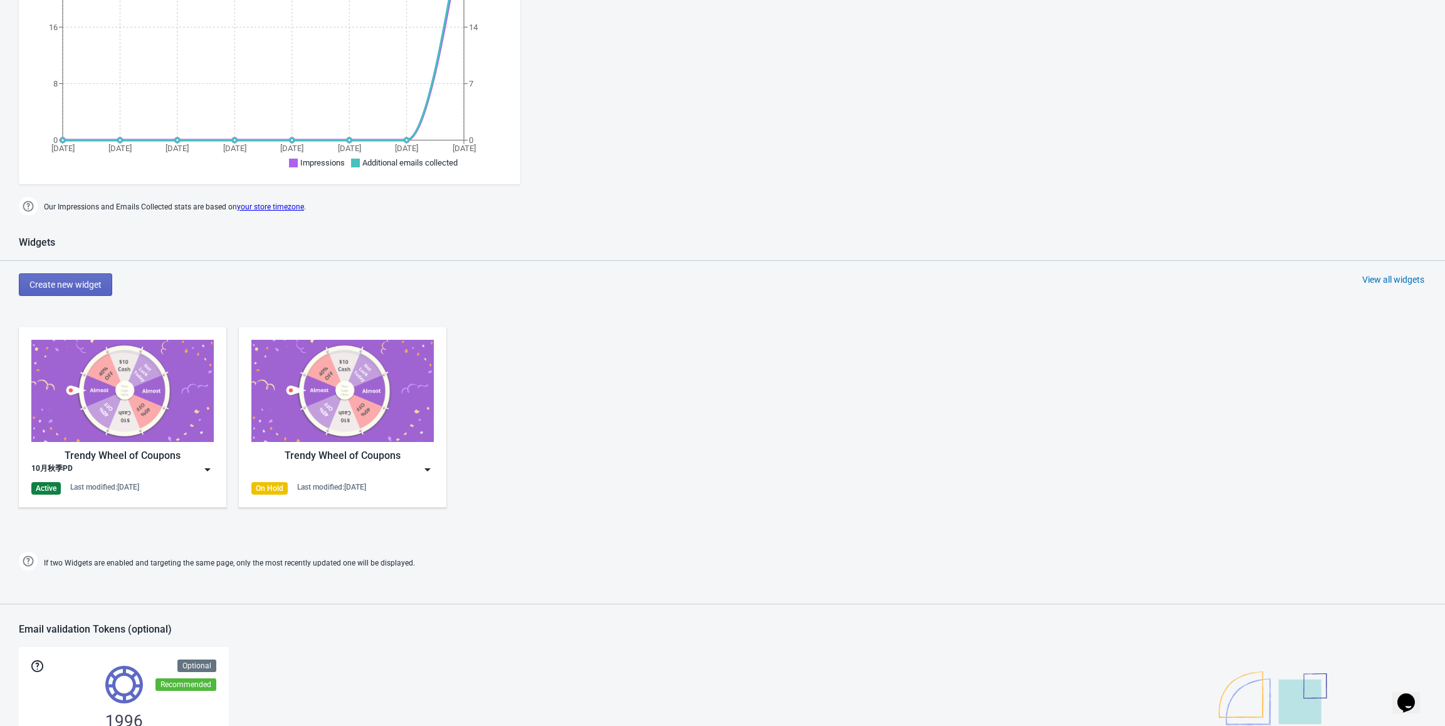
click at [211, 472] on img at bounding box center [207, 469] width 13 height 13
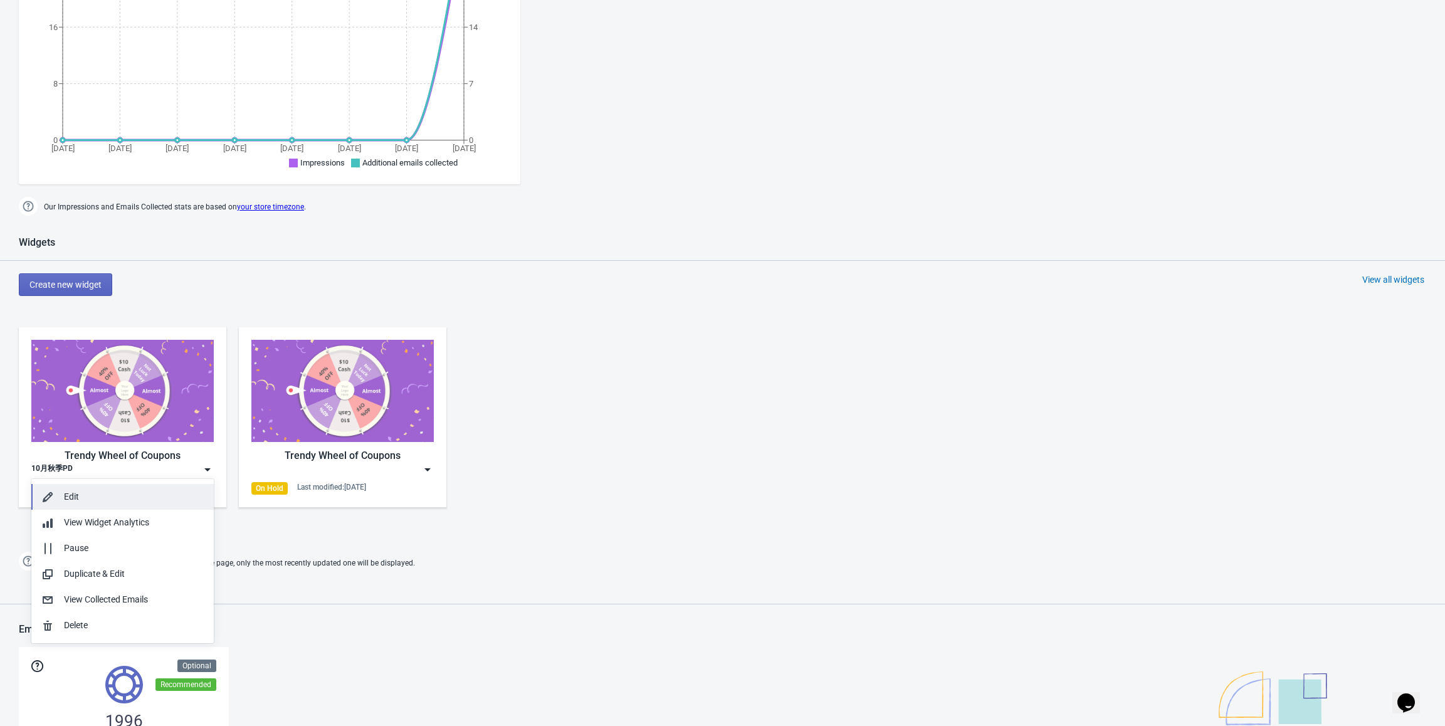
click at [117, 500] on div "Edit" at bounding box center [134, 496] width 140 height 13
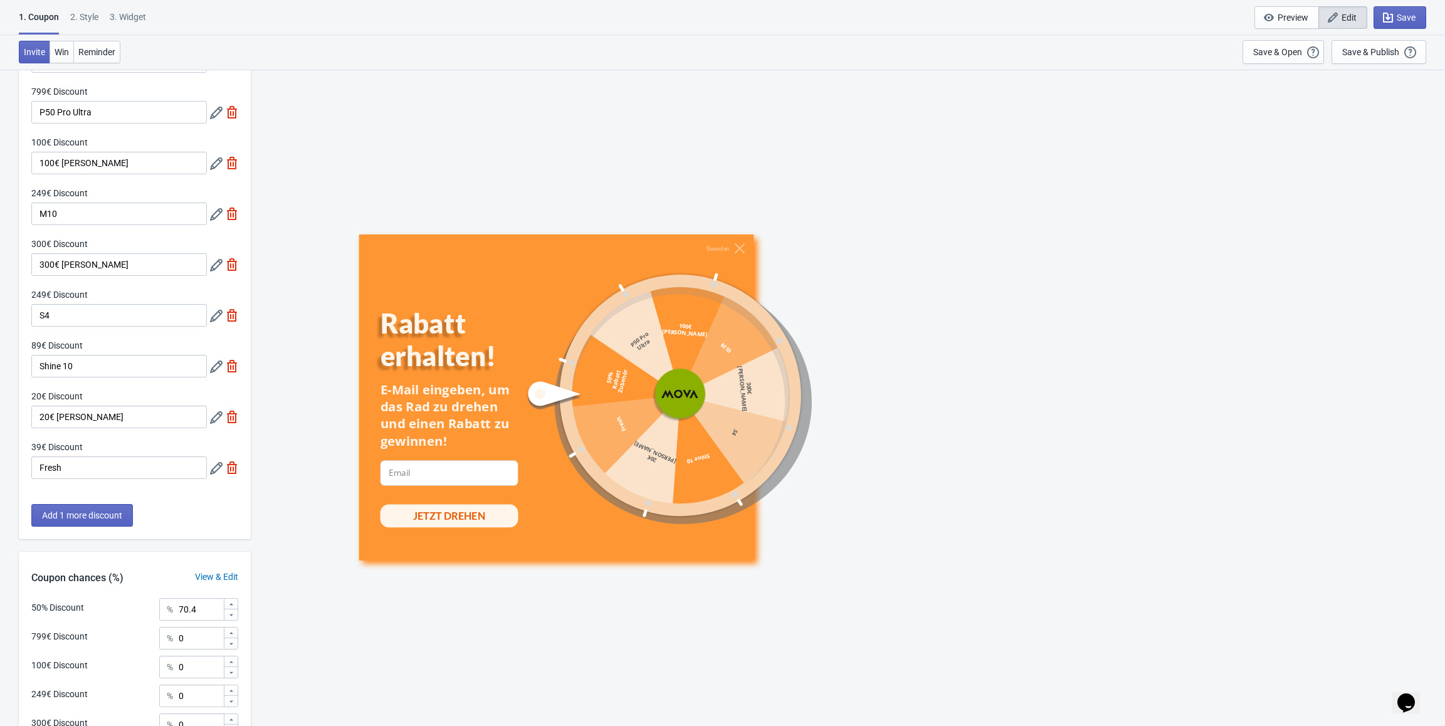
scroll to position [125, 0]
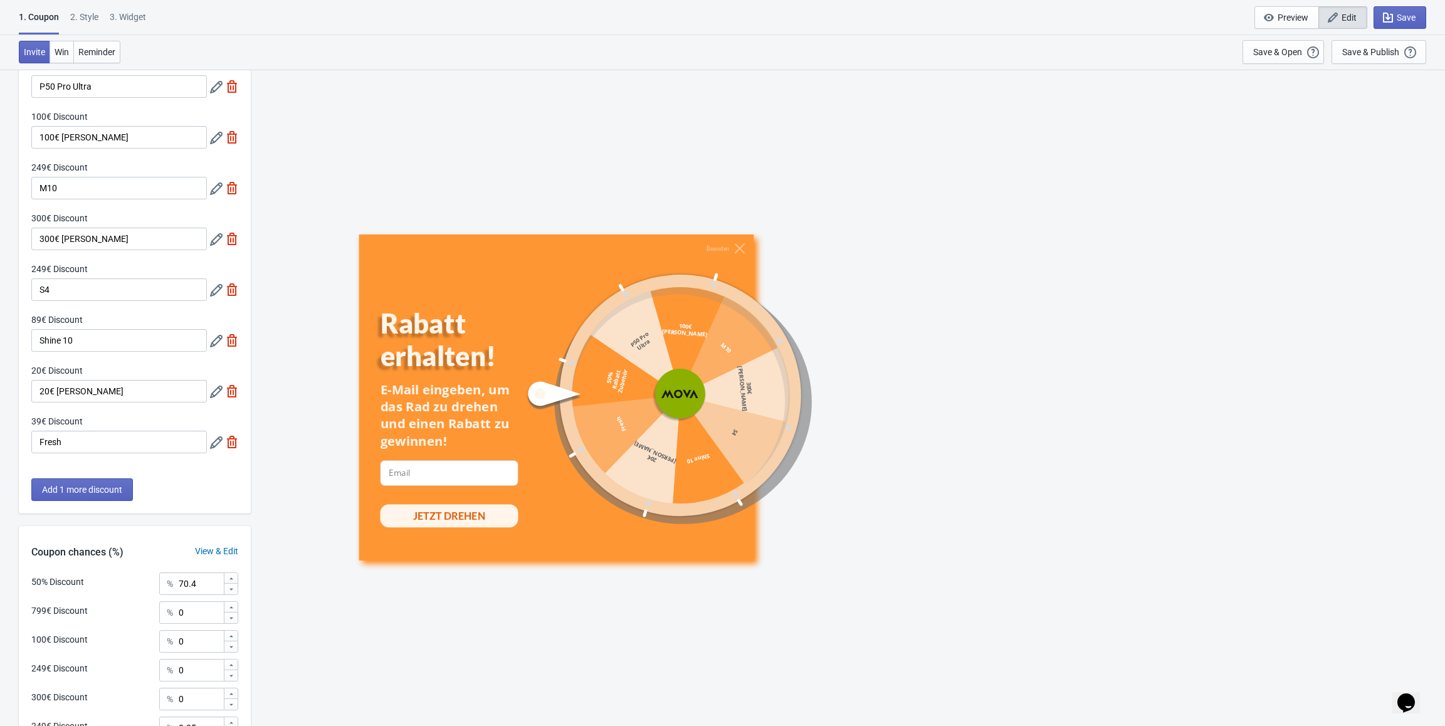
click at [216, 344] on icon at bounding box center [216, 341] width 13 height 13
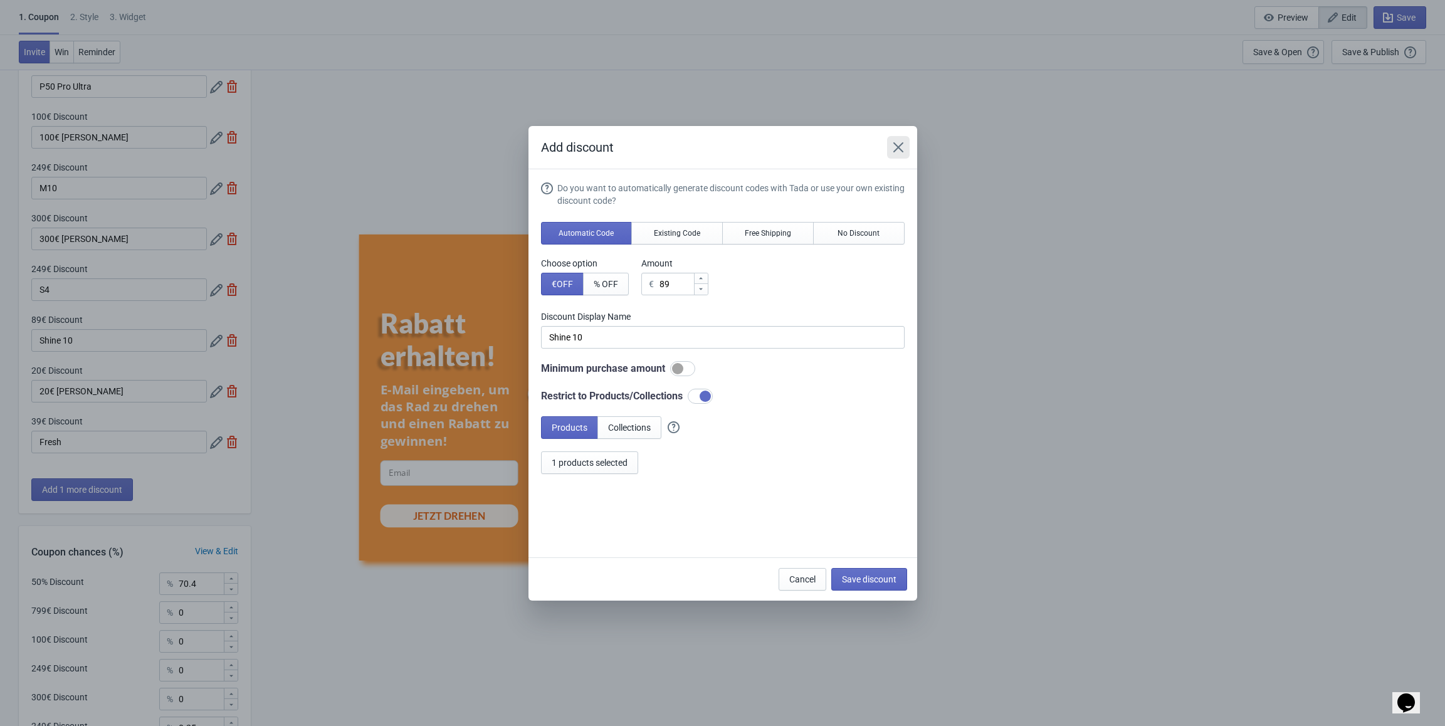
click at [896, 143] on icon "Close" at bounding box center [898, 147] width 13 height 13
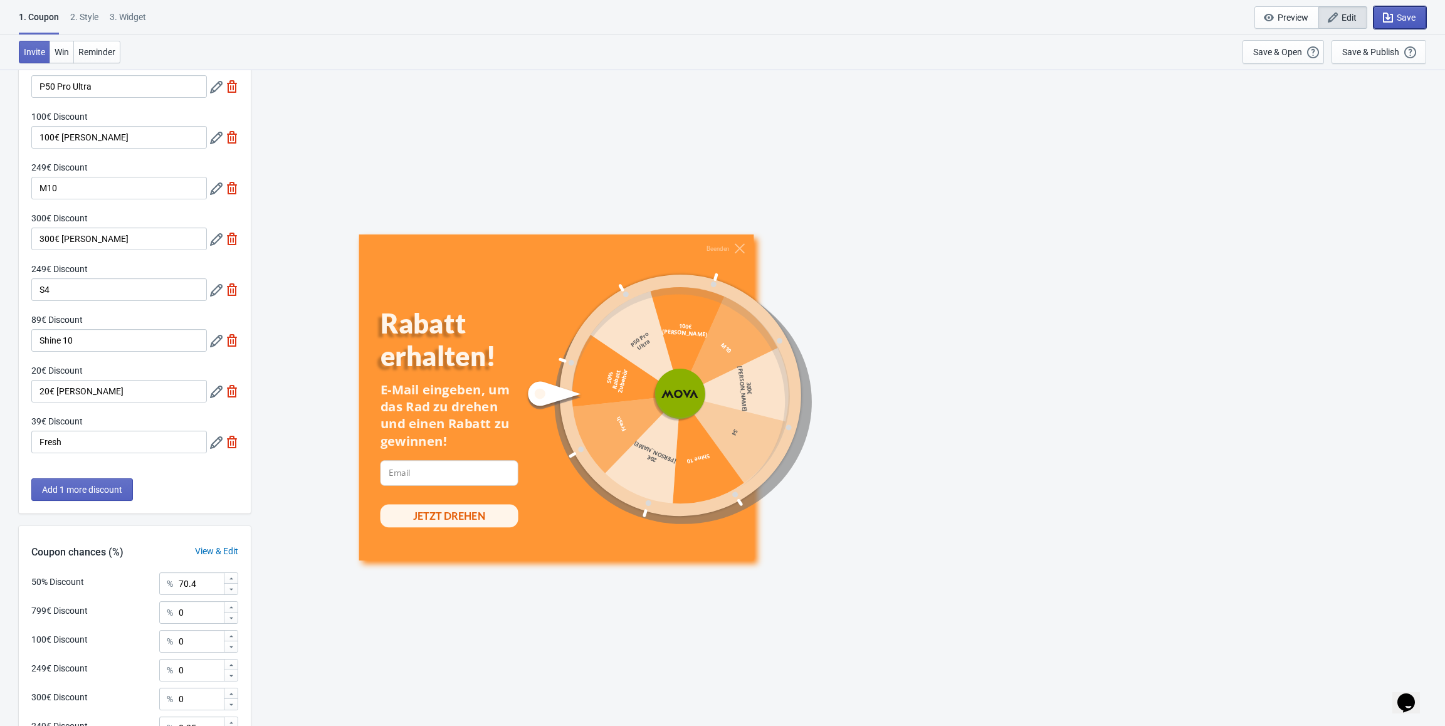
click at [1402, 14] on span "Save" at bounding box center [1406, 18] width 19 height 10
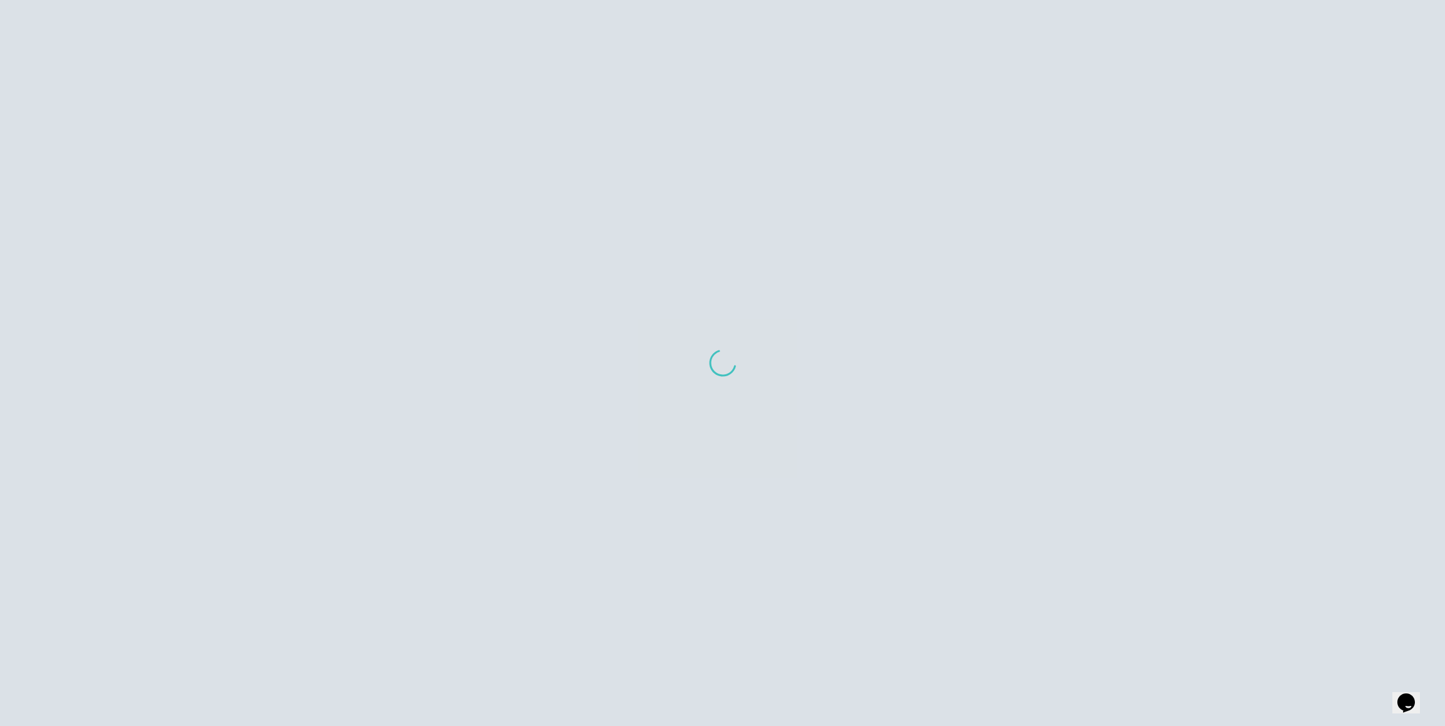
scroll to position [69, 0]
